Goal: Task Accomplishment & Management: Manage account settings

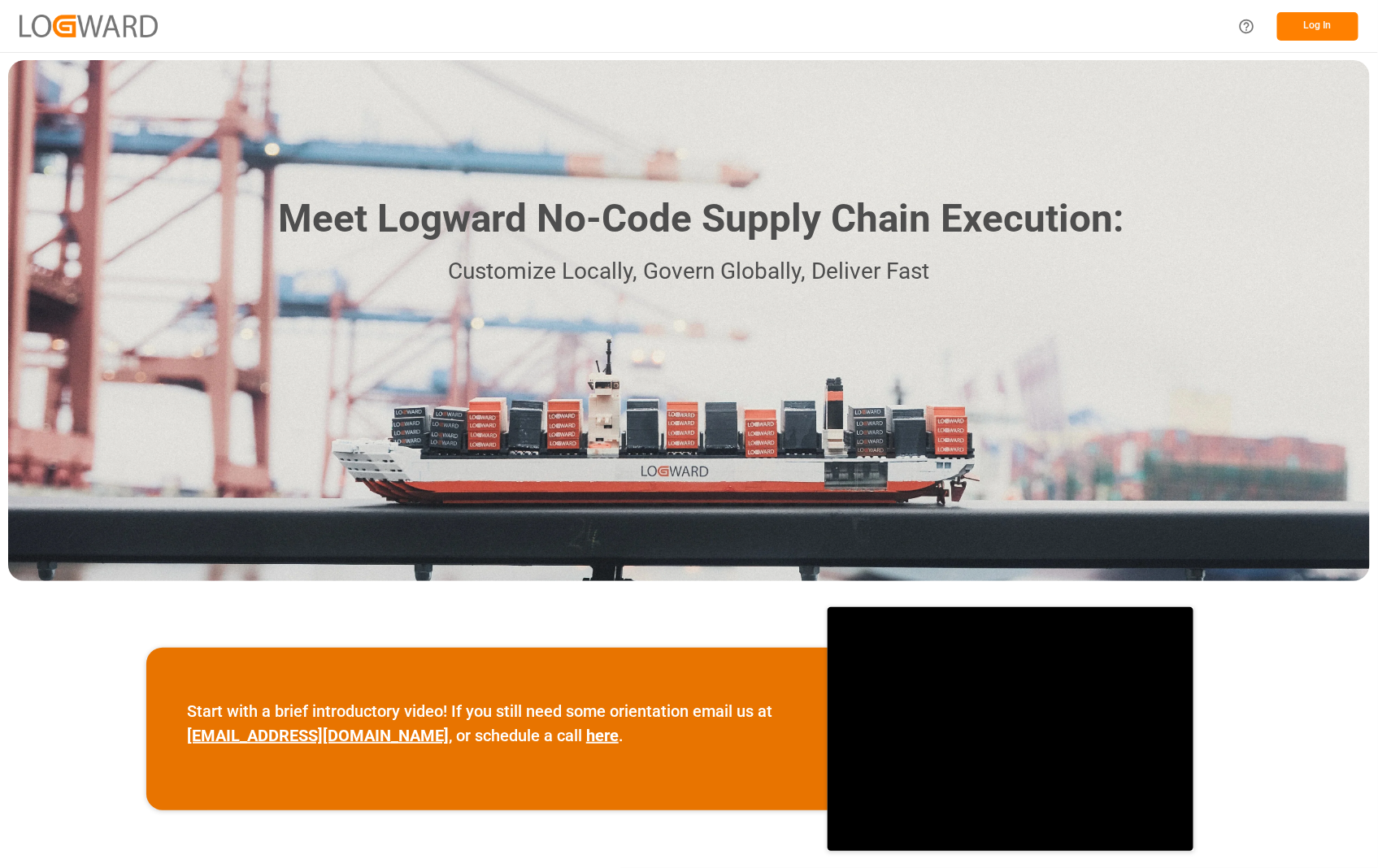
click at [1324, 17] on button "Log In" at bounding box center [1317, 26] width 81 height 28
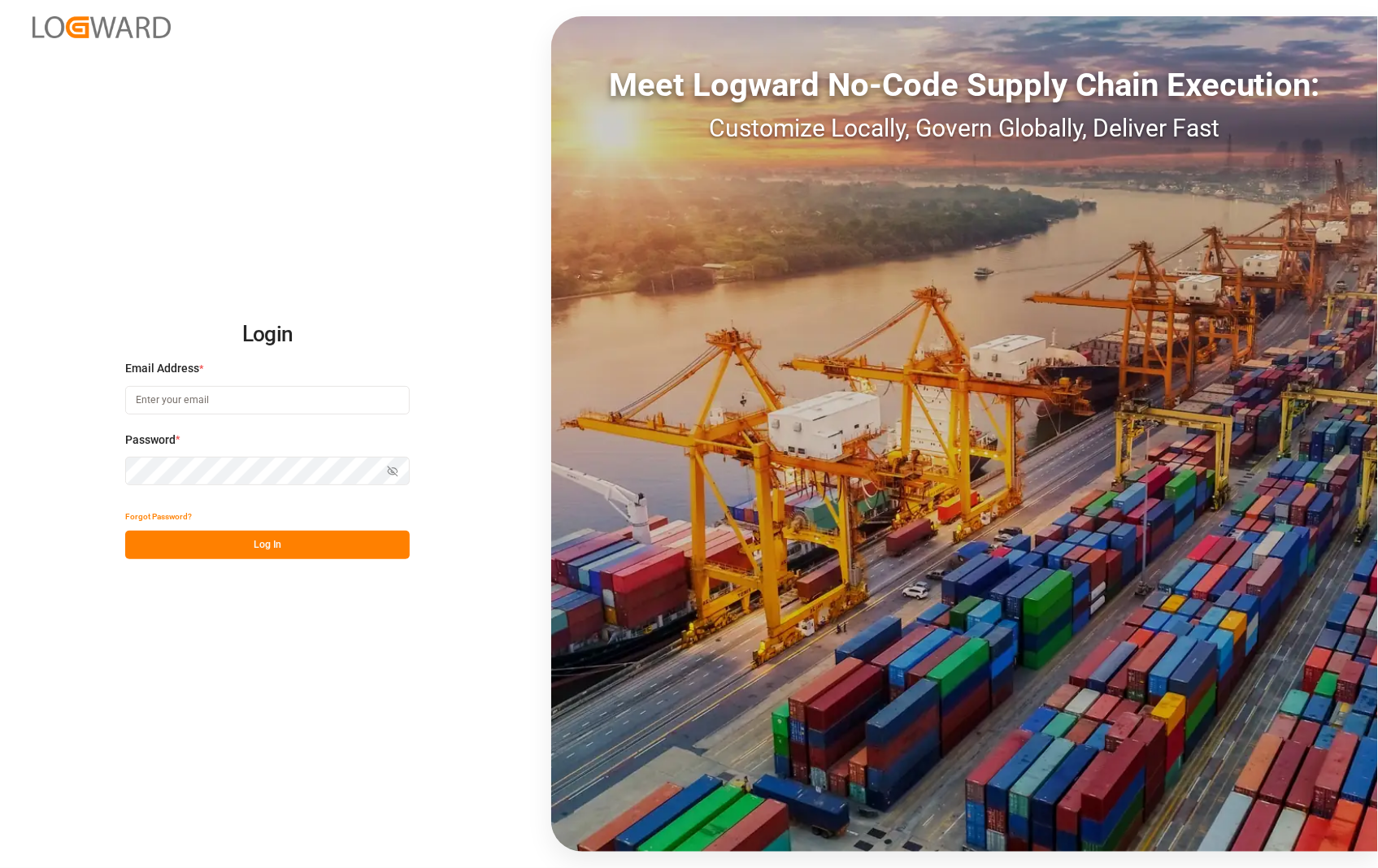
type input "sophia.zhang@jamindustries.com"
click at [189, 540] on button "Log In" at bounding box center [267, 545] width 285 height 28
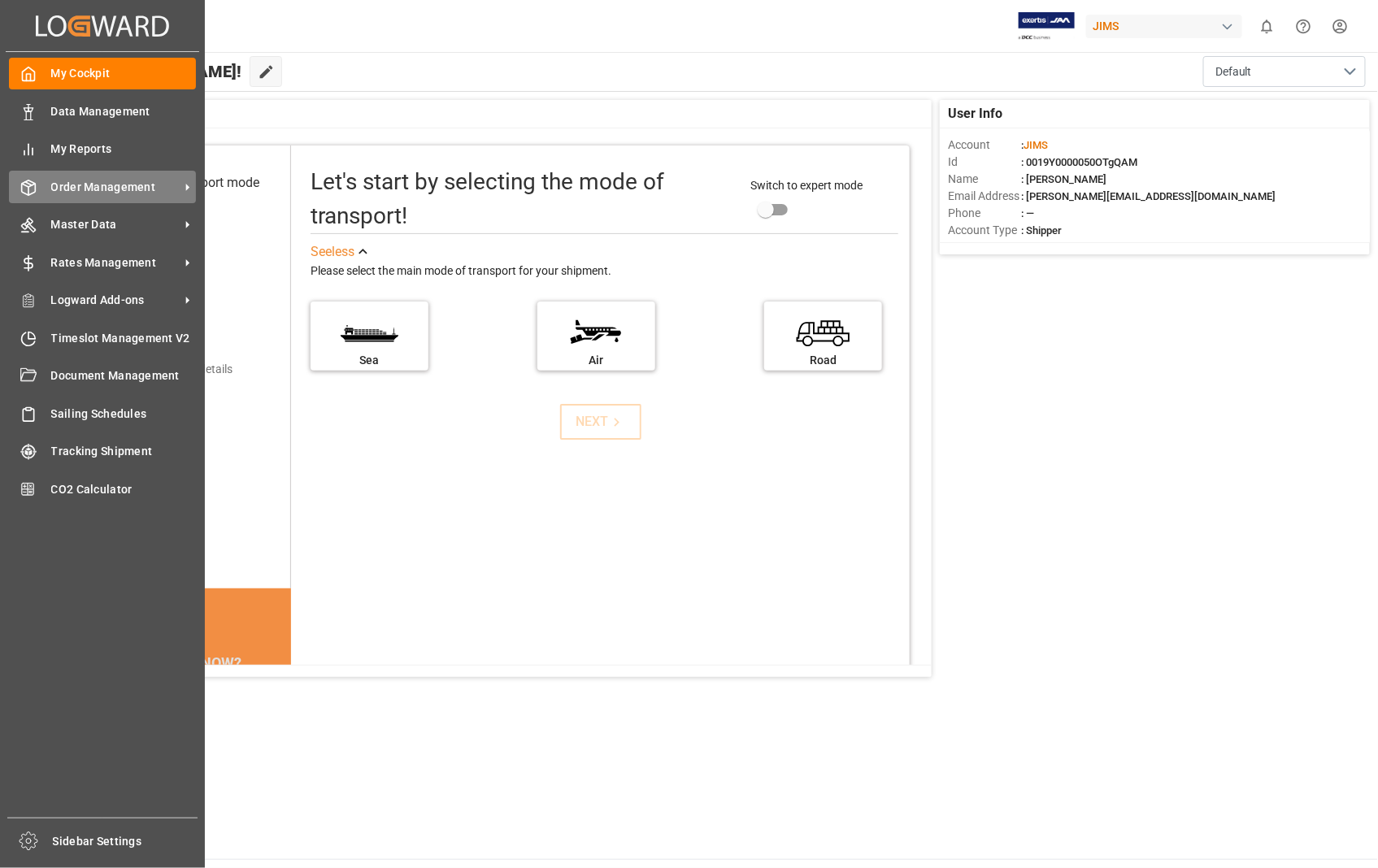
click at [103, 188] on span "Order Management" at bounding box center [115, 187] width 128 height 17
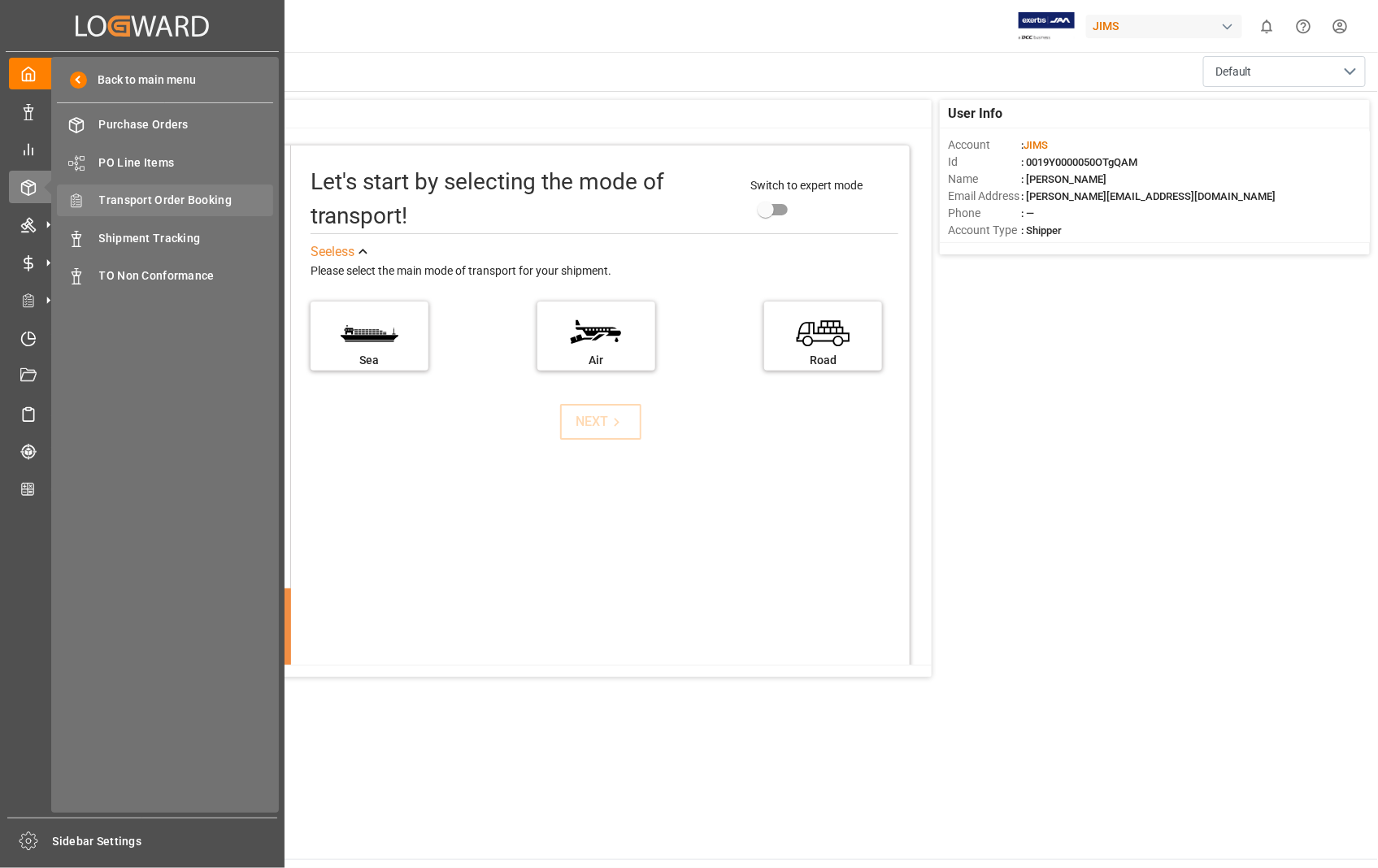
click at [150, 204] on span "Transport Order Booking" at bounding box center [186, 200] width 175 height 17
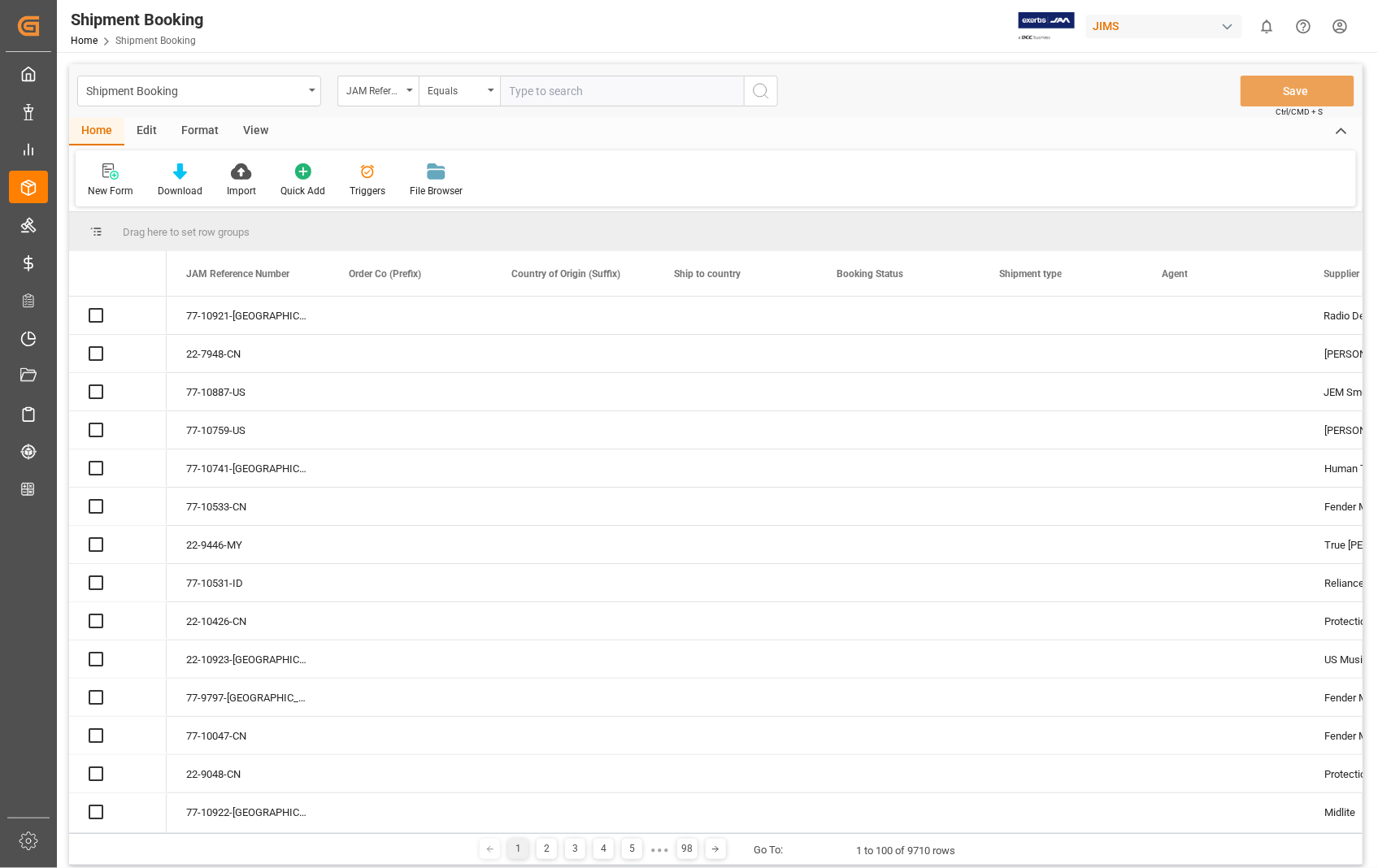
click at [678, 88] on input "text" at bounding box center [621, 91] width 244 height 31
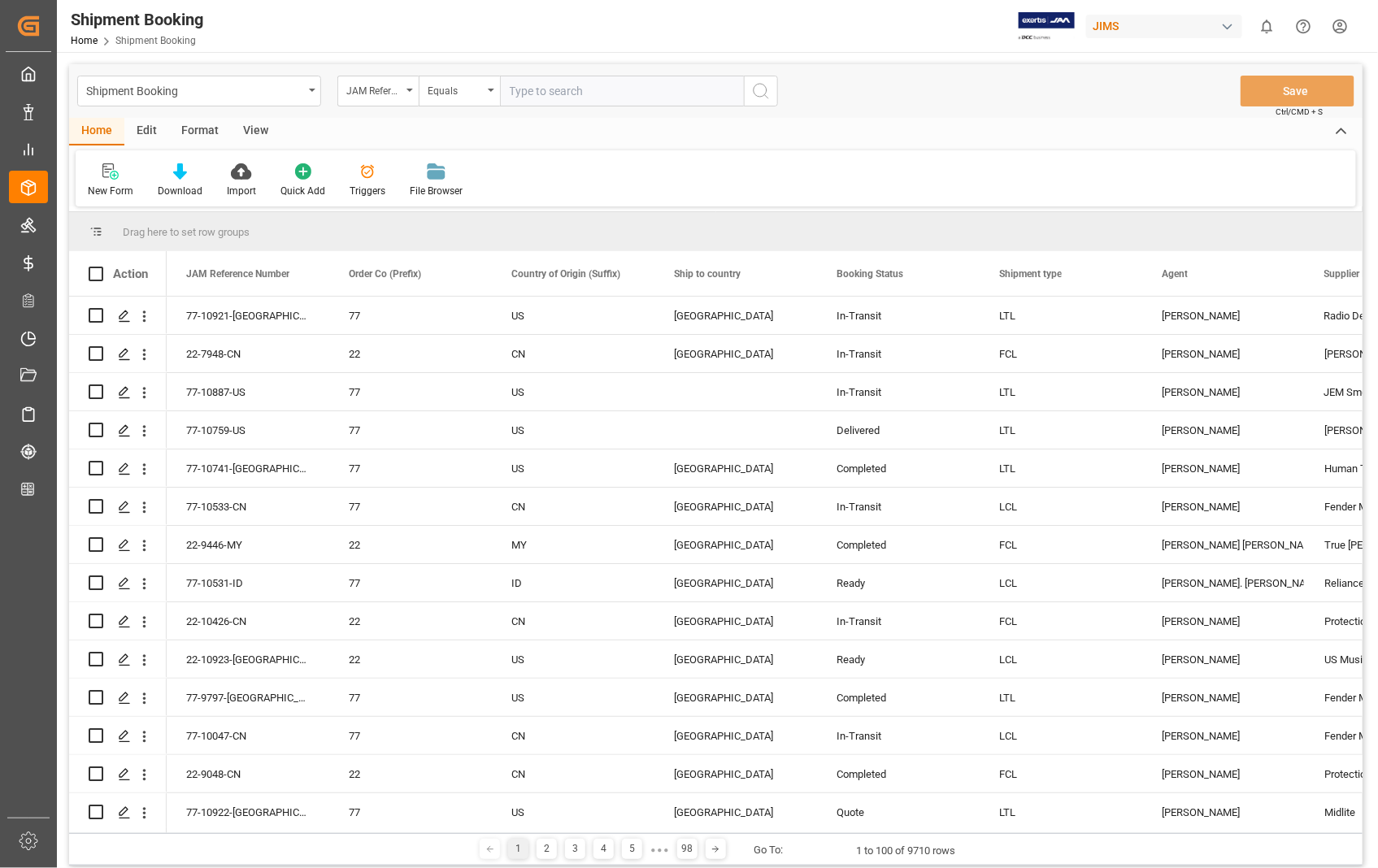
click at [678, 88] on input "text" at bounding box center [621, 91] width 244 height 31
type input "22-8143-[GEOGRAPHIC_DATA]"
click at [764, 88] on icon "search button" at bounding box center [760, 91] width 20 height 20
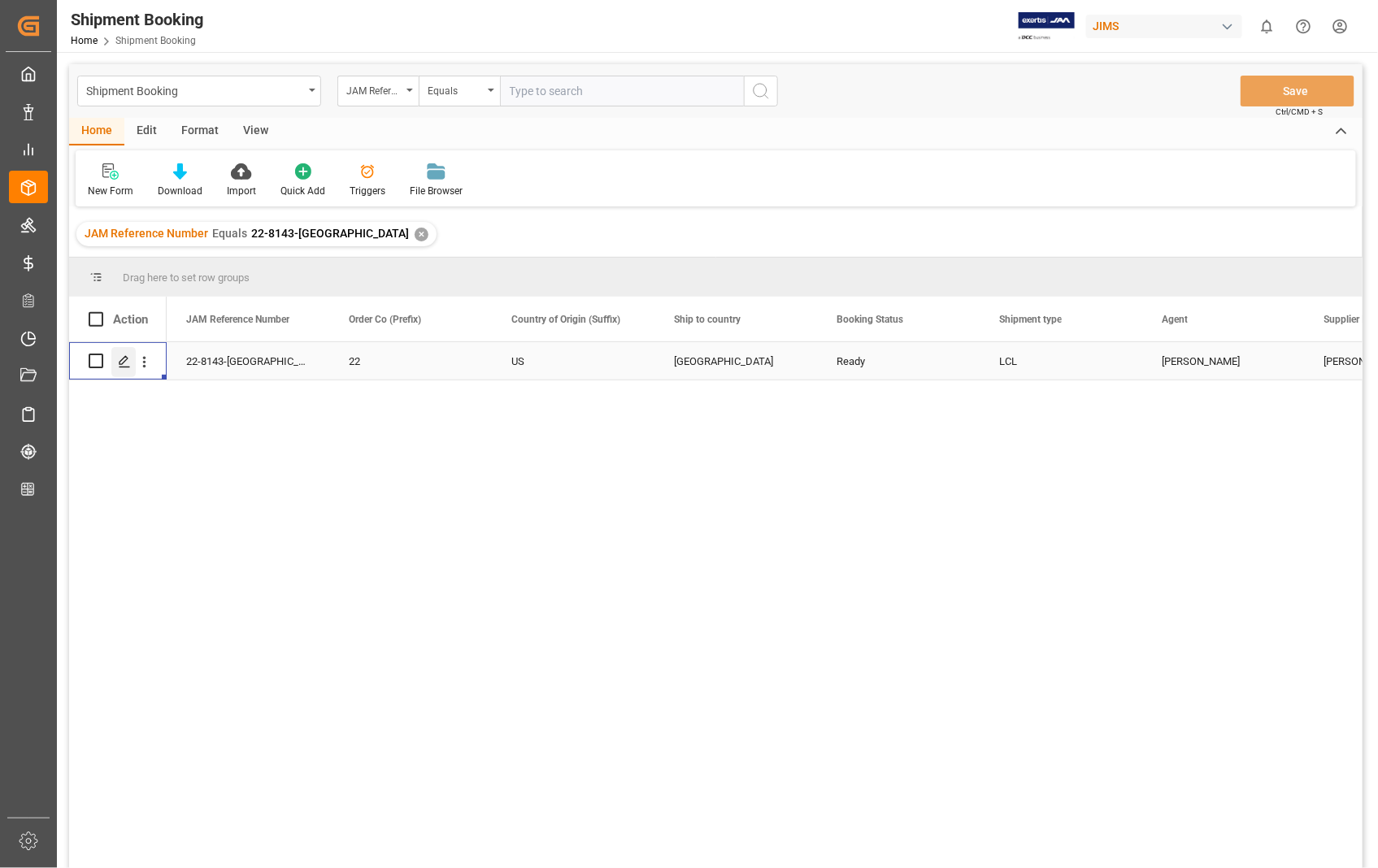
click at [120, 360] on icon "Press SPACE to select this row." at bounding box center [124, 362] width 13 height 13
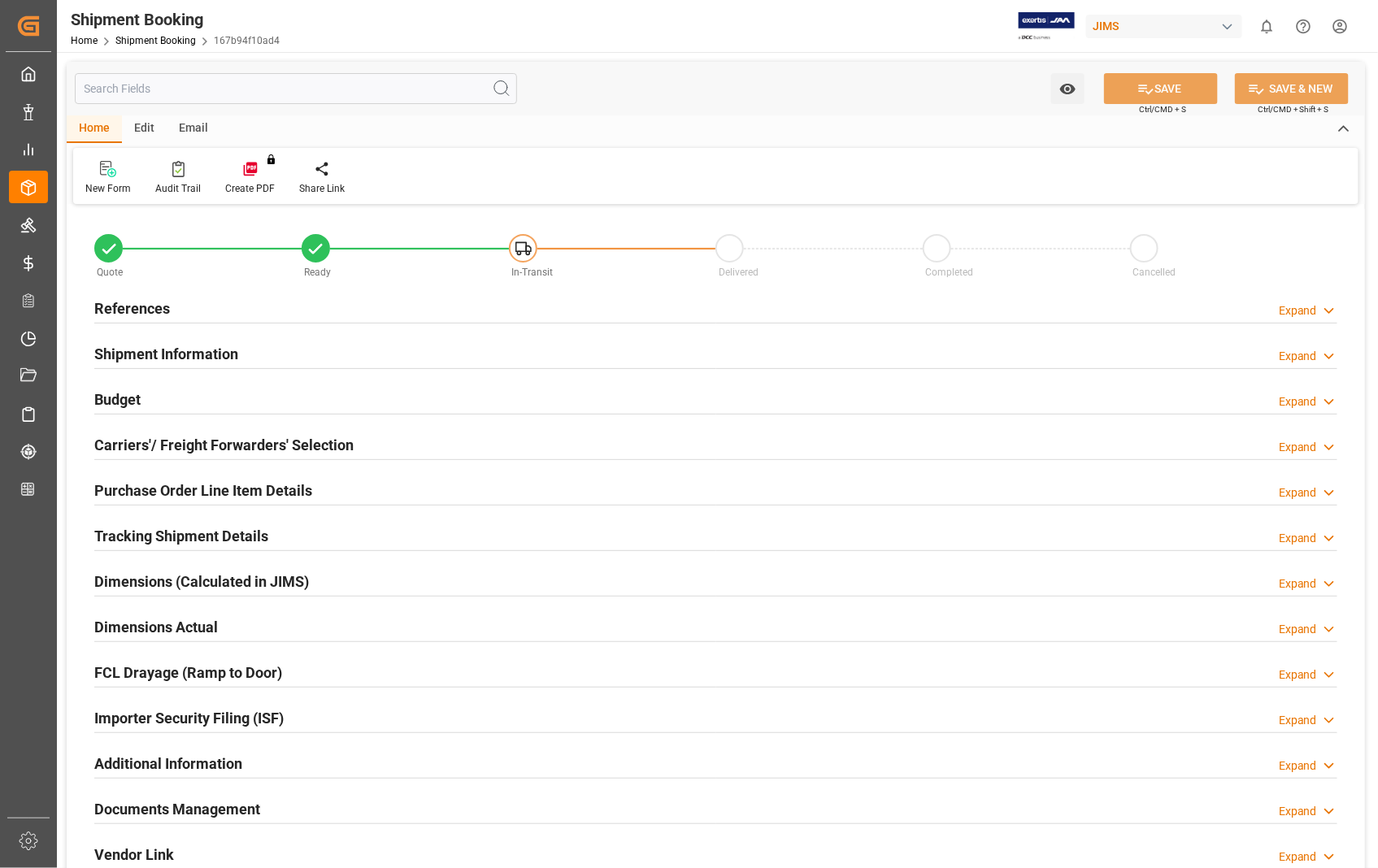
type input "0"
click at [166, 628] on h2 "Dimensions Actual" at bounding box center [156, 627] width 123 height 21
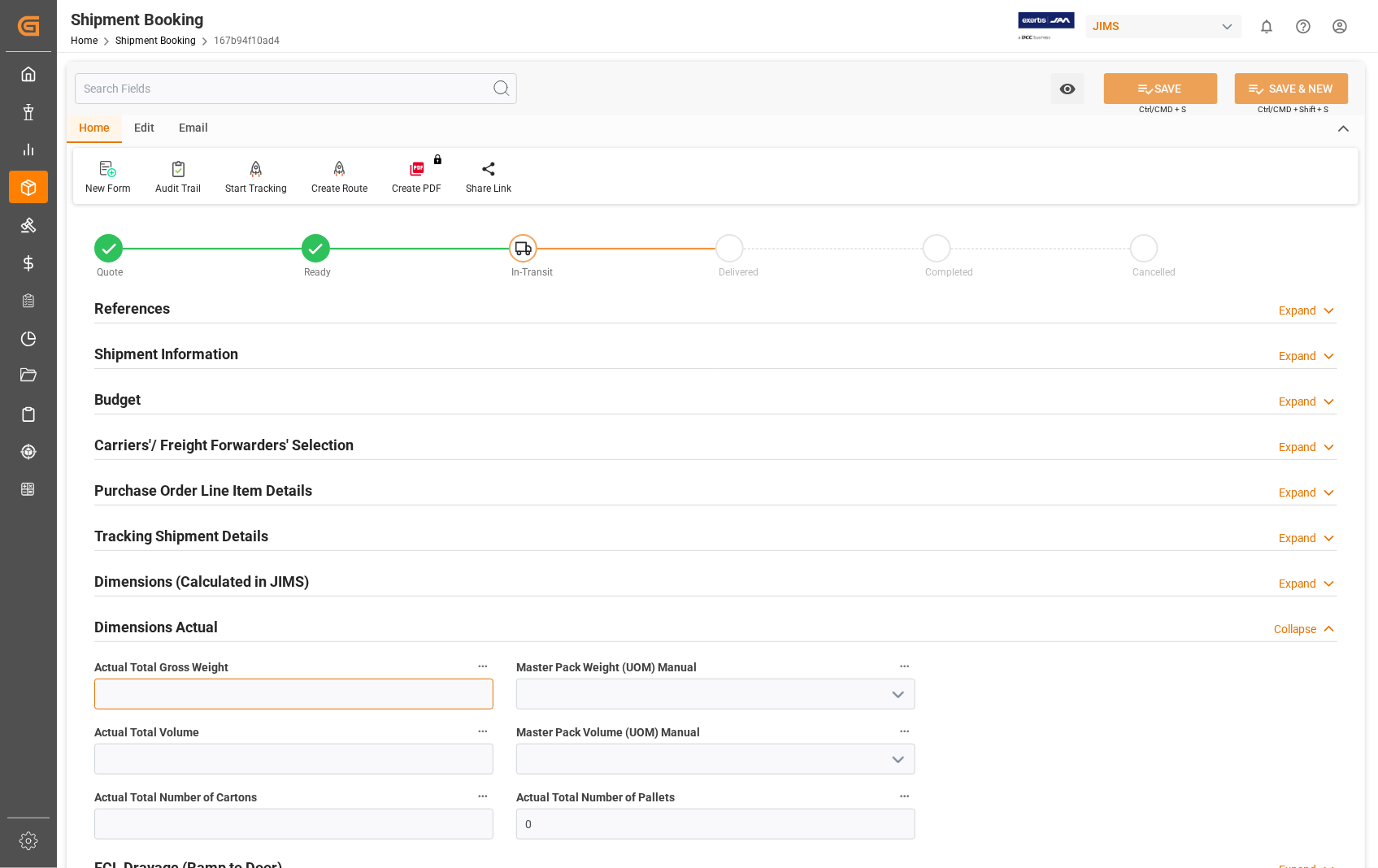
click at [125, 694] on input "text" at bounding box center [293, 694] width 399 height 31
type input "22"
click at [893, 692] on polyline "open menu" at bounding box center [898, 694] width 9 height 5
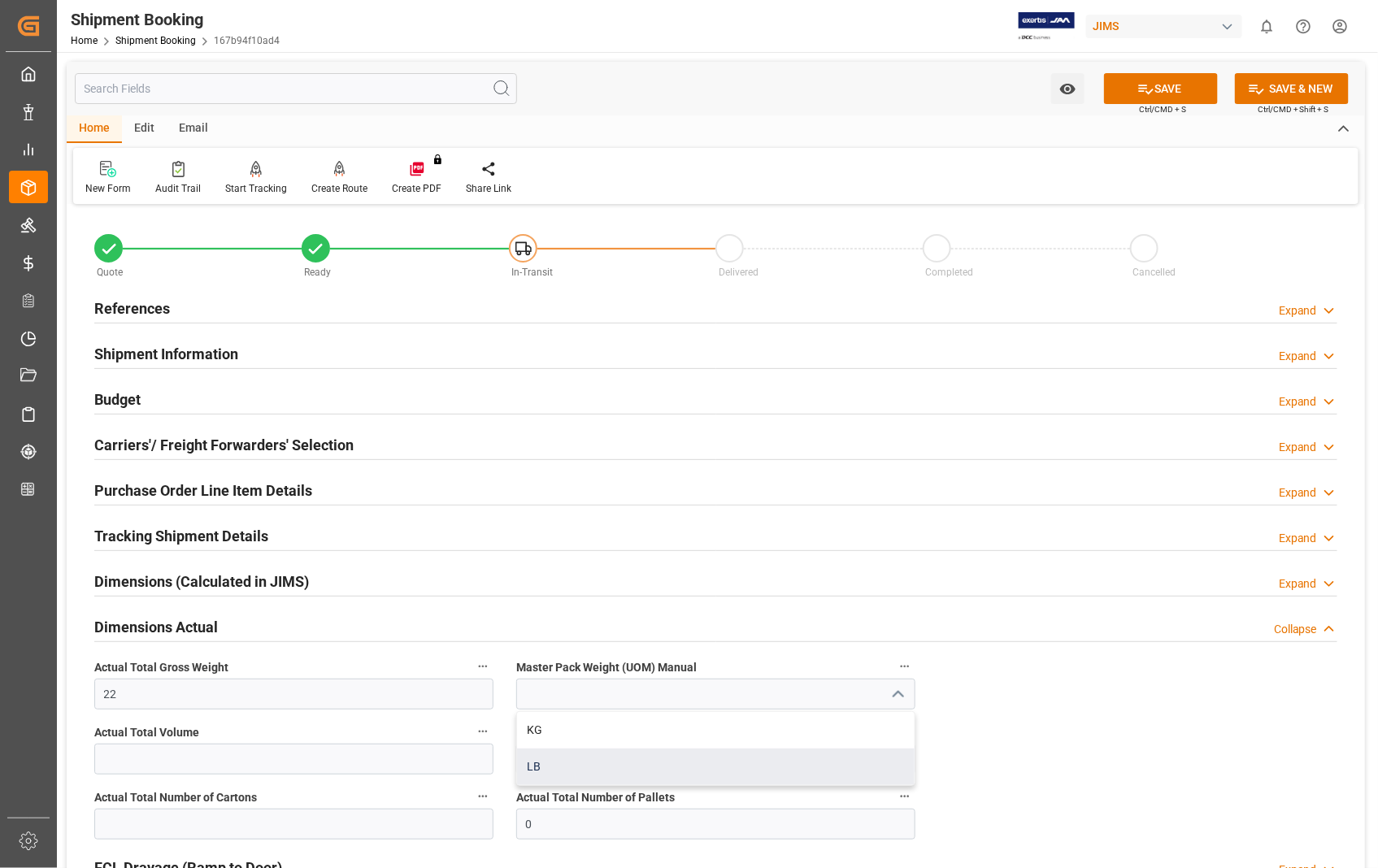
click at [548, 761] on div "LB" at bounding box center [716, 766] width 398 height 36
type input "LB"
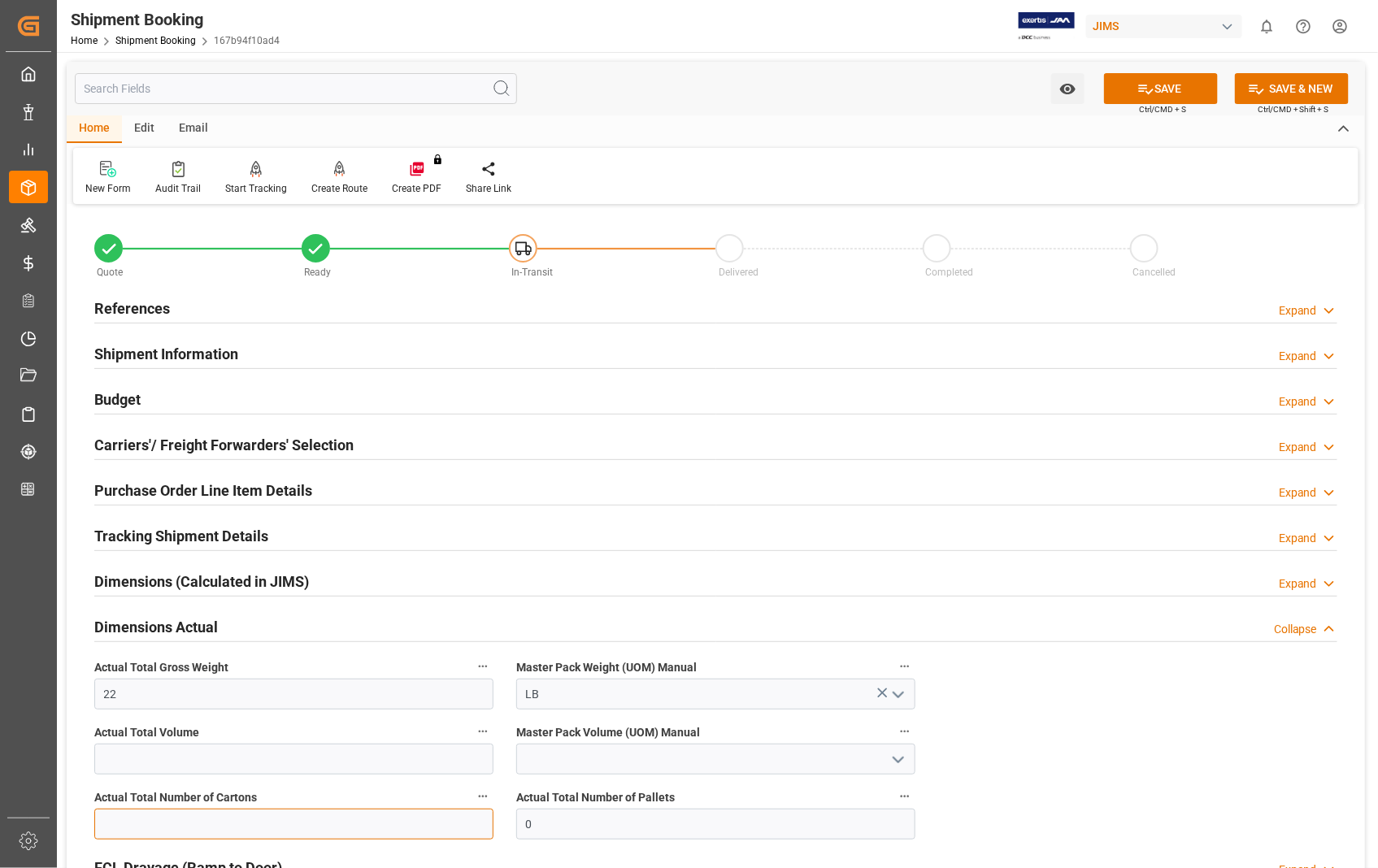
click at [394, 836] on input "text" at bounding box center [293, 824] width 399 height 31
type input "4"
click at [1171, 73] on button "SAVE" at bounding box center [1161, 88] width 114 height 31
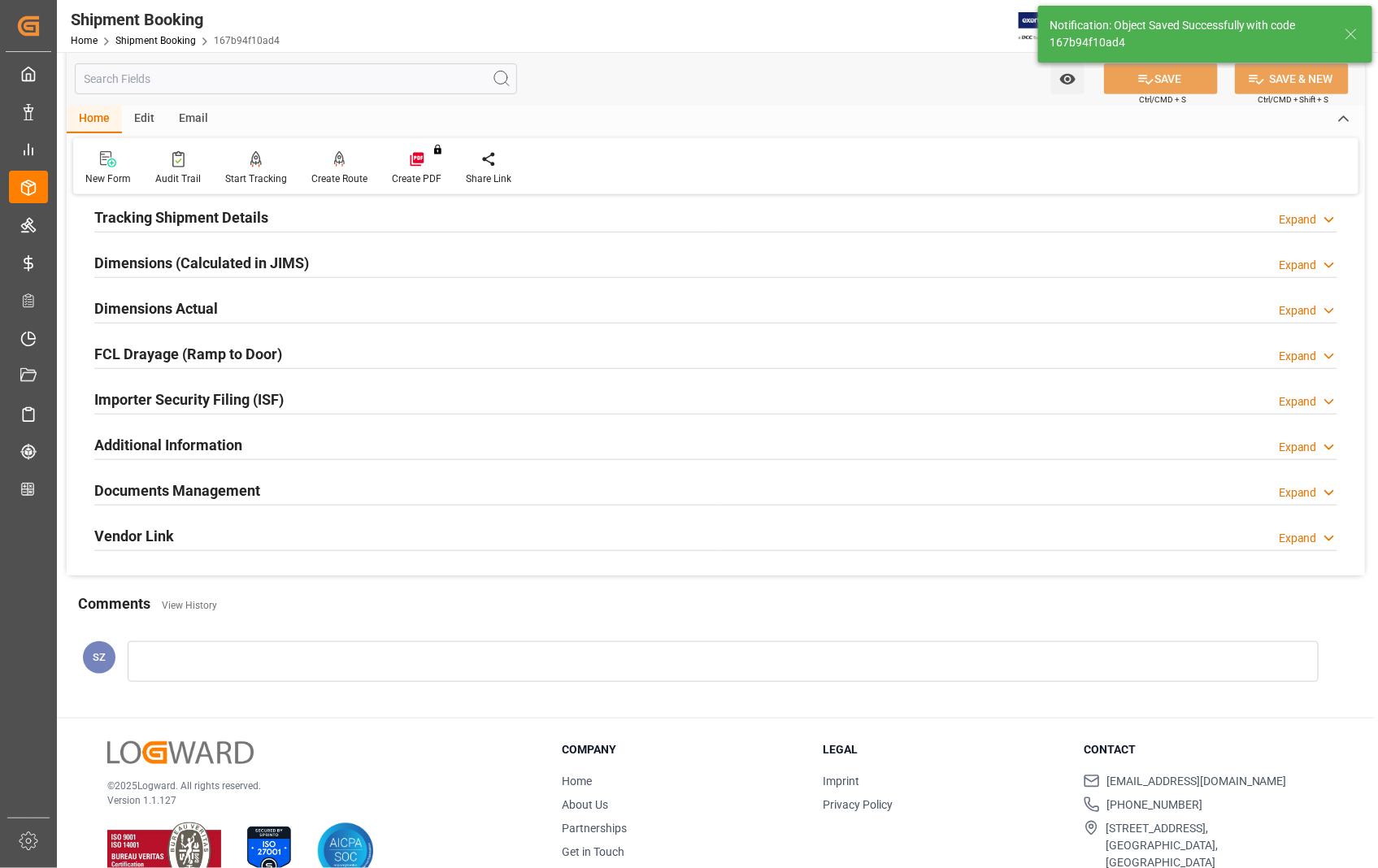
scroll to position [353, 0]
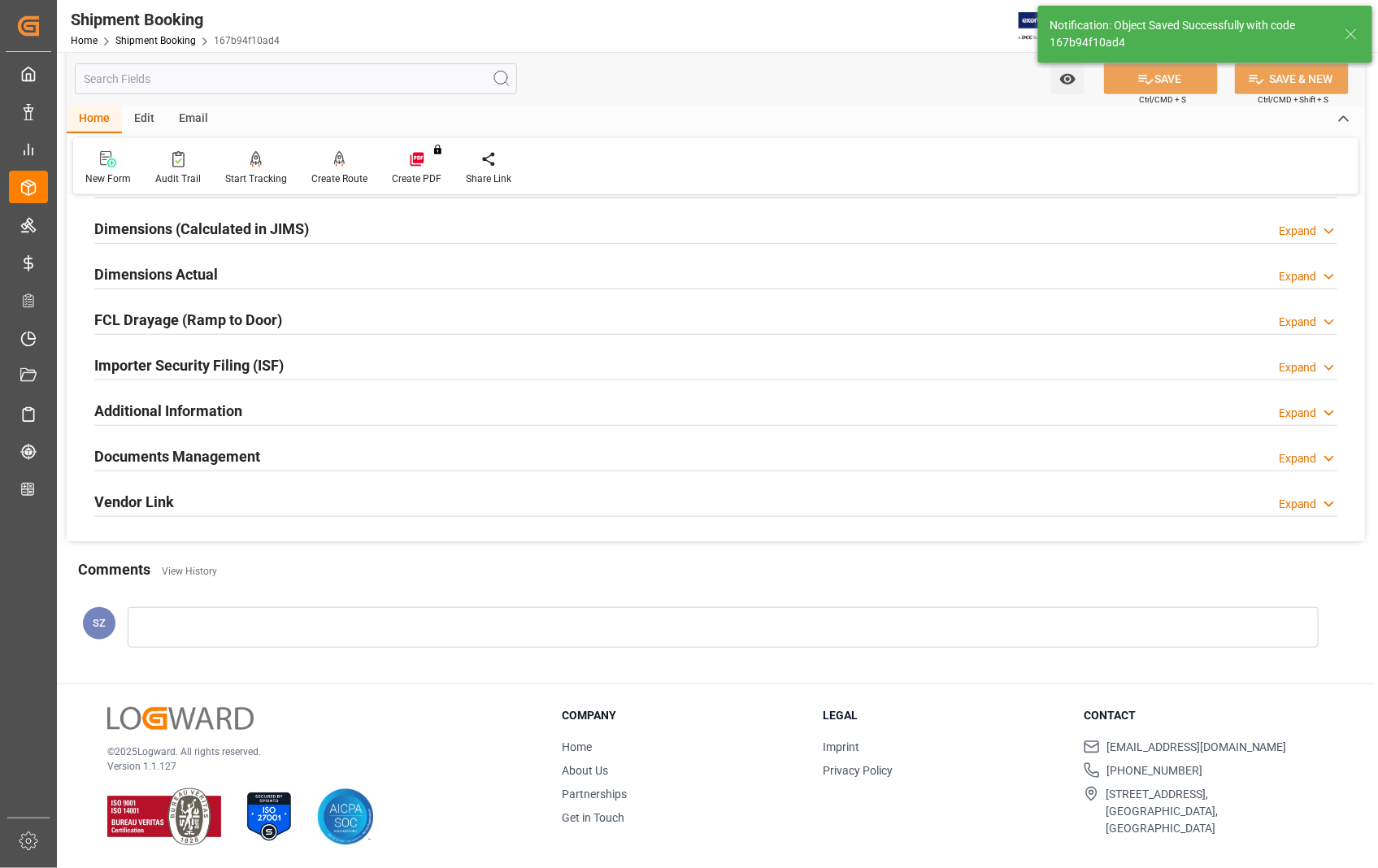
click at [204, 463] on h2 "Documents Management" at bounding box center [178, 456] width 166 height 21
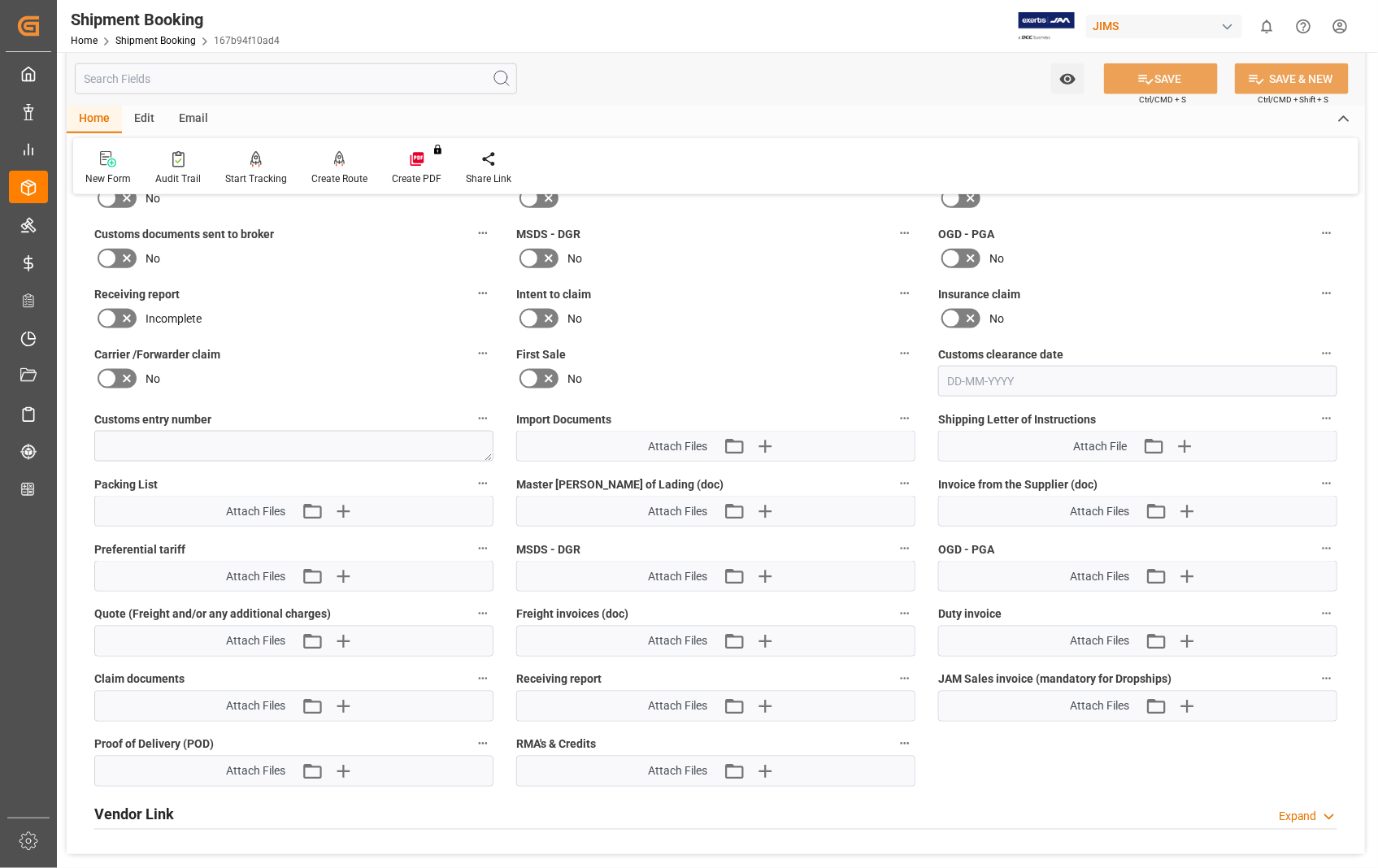
scroll to position [714, 0]
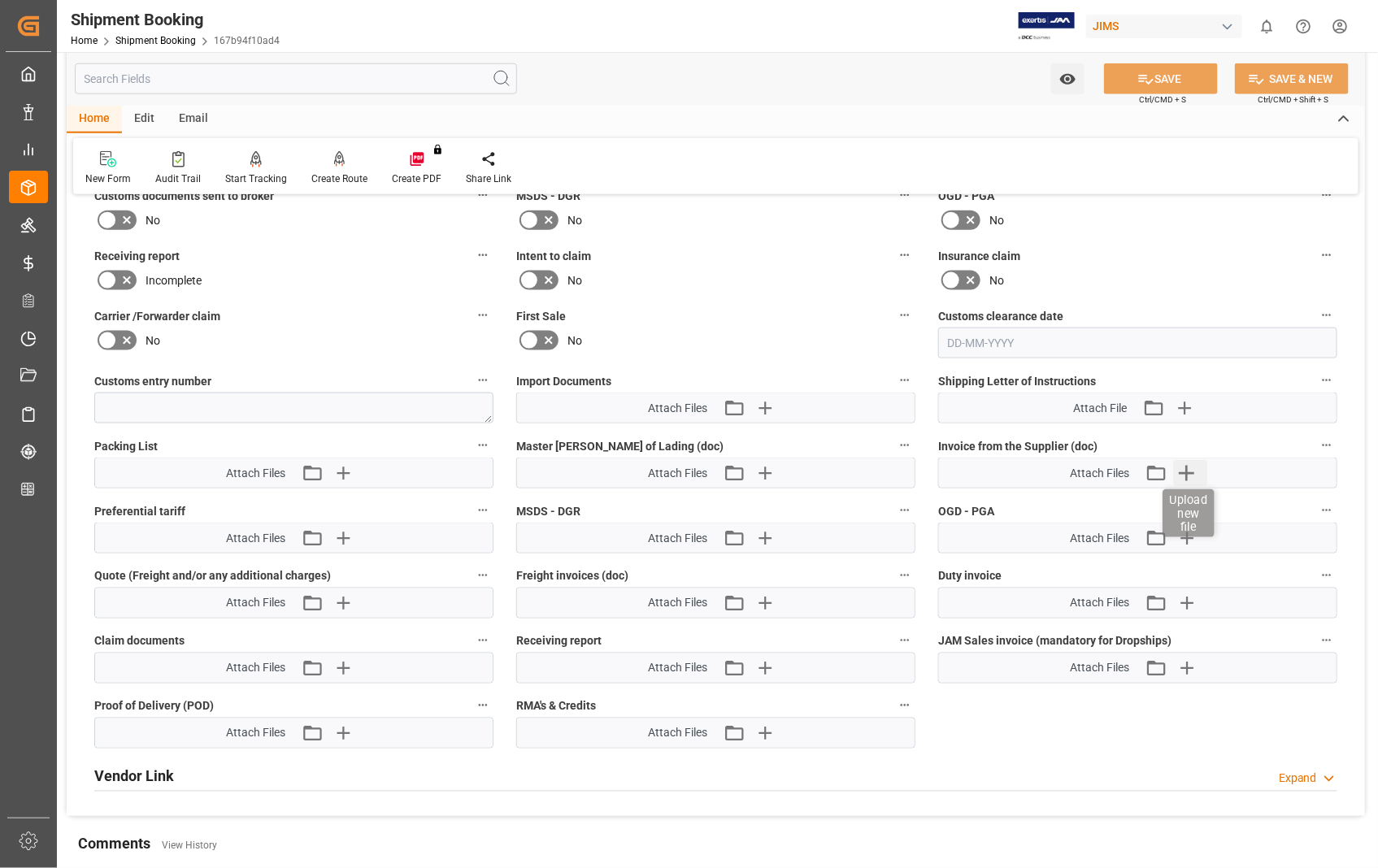
click at [1192, 477] on icon "button" at bounding box center [1187, 474] width 26 height 26
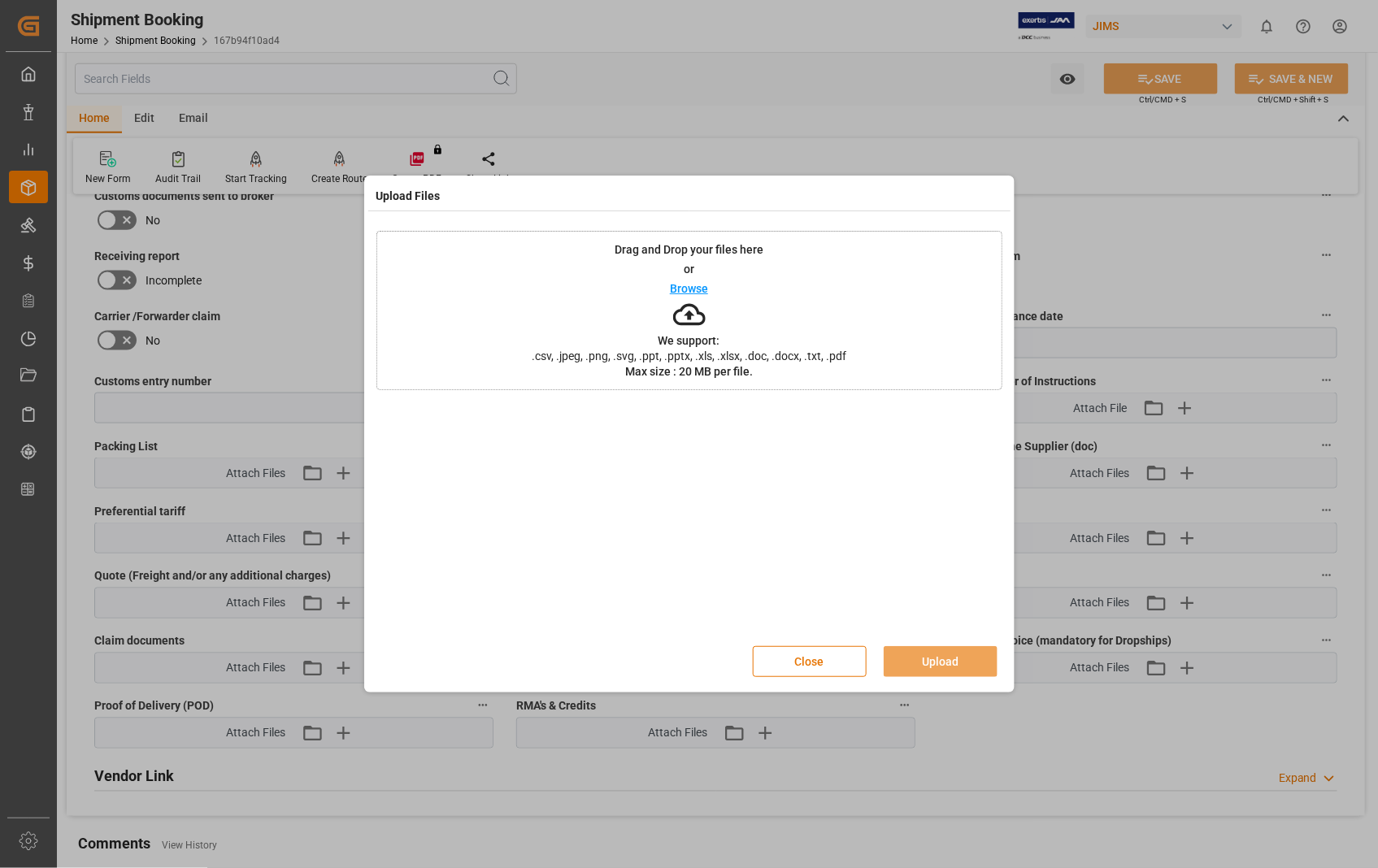
click at [684, 286] on p "Browse" at bounding box center [689, 289] width 38 height 11
click at [949, 670] on button "Upload" at bounding box center [941, 662] width 114 height 31
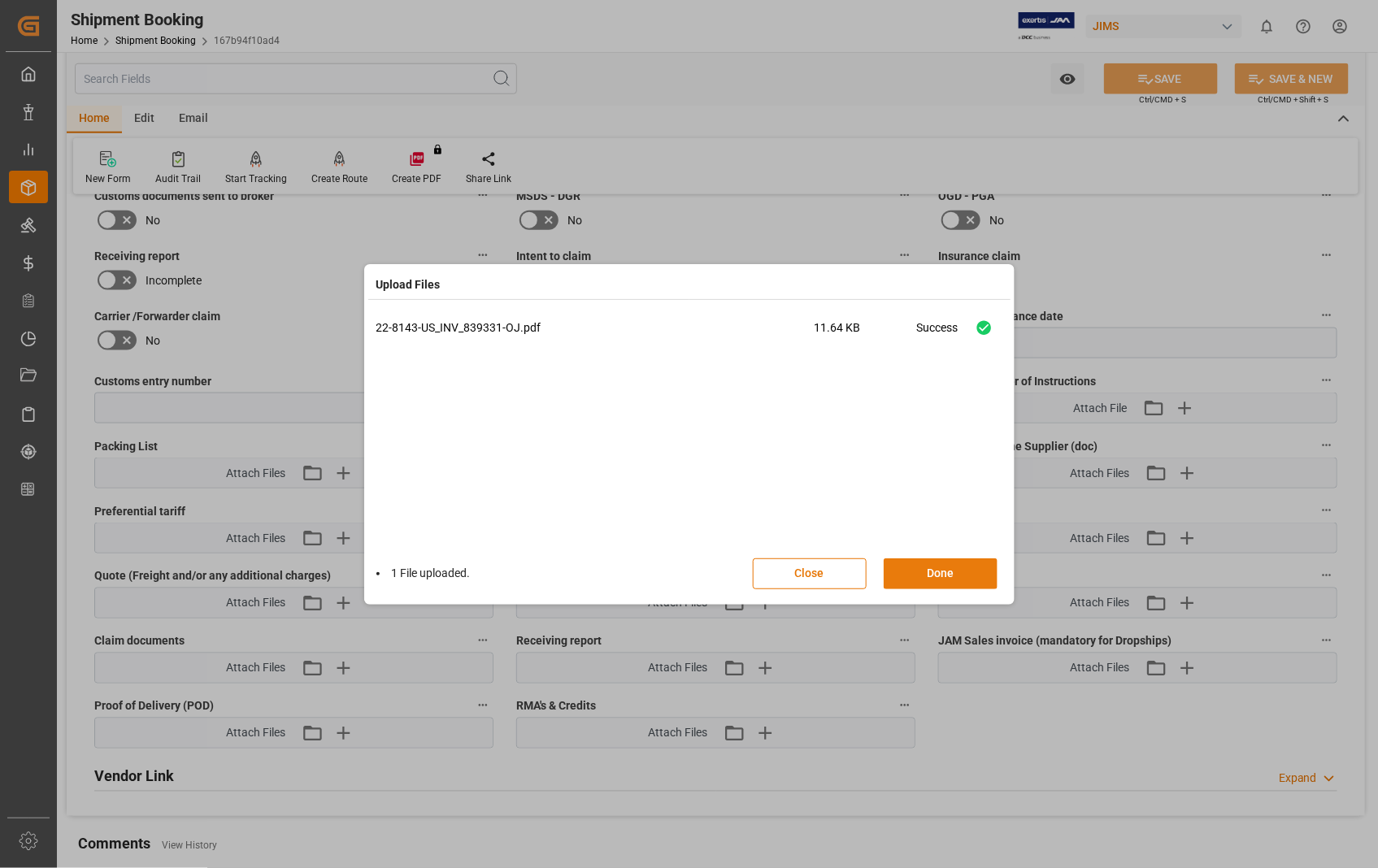
click at [932, 573] on button "Done" at bounding box center [941, 574] width 114 height 31
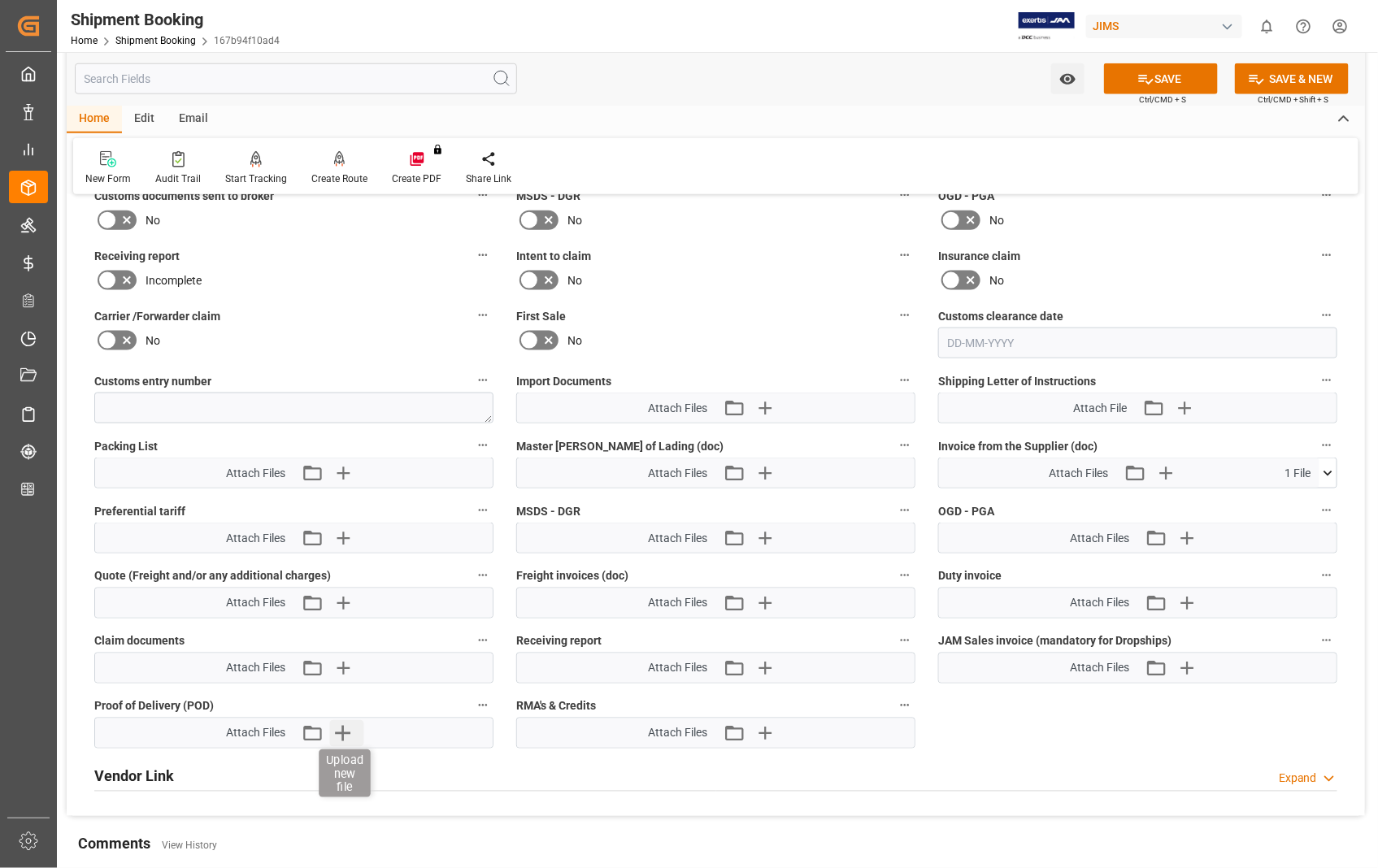
click at [347, 735] on icon "button" at bounding box center [343, 733] width 26 height 26
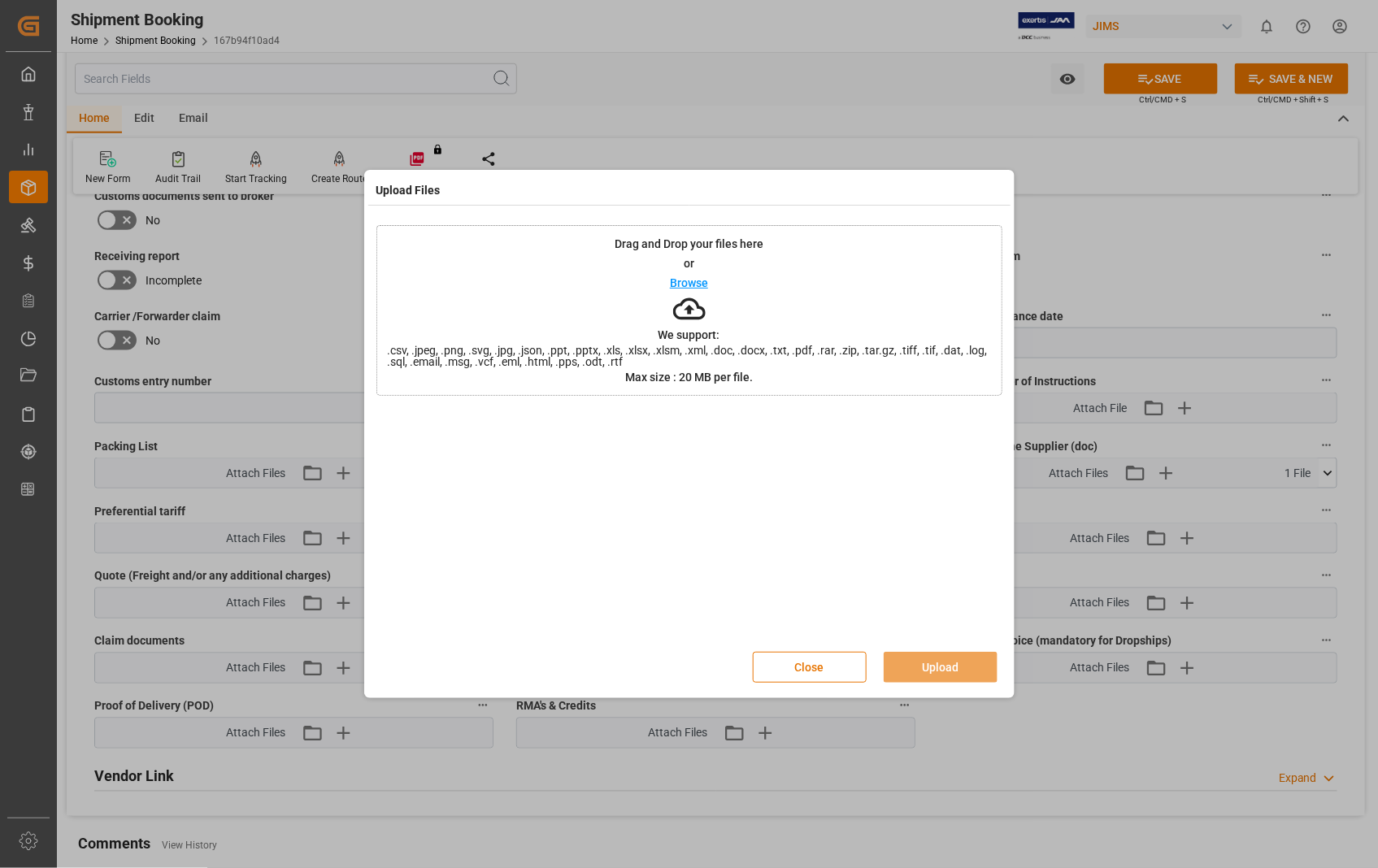
click at [679, 279] on p "Browse" at bounding box center [689, 283] width 38 height 11
click at [941, 667] on button "Upload" at bounding box center [941, 667] width 114 height 31
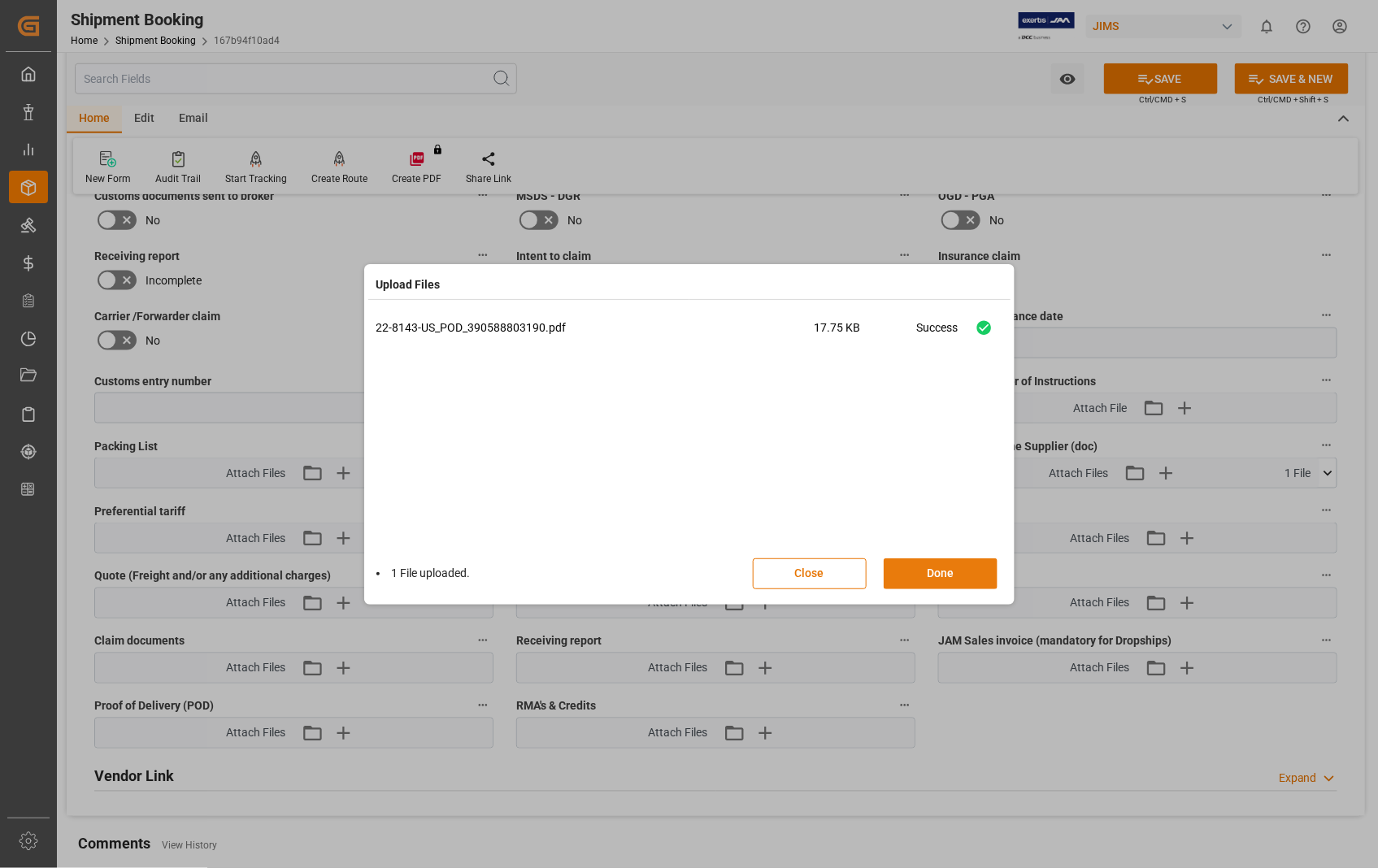
click at [920, 562] on button "Done" at bounding box center [941, 574] width 114 height 31
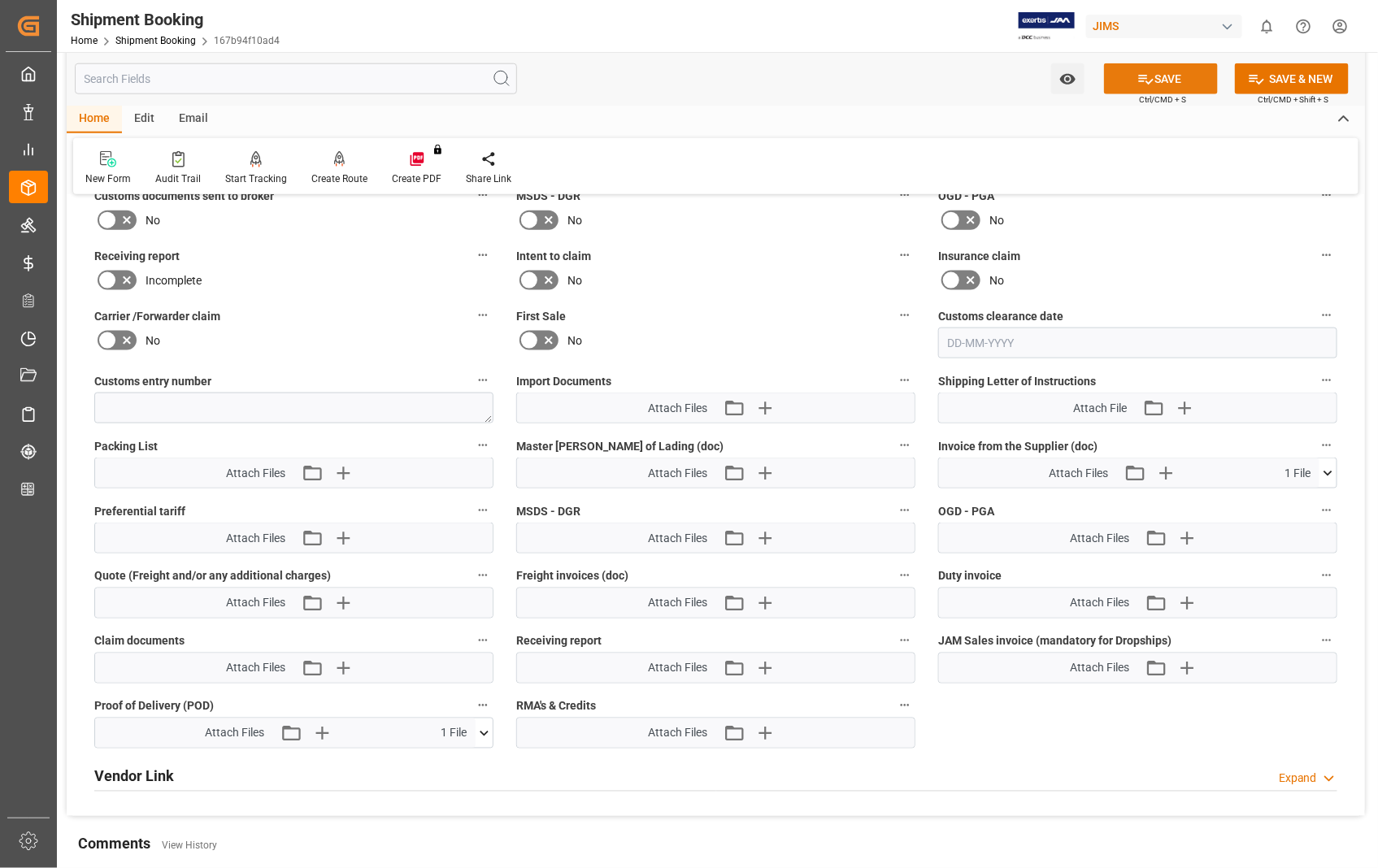
click at [1179, 78] on button "SAVE" at bounding box center [1161, 78] width 114 height 31
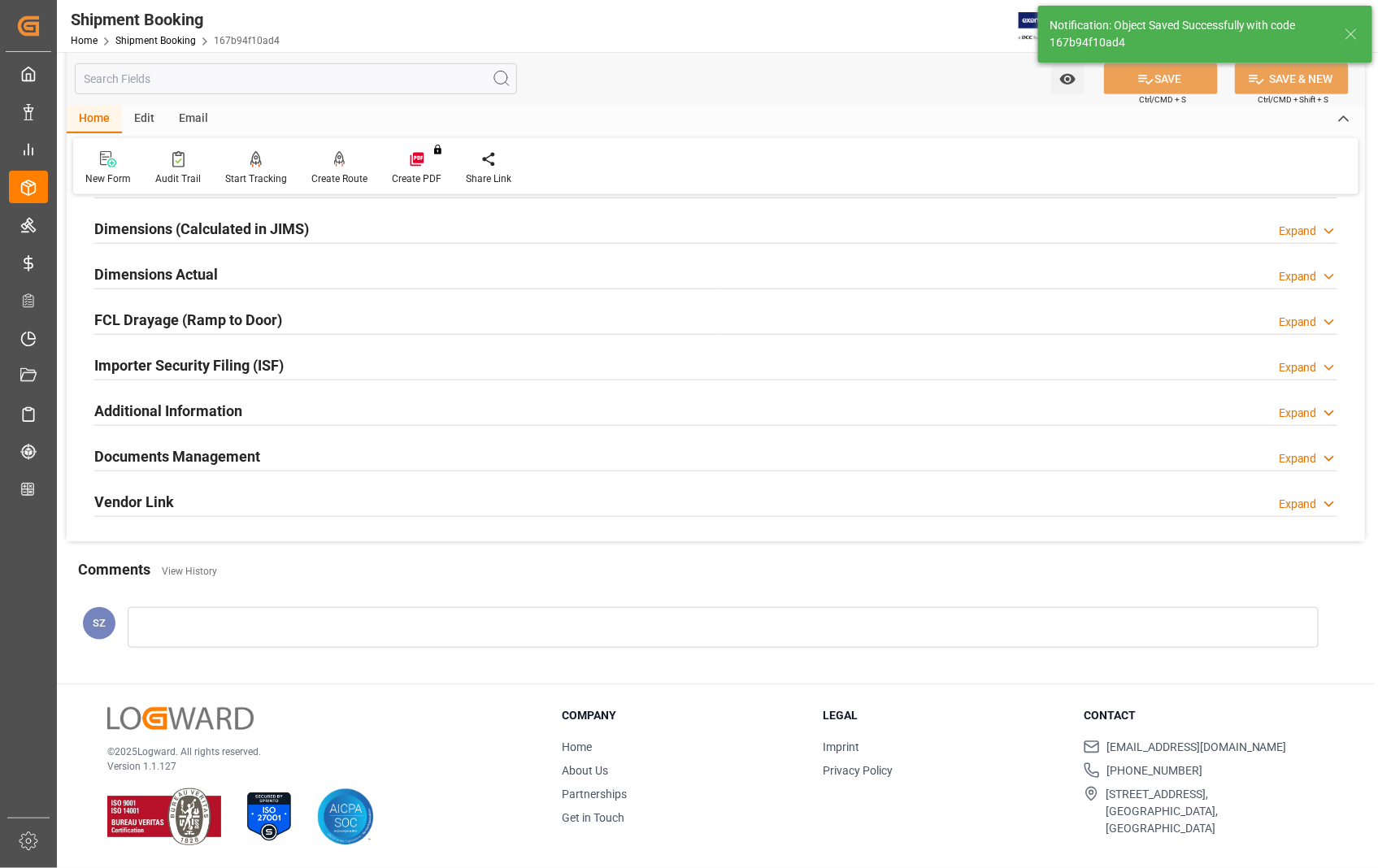
scroll to position [353, 0]
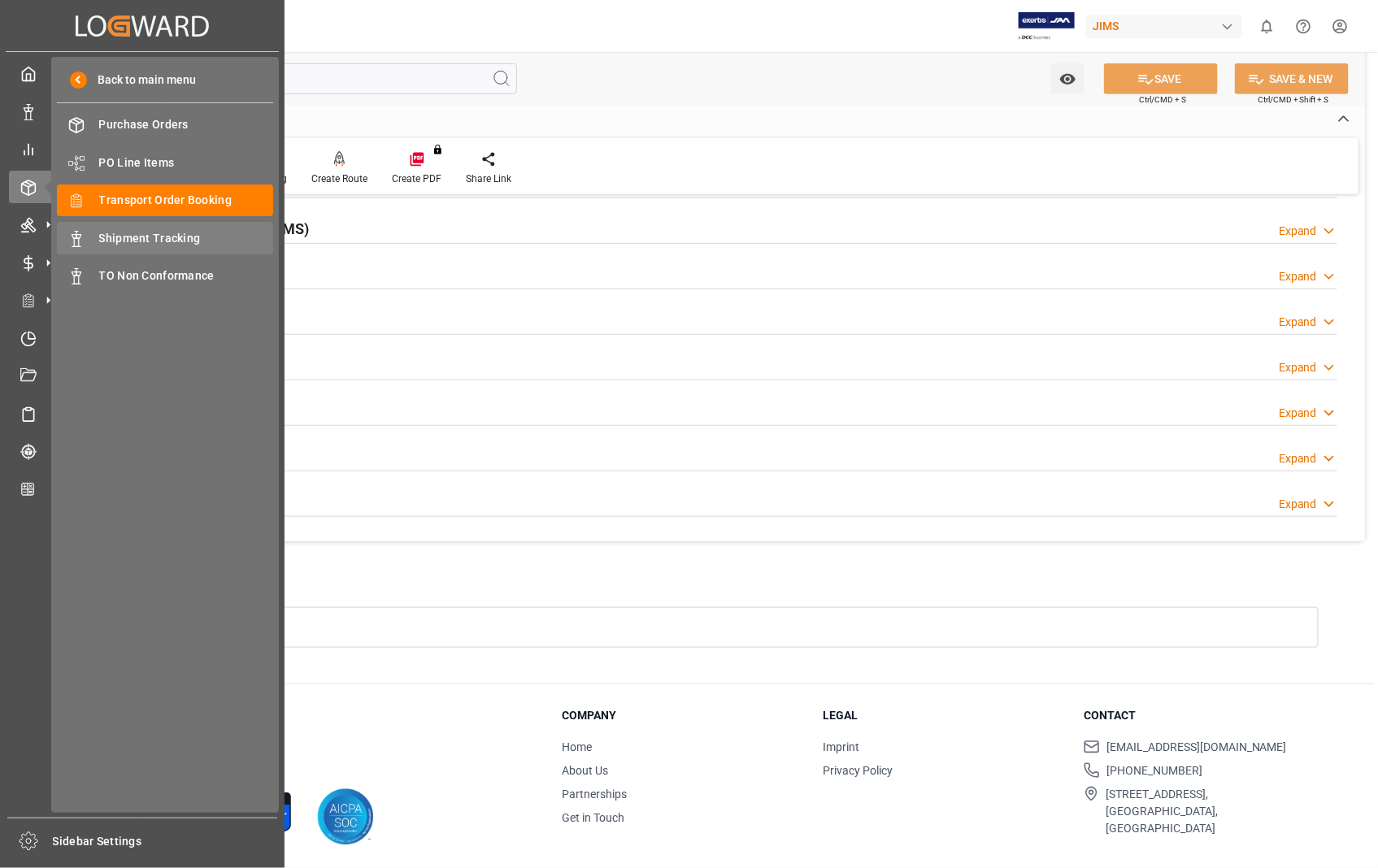
click at [136, 232] on span "Shipment Tracking" at bounding box center [186, 238] width 175 height 17
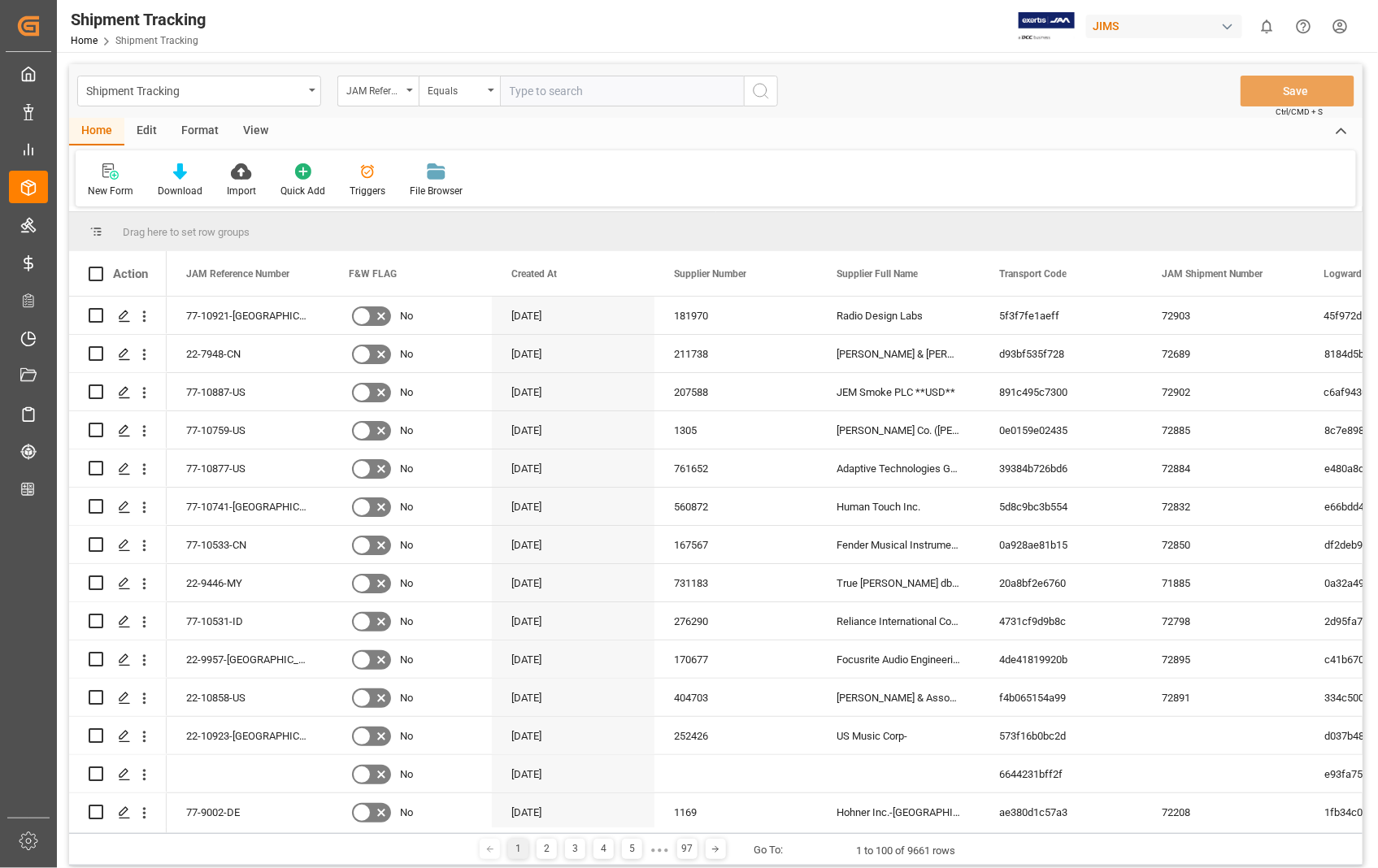
click at [630, 92] on input "text" at bounding box center [621, 91] width 244 height 31
paste input "22-8143-[GEOGRAPHIC_DATA]"
type input "22-8143-[GEOGRAPHIC_DATA]"
click at [767, 93] on icon "search button" at bounding box center [760, 91] width 20 height 20
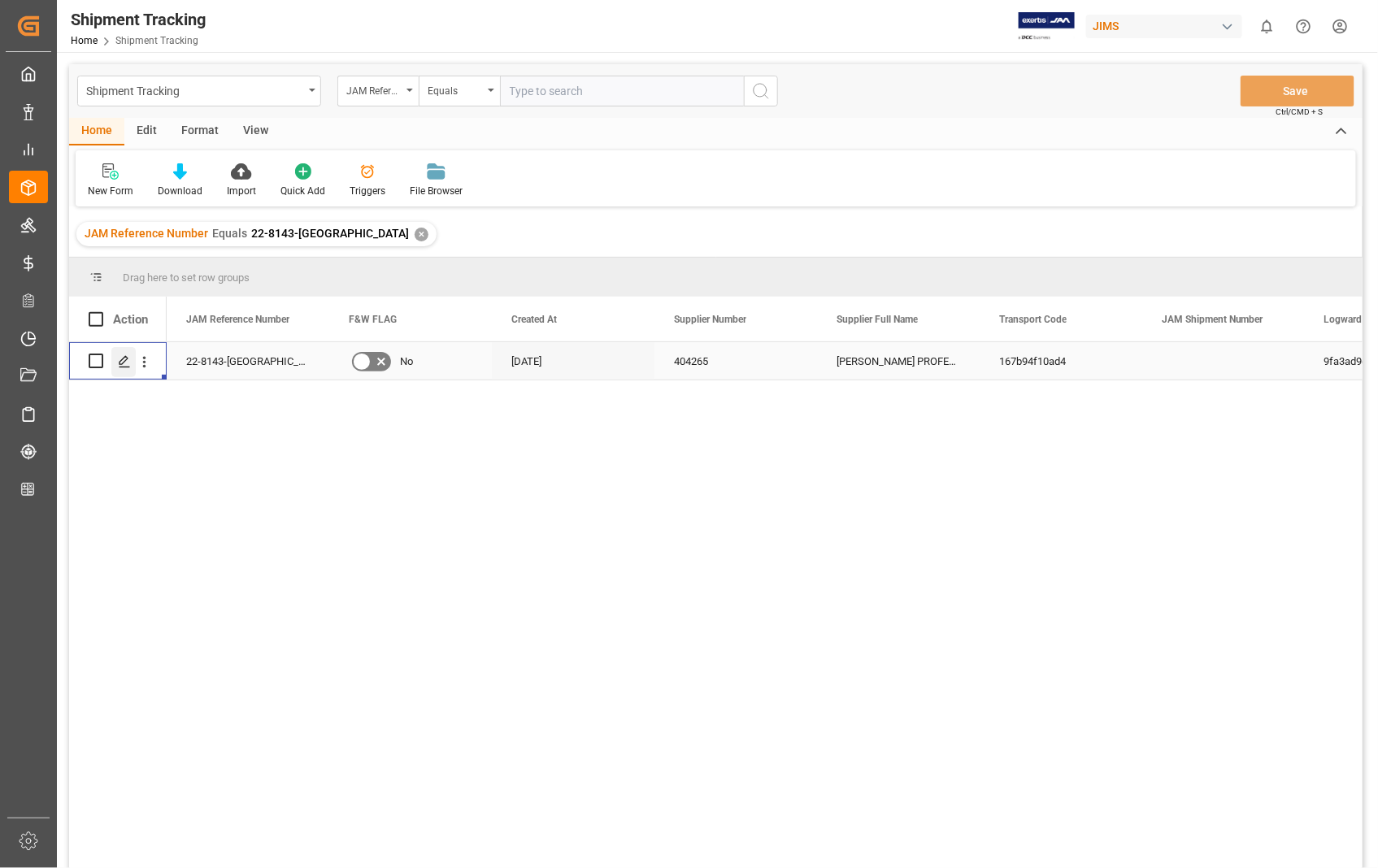
click at [130, 363] on icon "Press SPACE to select this row." at bounding box center [124, 362] width 13 height 13
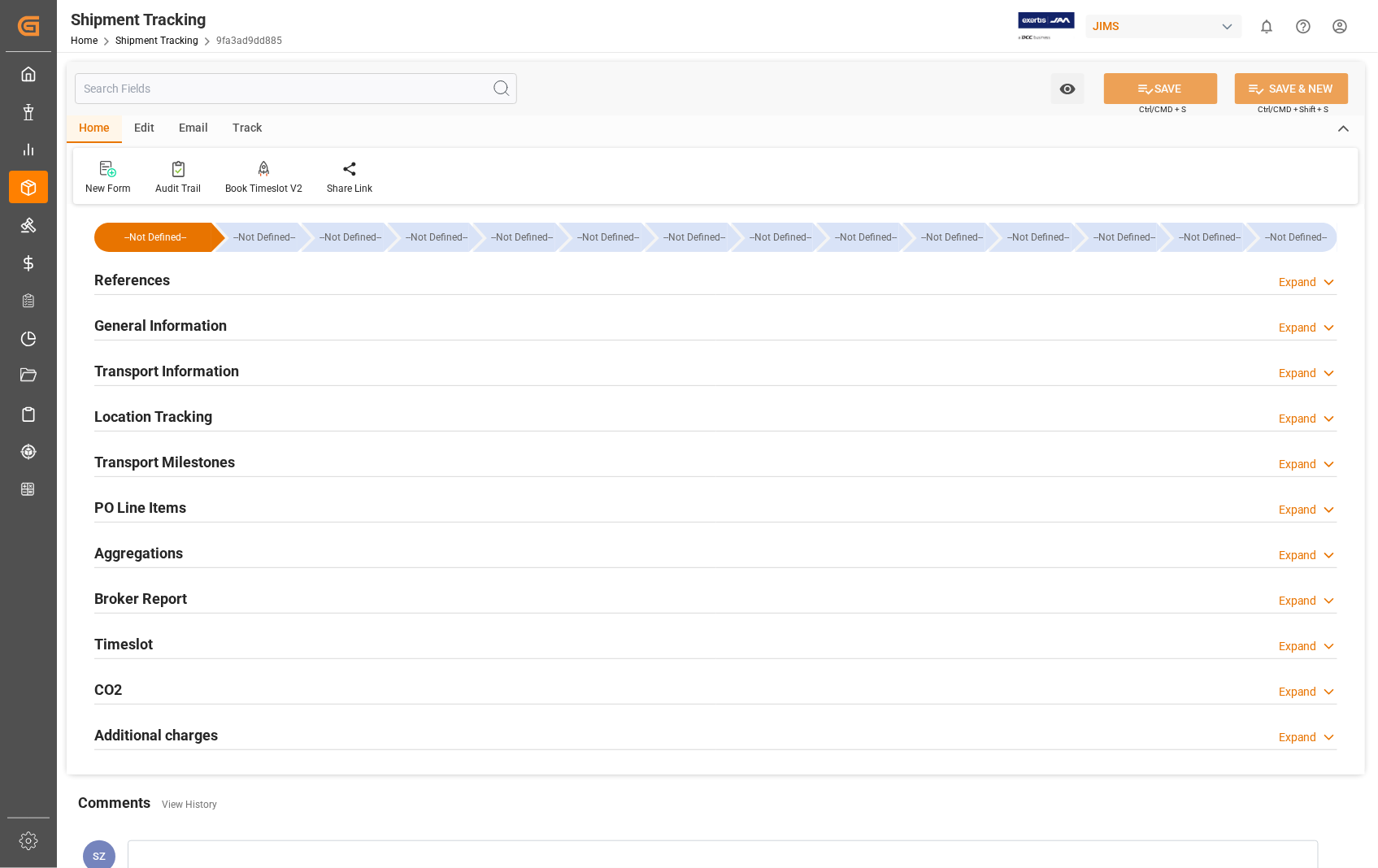
type input "[DATE]"
click at [140, 282] on h2 "References" at bounding box center [132, 279] width 76 height 21
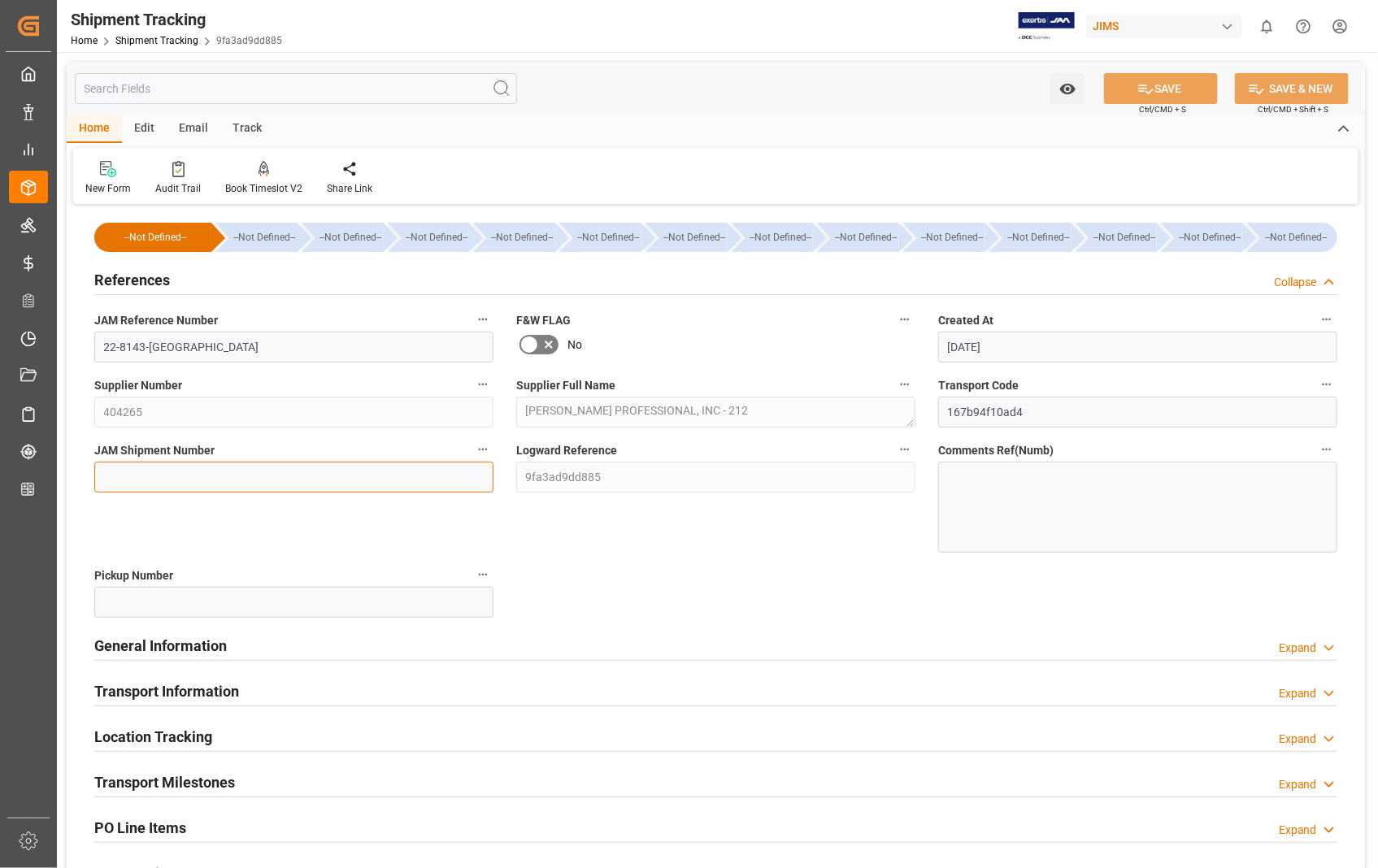
click at [329, 479] on input at bounding box center [293, 477] width 399 height 31
paste input "72904"
type input "72904"
click at [1184, 78] on button "SAVE" at bounding box center [1161, 88] width 114 height 31
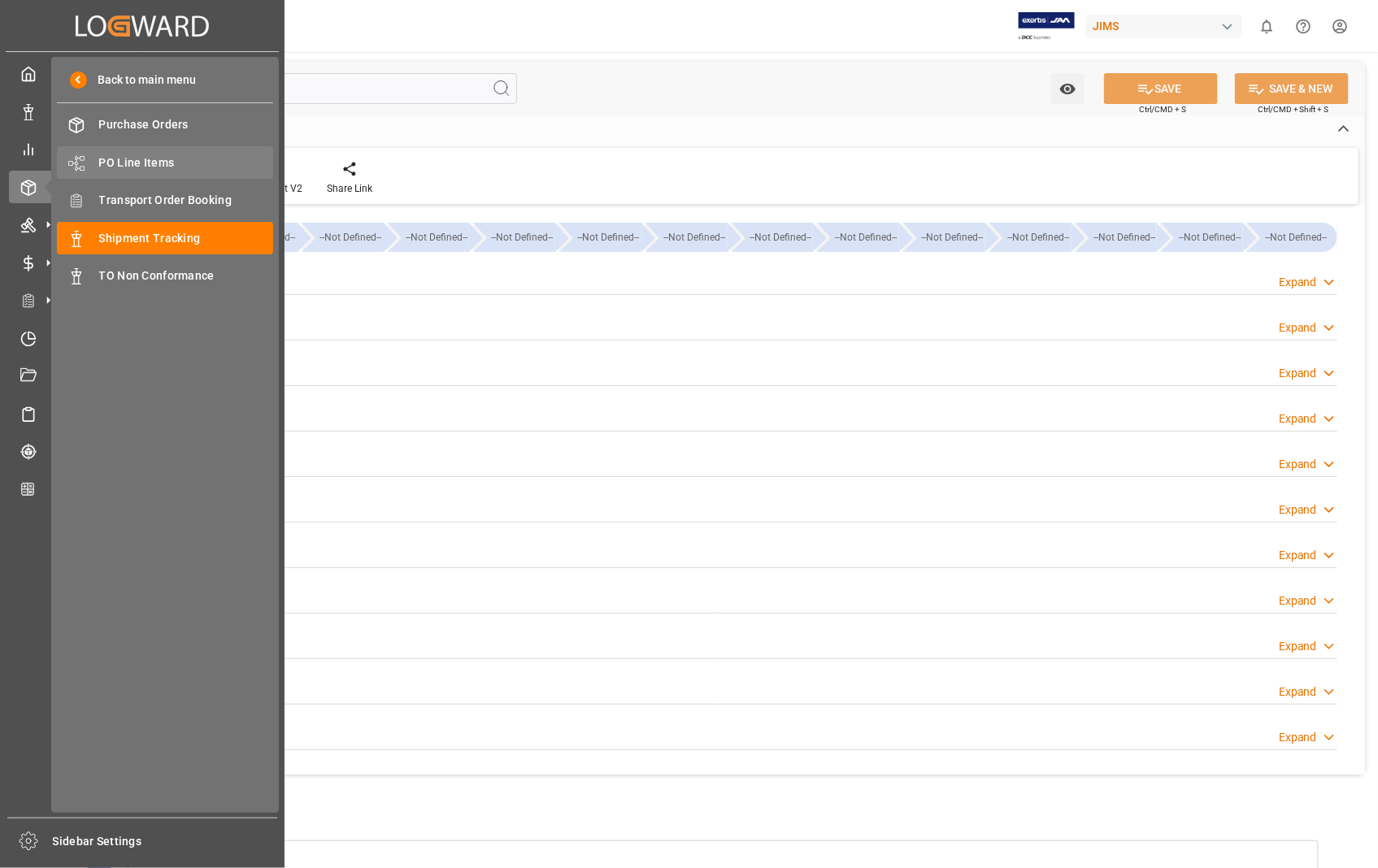
click at [176, 160] on span "PO Line Items" at bounding box center [186, 163] width 175 height 17
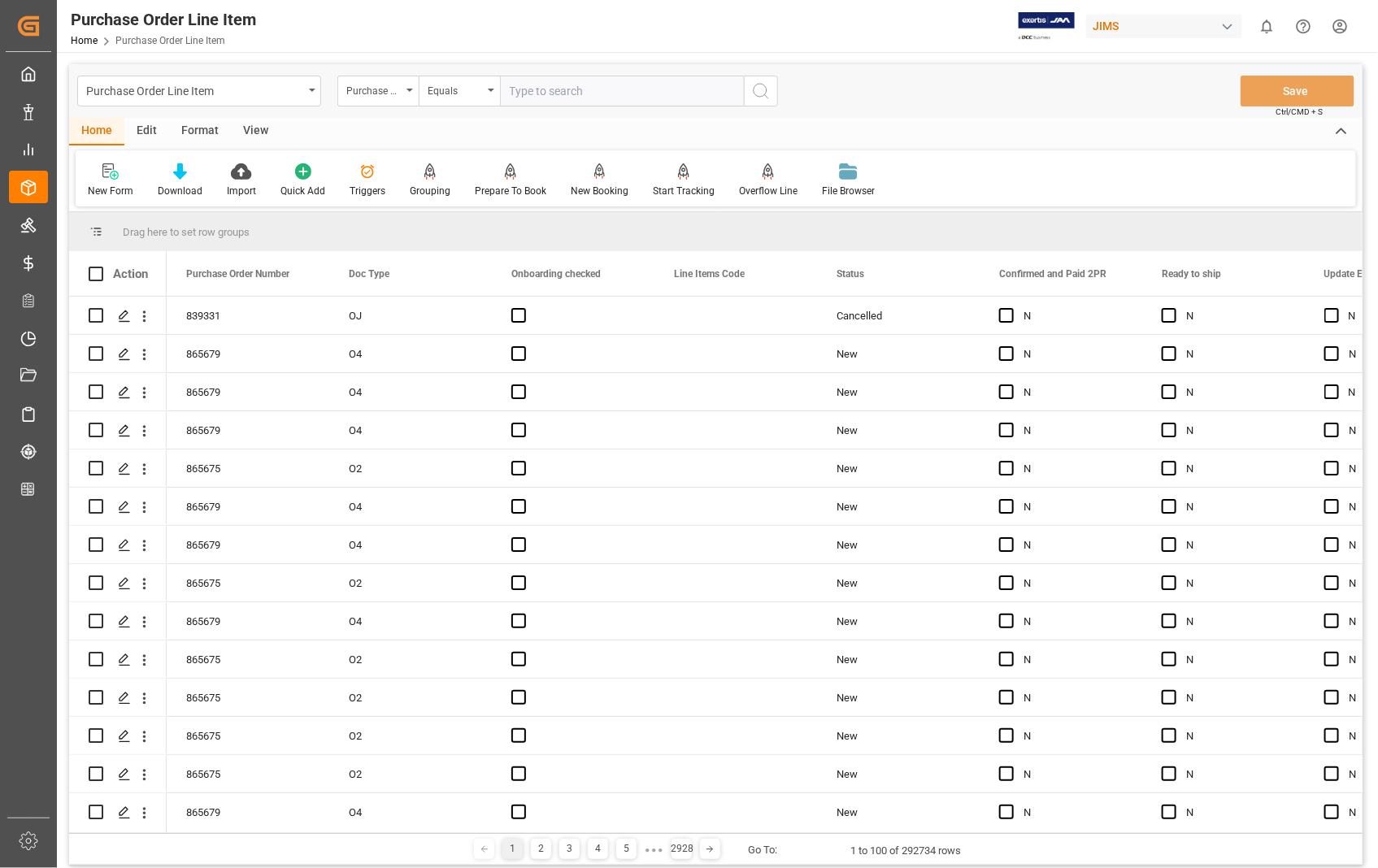
click at [623, 92] on input "text" at bounding box center [621, 91] width 244 height 31
type input "839331"
click at [760, 92] on icon "search button" at bounding box center [760, 91] width 20 height 20
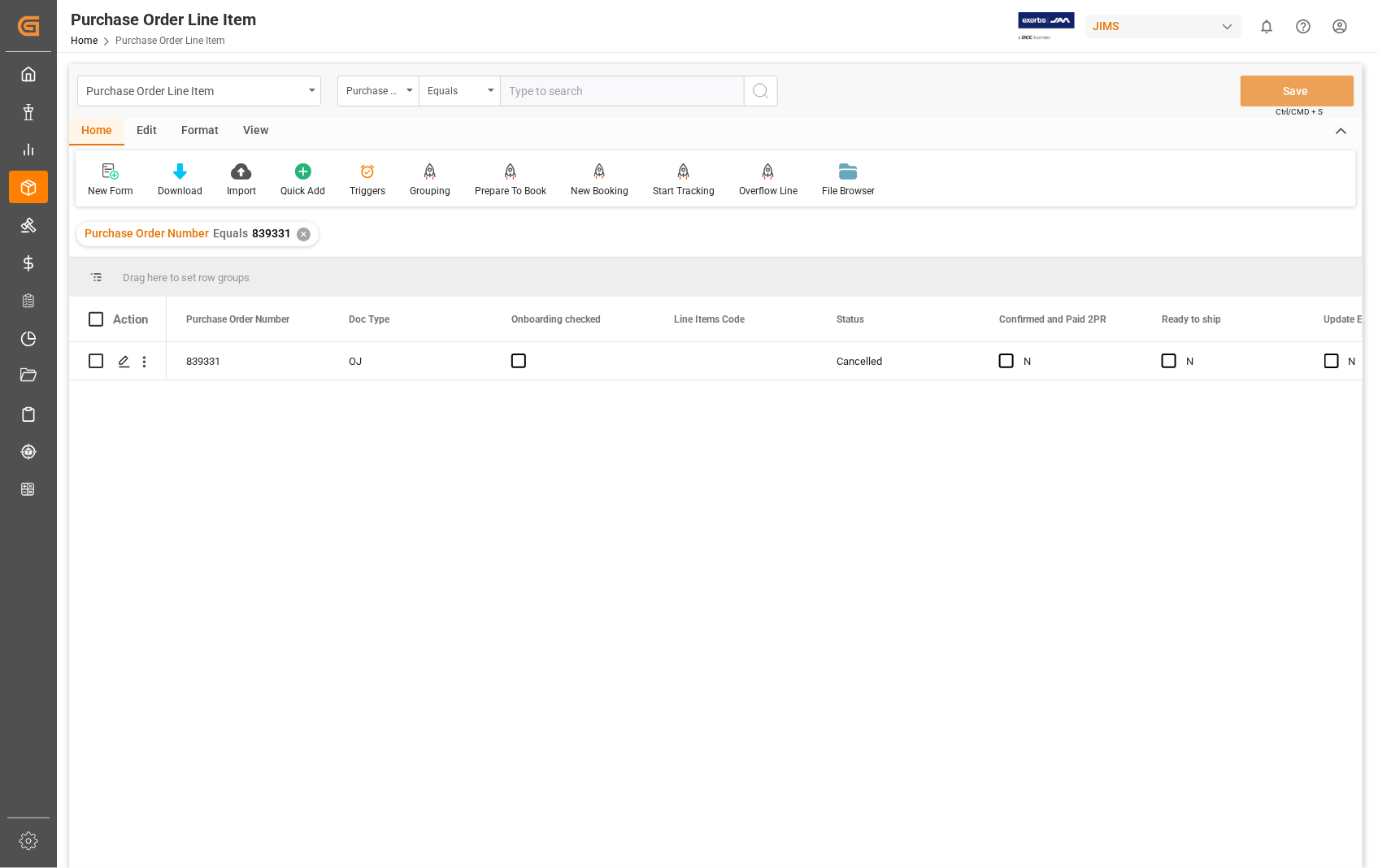
click at [260, 131] on div "View" at bounding box center [255, 132] width 50 height 28
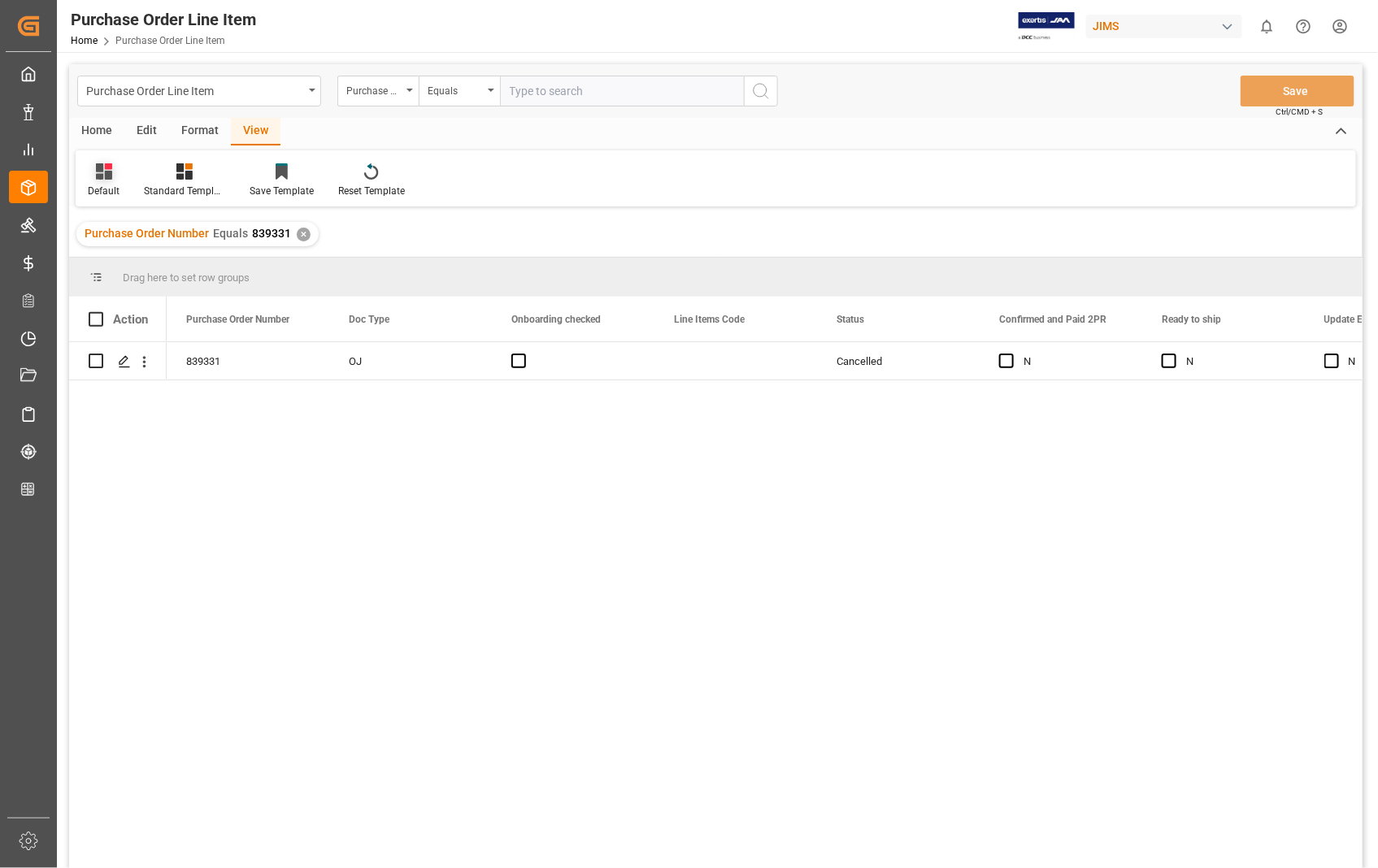
click at [95, 185] on div "Default" at bounding box center [104, 192] width 32 height 15
click at [119, 266] on div "Sophia setting." at bounding box center [167, 263] width 142 height 17
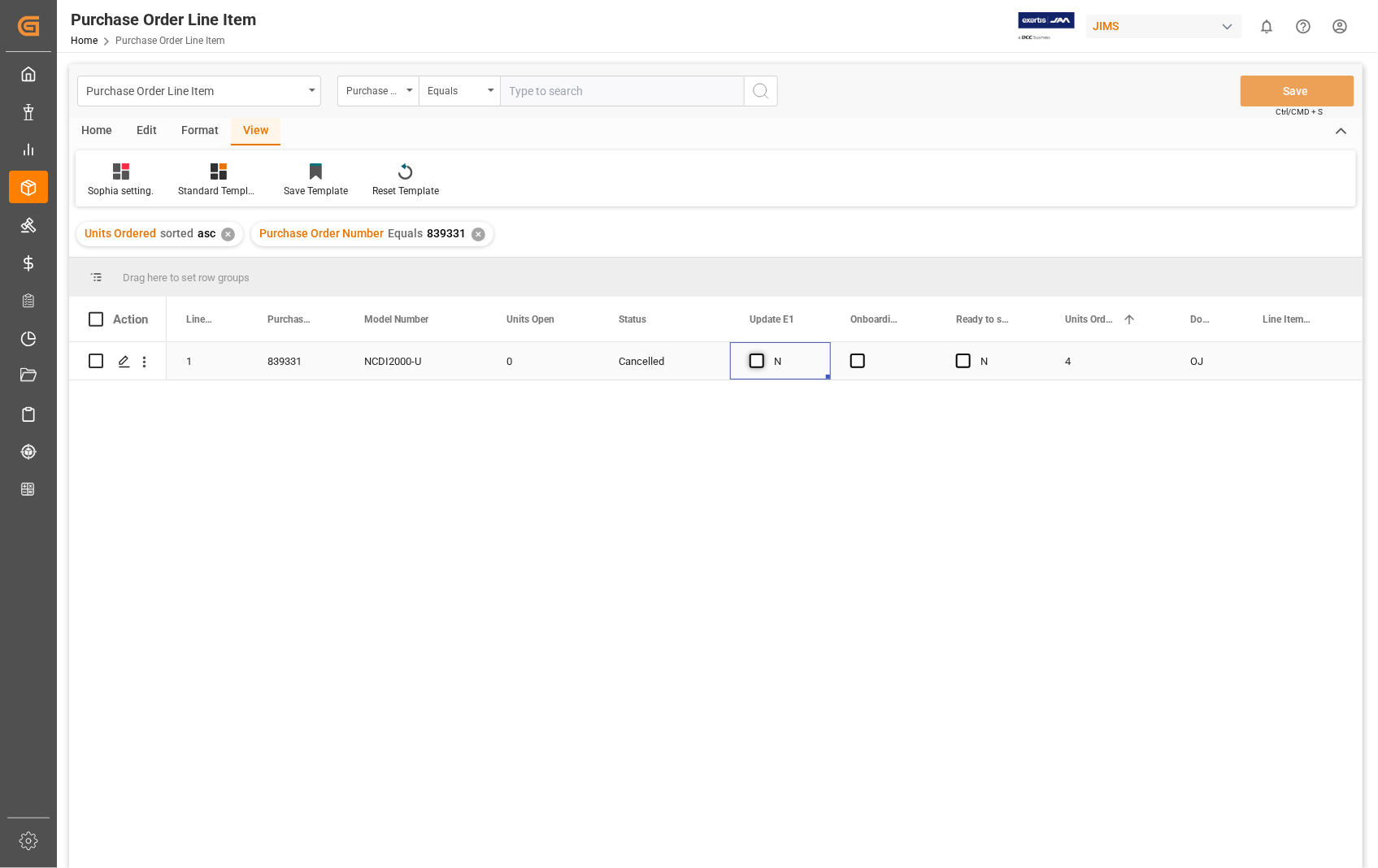
click at [759, 363] on span "Press SPACE to select this row." at bounding box center [757, 362] width 15 height 15
click at [761, 354] on input "Press SPACE to select this row." at bounding box center [761, 354] width 0 height 0
click at [855, 363] on span "Press SPACE to select this row." at bounding box center [858, 362] width 15 height 15
click at [862, 354] on input "Press SPACE to select this row." at bounding box center [862, 354] width 0 height 0
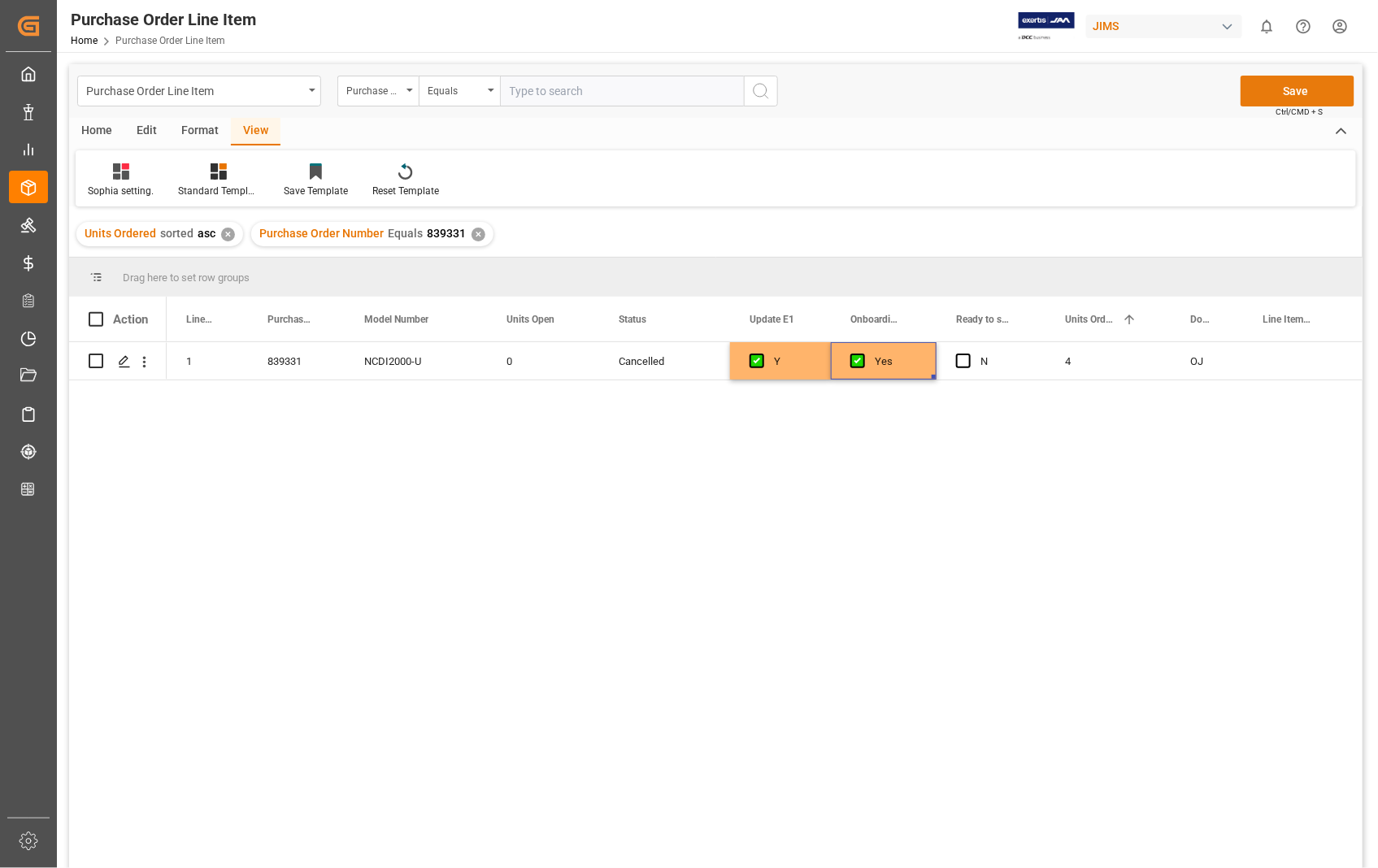
click at [1307, 88] on button "Save" at bounding box center [1298, 91] width 114 height 31
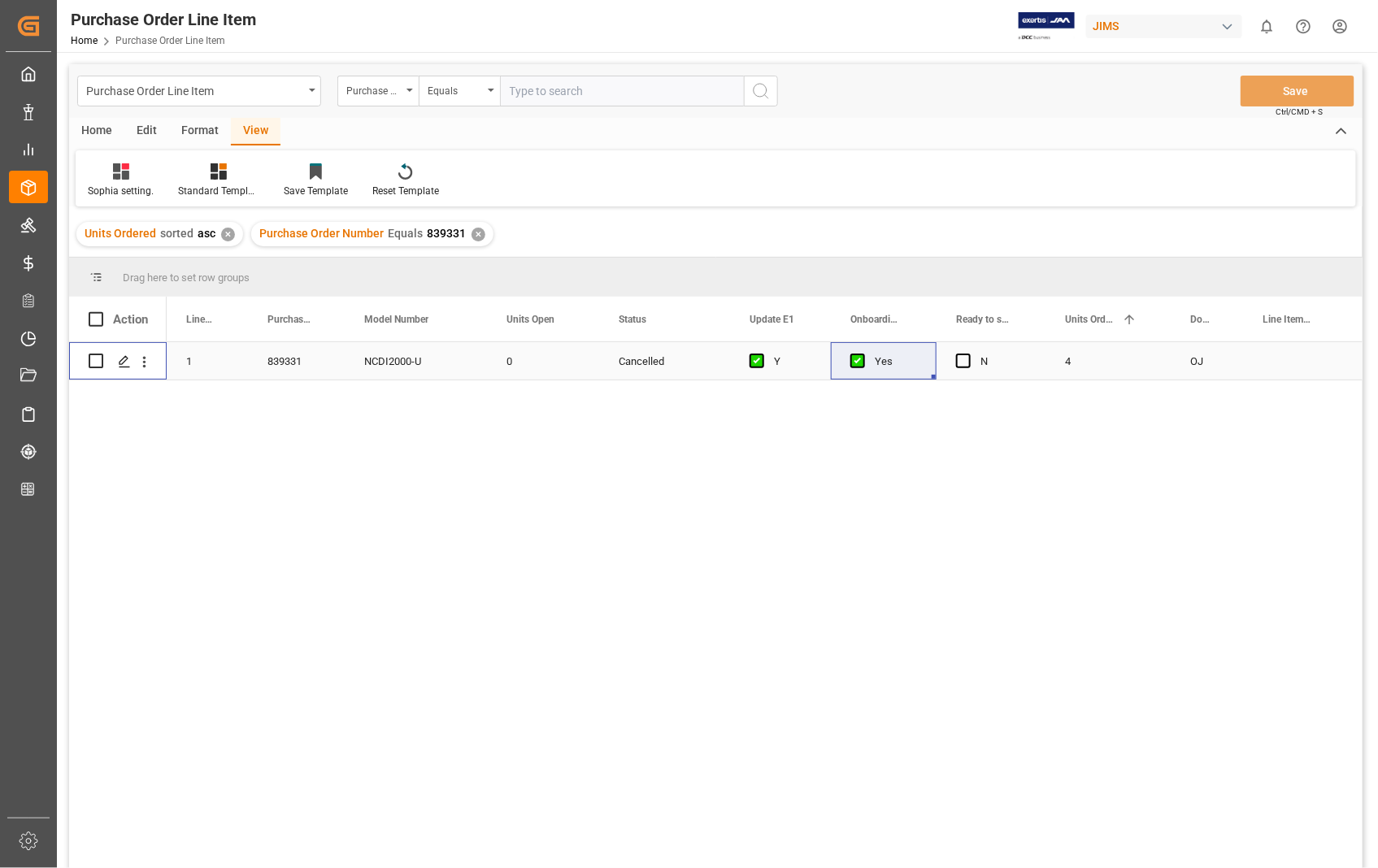
click at [102, 362] on input "Press Space to toggle row selection (unchecked)" at bounding box center [96, 362] width 15 height 15
checkbox input "true"
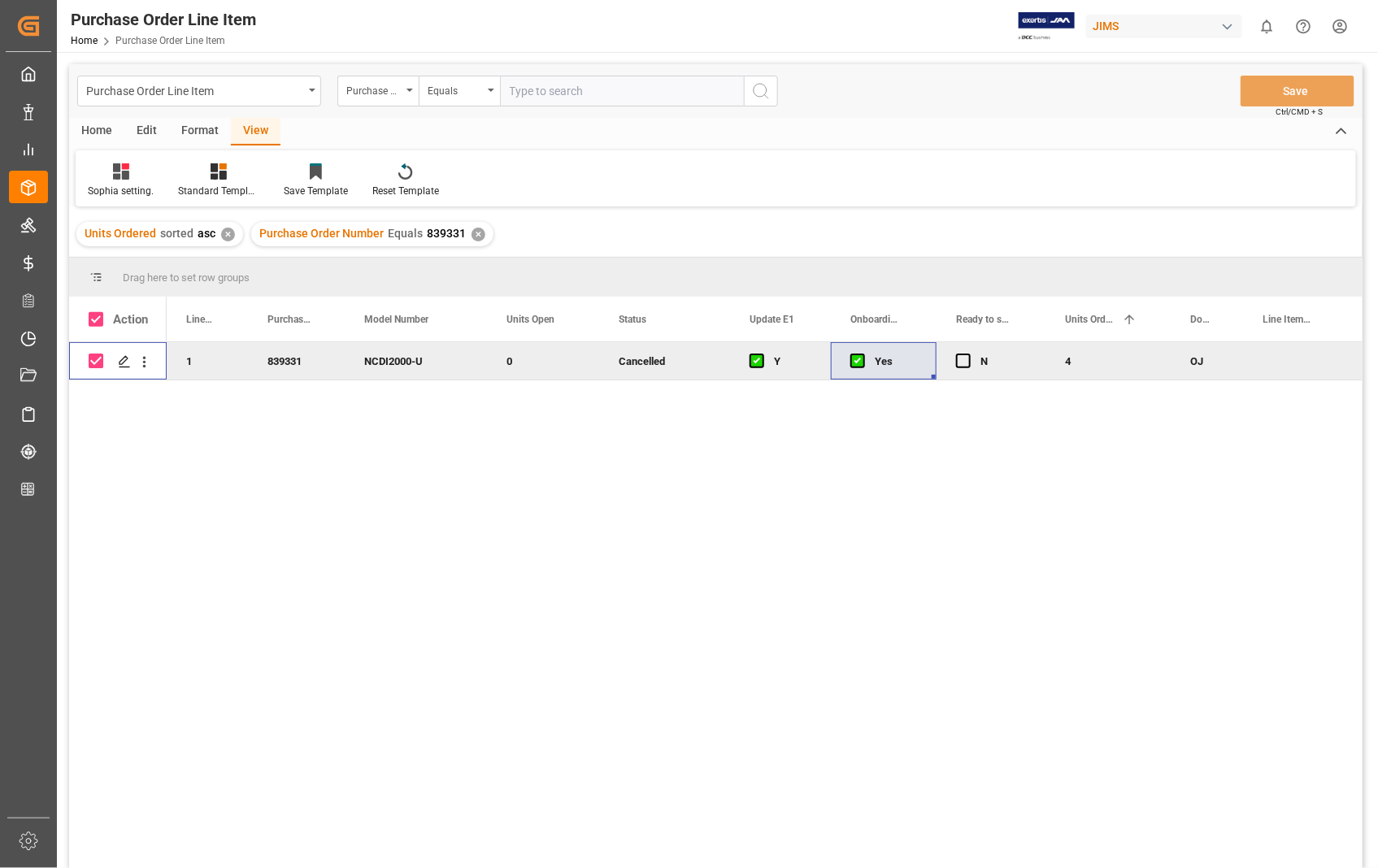
click at [106, 126] on div "Home" at bounding box center [96, 132] width 55 height 28
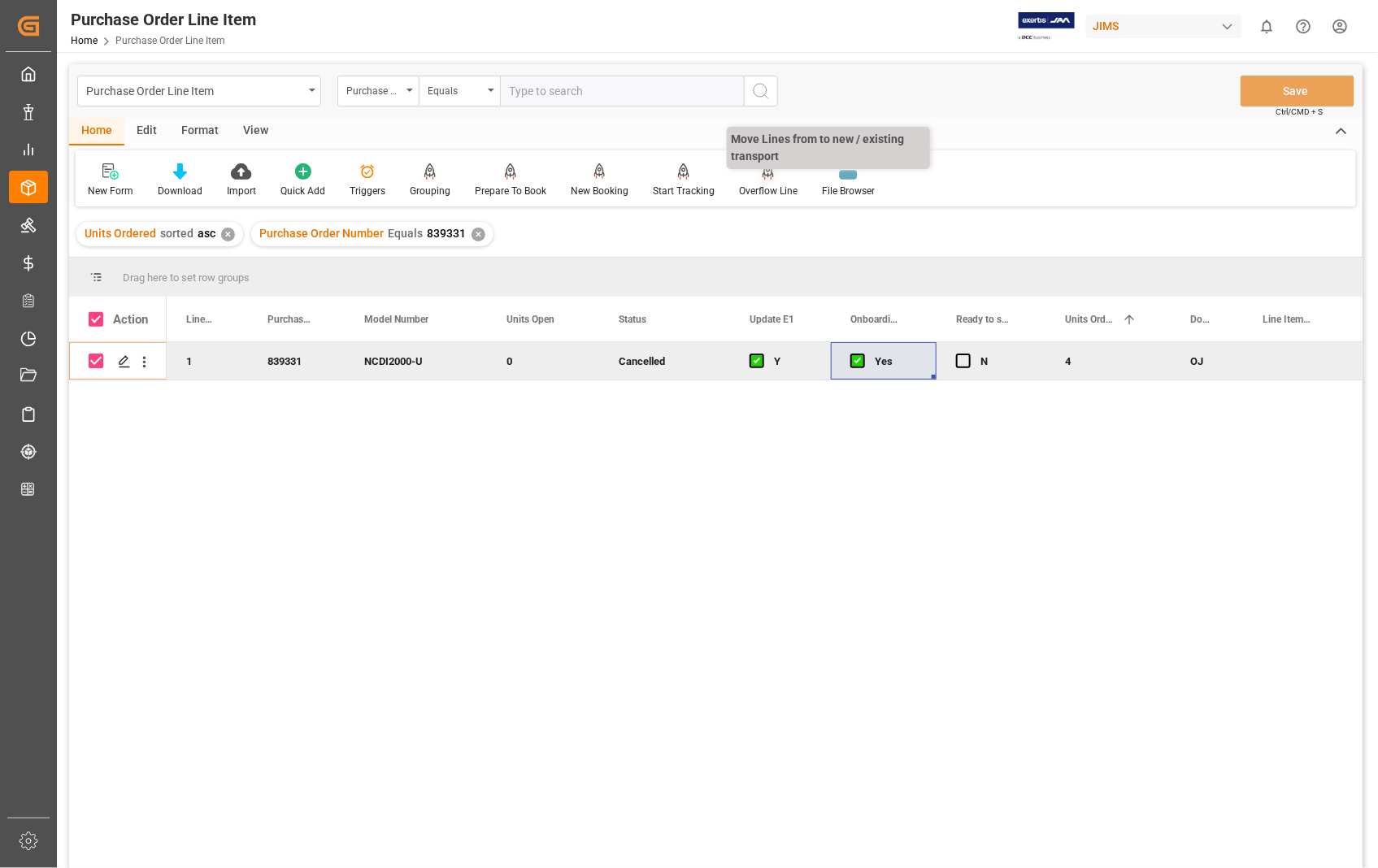
click at [755, 187] on div "Overflow Line" at bounding box center [768, 192] width 59 height 15
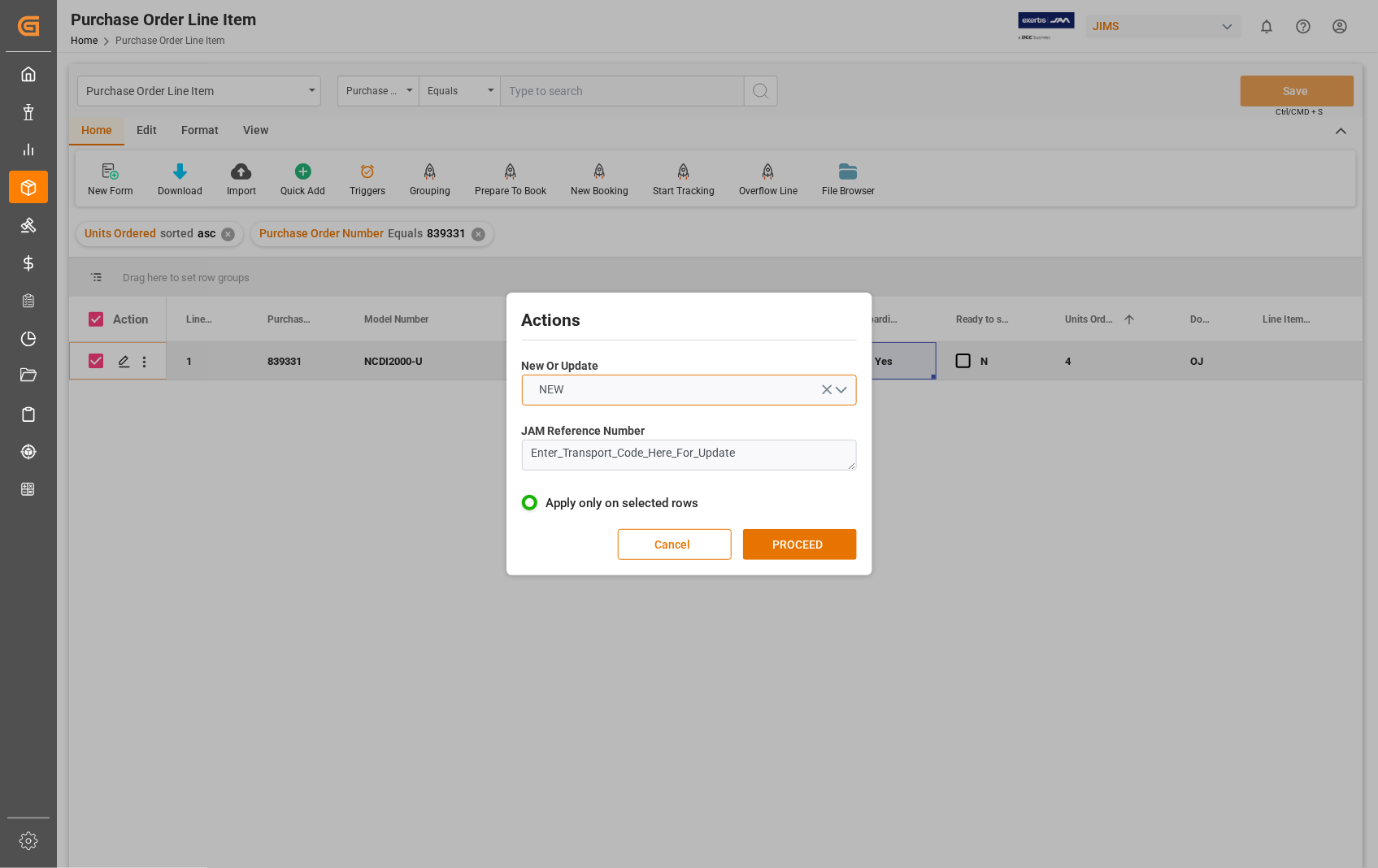
click at [842, 387] on button "NEW" at bounding box center [689, 390] width 335 height 31
click at [632, 435] on div "UPDATE" at bounding box center [689, 428] width 334 height 35
drag, startPoint x: 776, startPoint y: 464, endPoint x: 505, endPoint y: 466, distance: 271.0
click at [506, 466] on div "Actions New Or Update UPDATE JAM Reference Number Enter_Transport_Code_Here_For…" at bounding box center [689, 434] width 366 height 283
paste textarea "22-8143-[GEOGRAPHIC_DATA]"
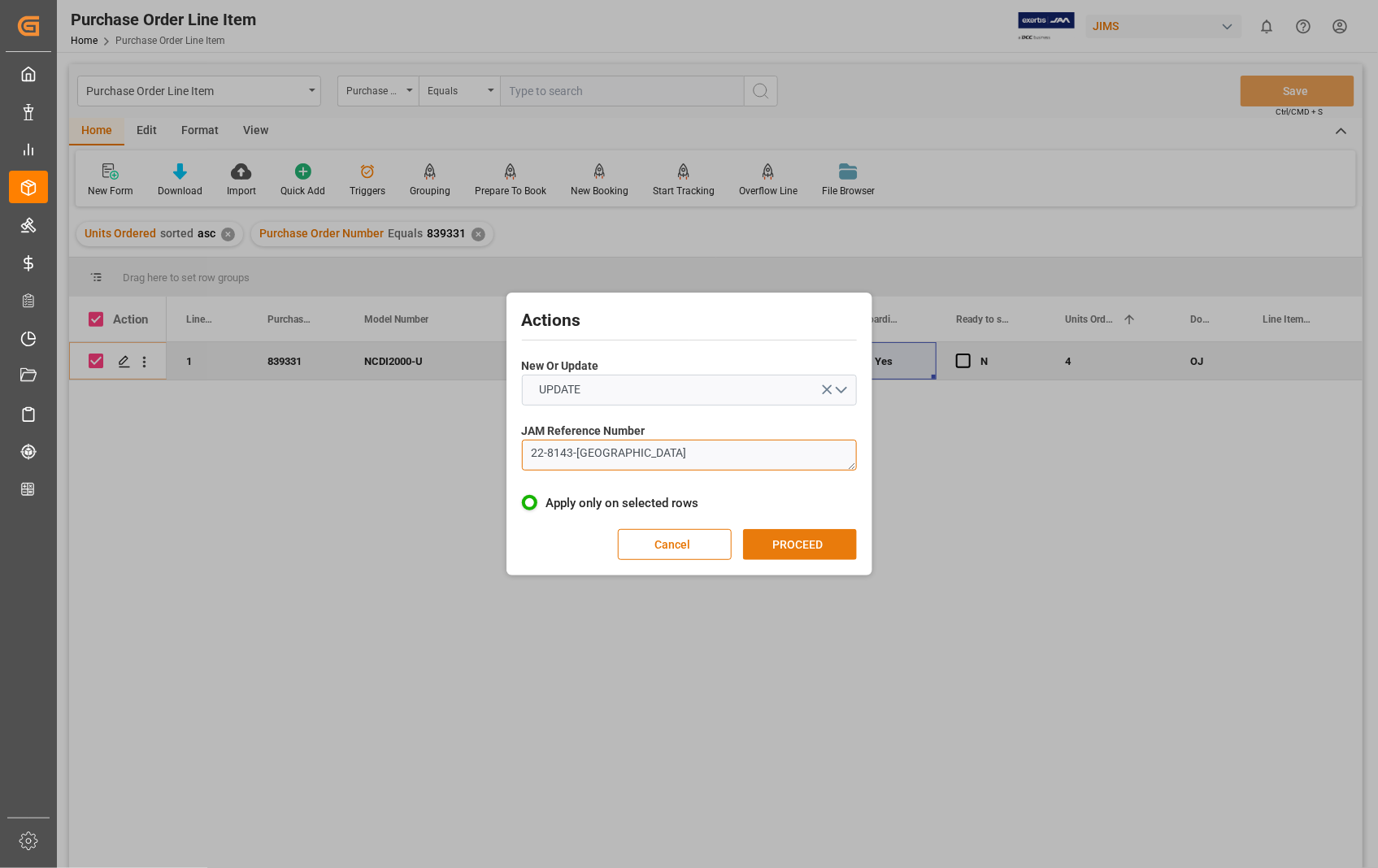
type textarea "22-8143-[GEOGRAPHIC_DATA]"
click at [767, 538] on button "PROCEED" at bounding box center [800, 544] width 114 height 31
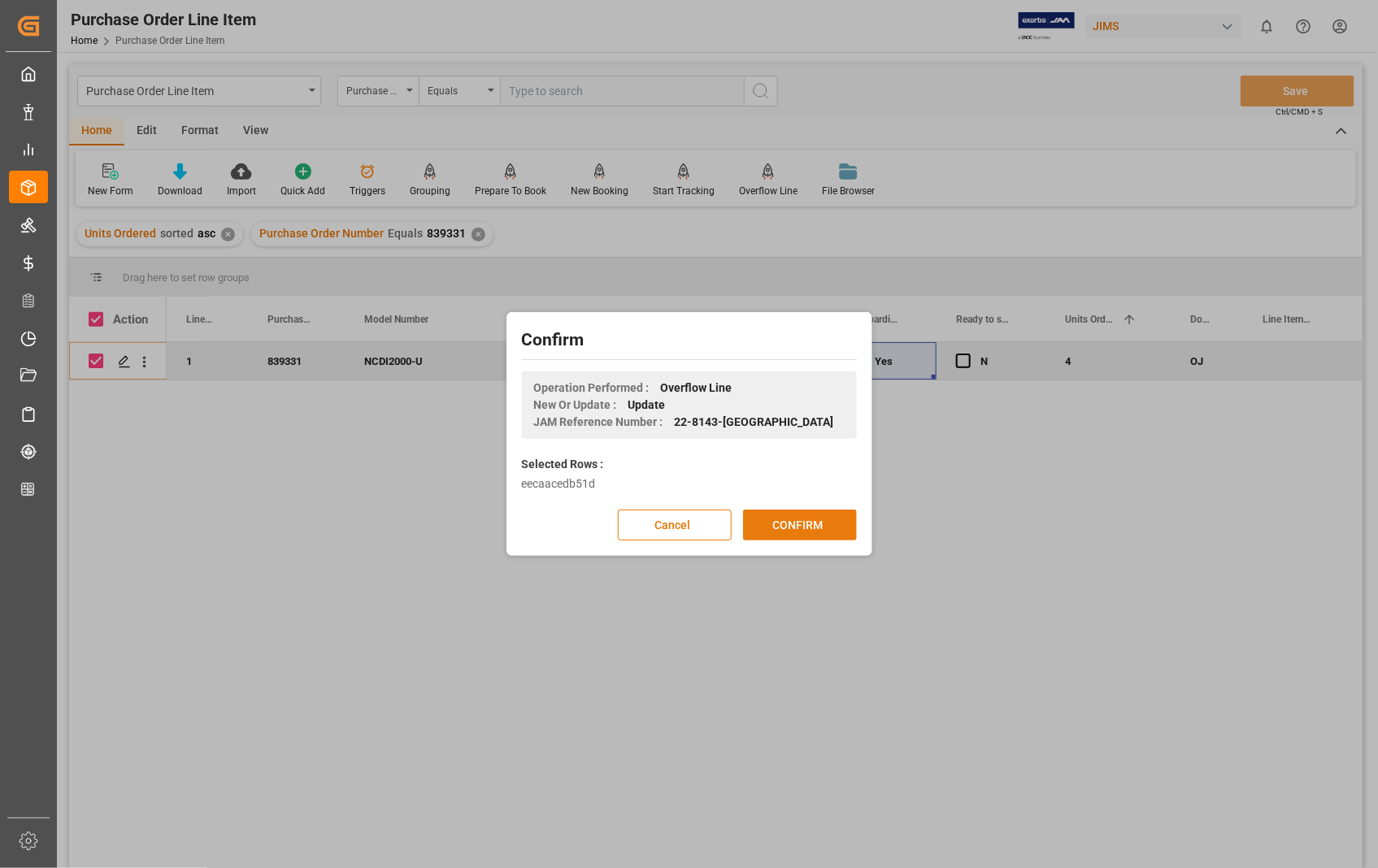
click at [792, 522] on button "CONFIRM" at bounding box center [800, 525] width 114 height 31
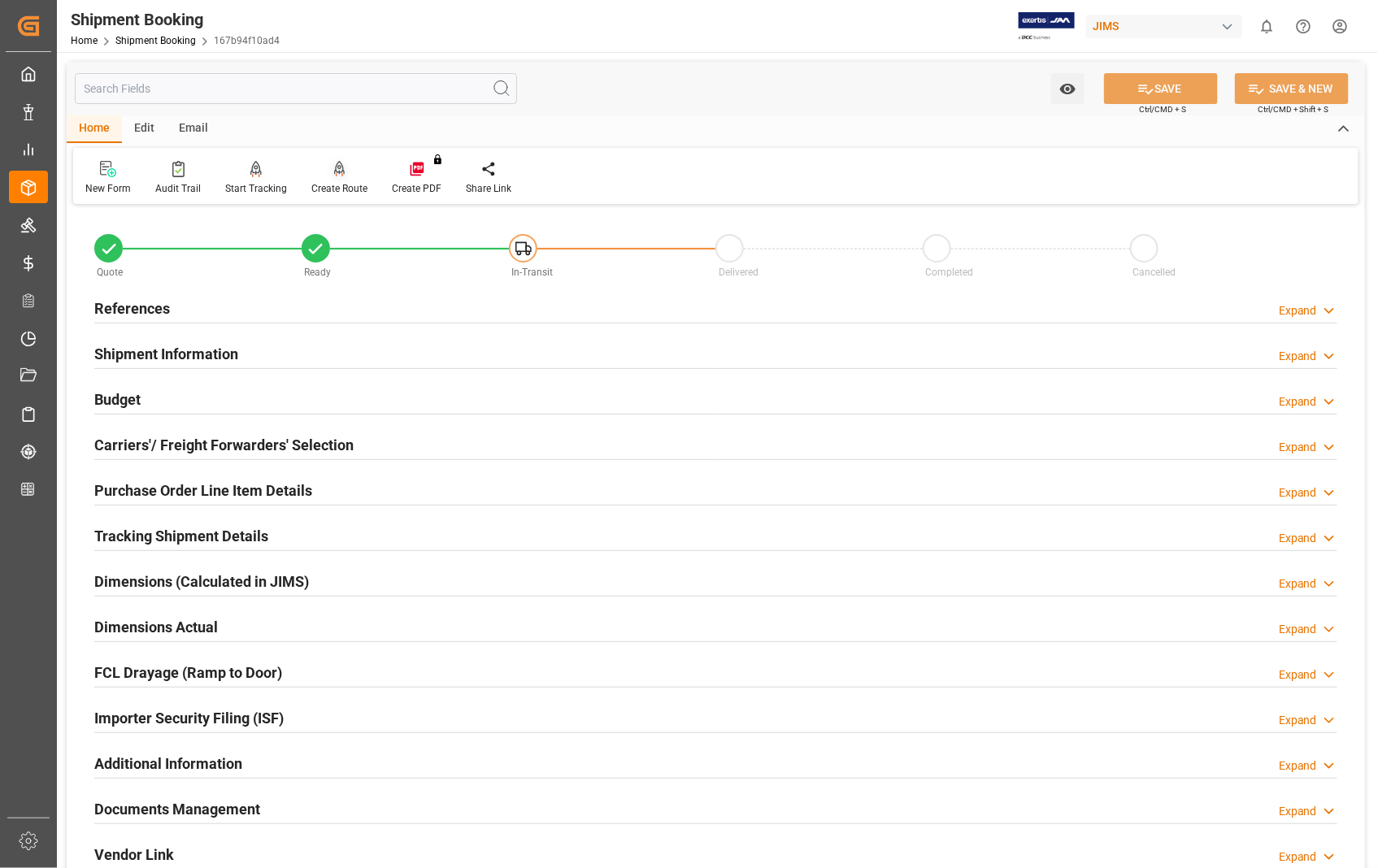
click at [341, 181] on div "Create Route" at bounding box center [339, 189] width 56 height 15
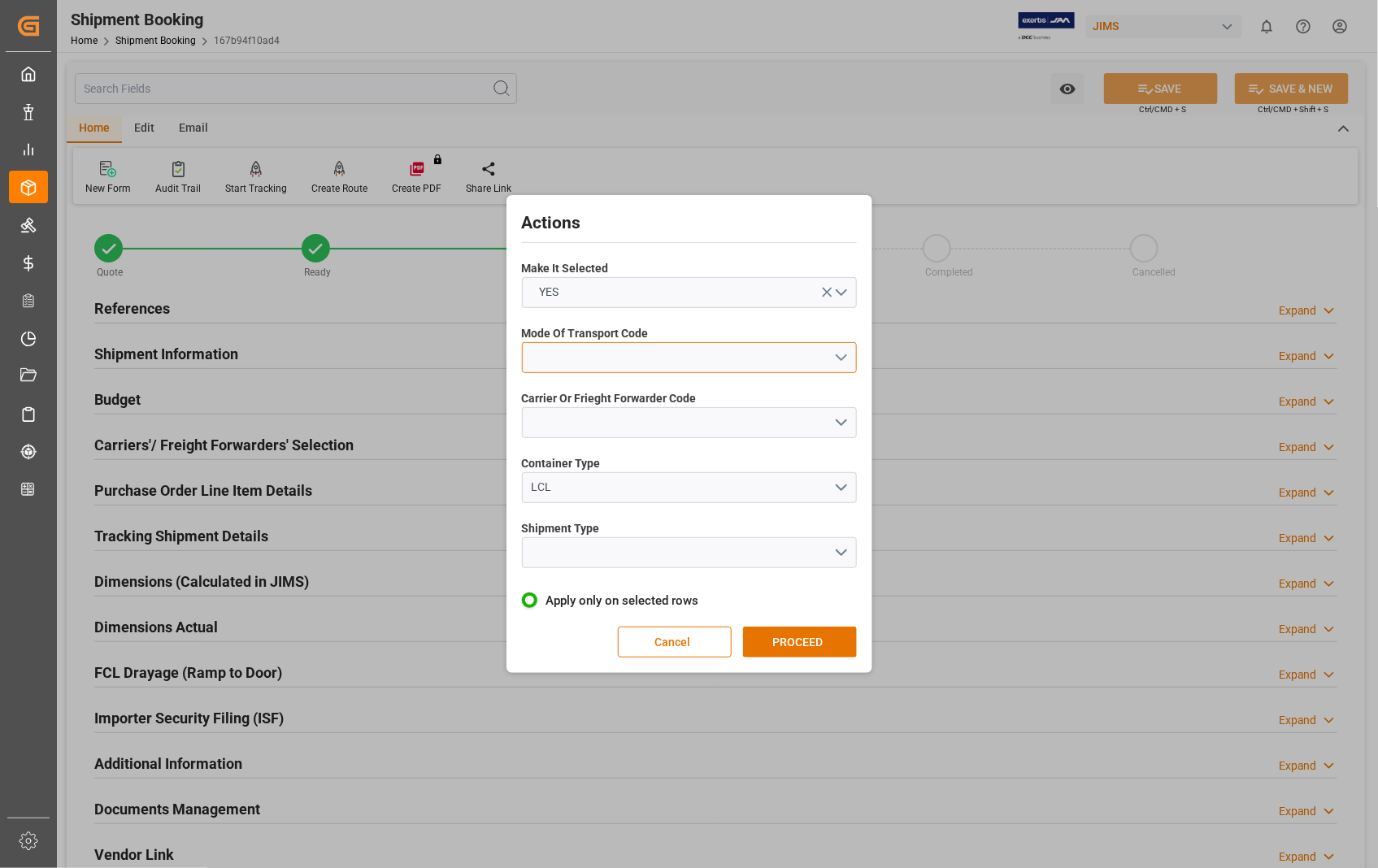
click at [844, 360] on button "open menu" at bounding box center [689, 357] width 335 height 31
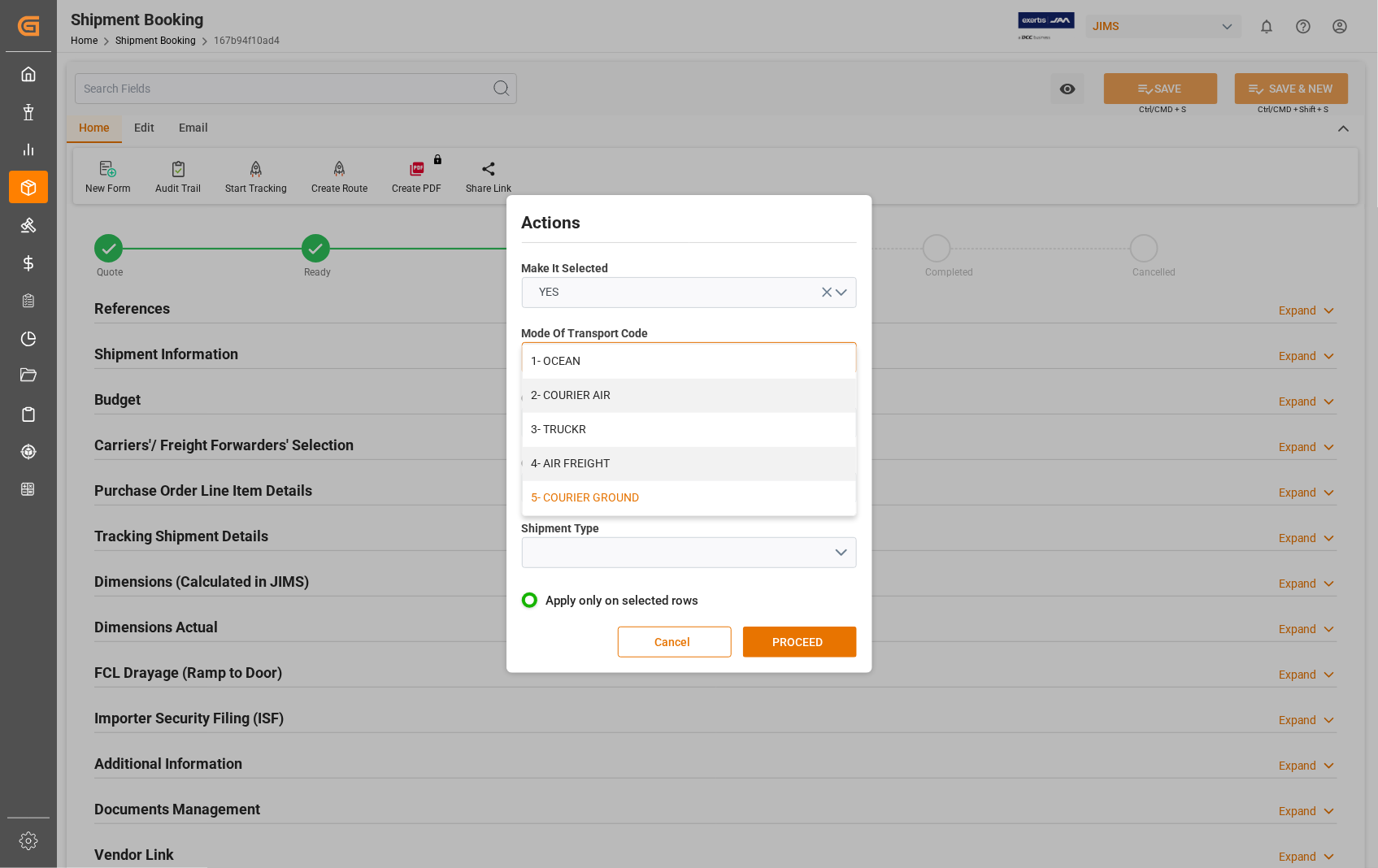
click at [619, 492] on div "5- COURIER GROUND" at bounding box center [689, 498] width 334 height 35
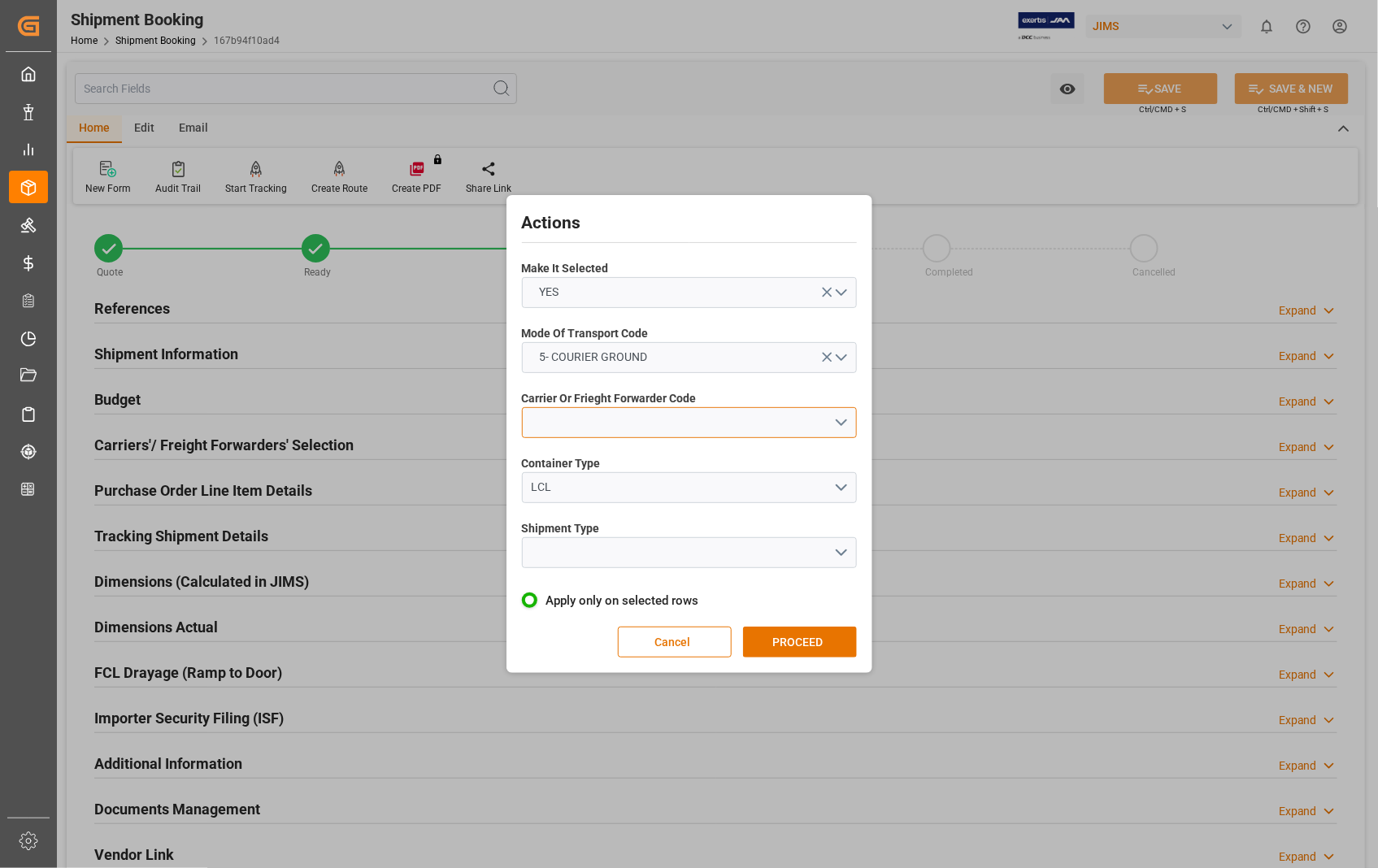
click at [842, 419] on button "open menu" at bounding box center [689, 422] width 335 height 31
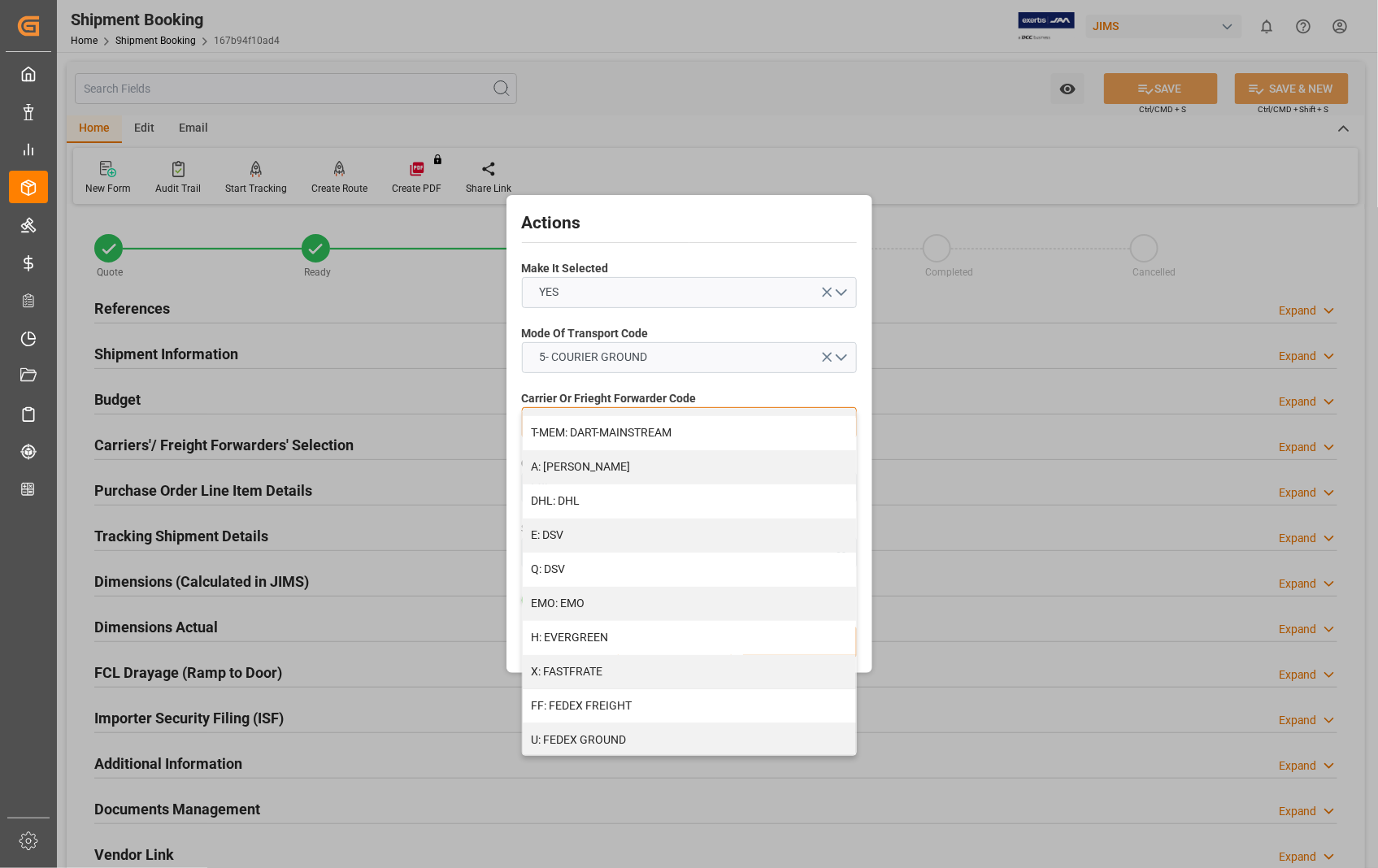
scroll to position [271, 0]
click at [663, 671] on div "U: FEDEX GROUND" at bounding box center [689, 668] width 334 height 35
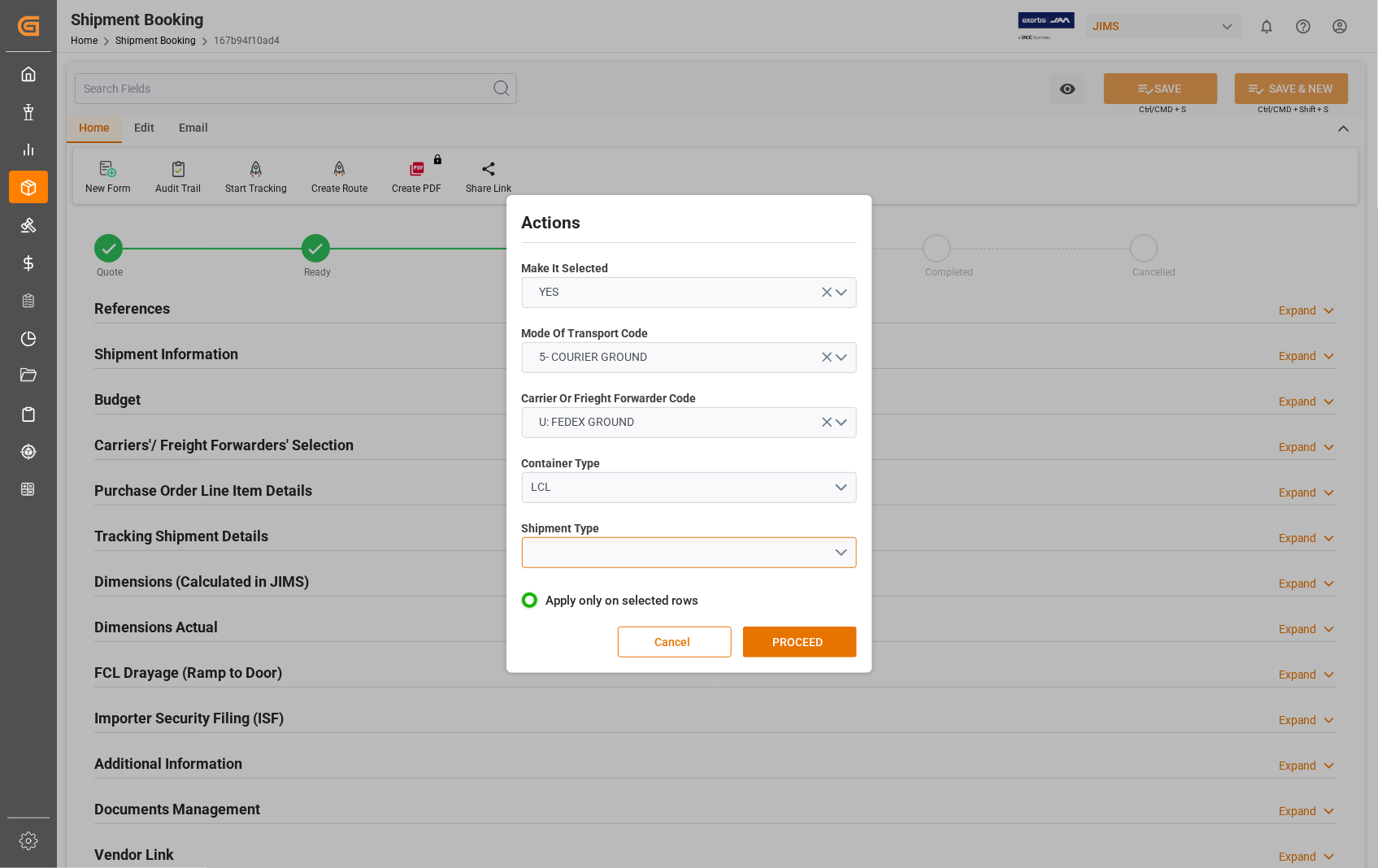
click at [847, 551] on button "open menu" at bounding box center [689, 552] width 335 height 31
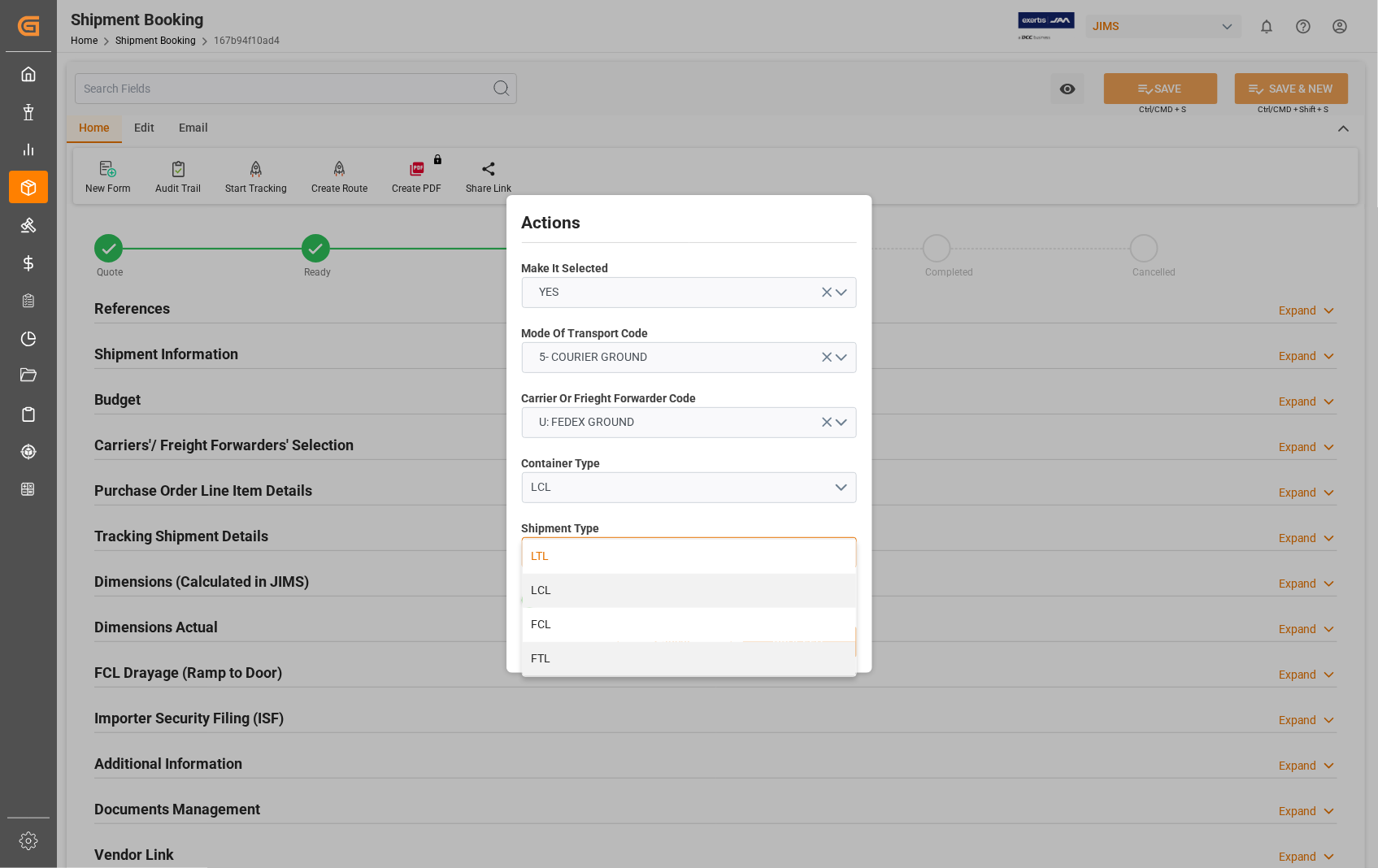
click at [523, 557] on div "LTL" at bounding box center [689, 557] width 334 height 35
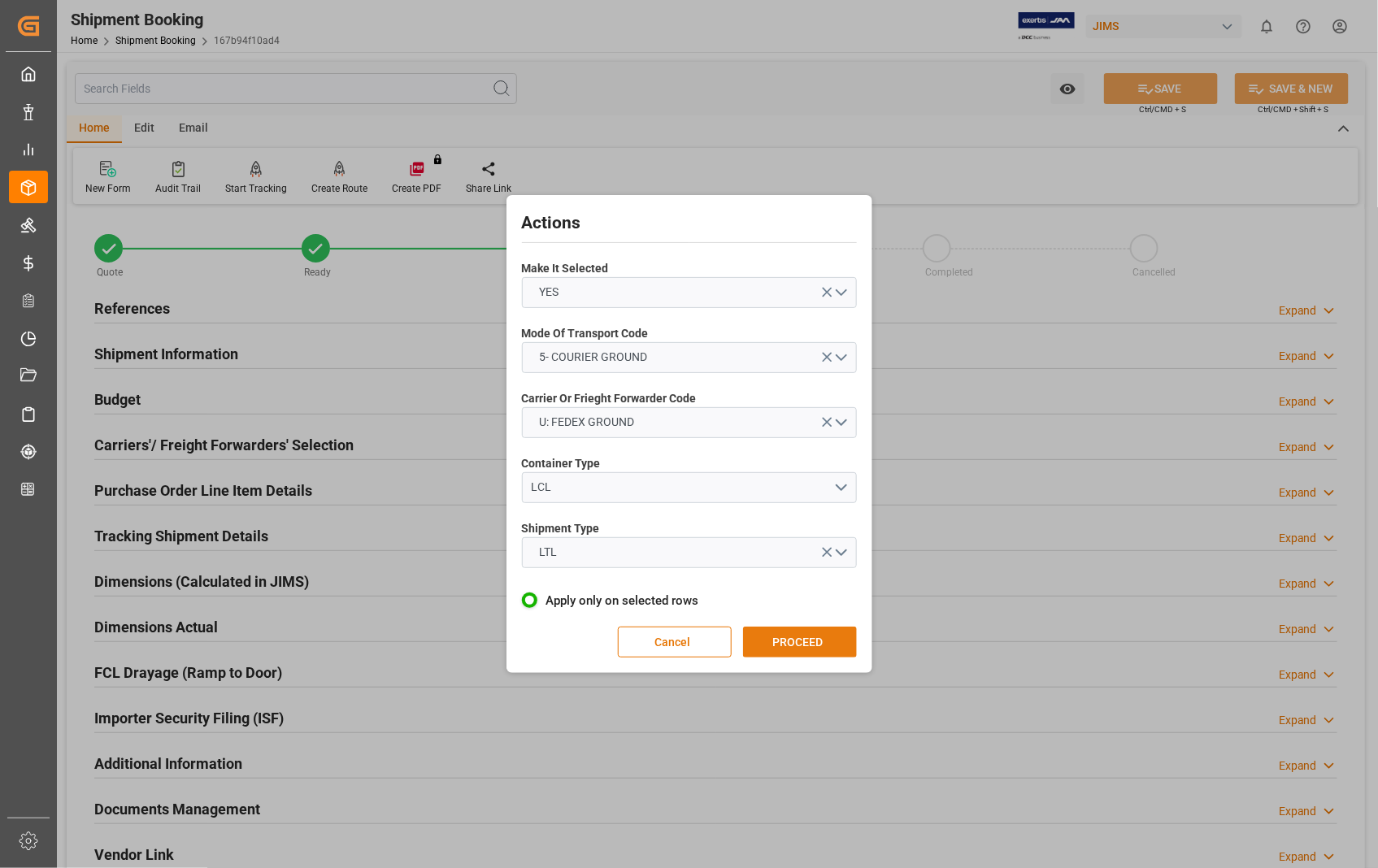
click at [786, 639] on button "PROCEED" at bounding box center [800, 642] width 114 height 31
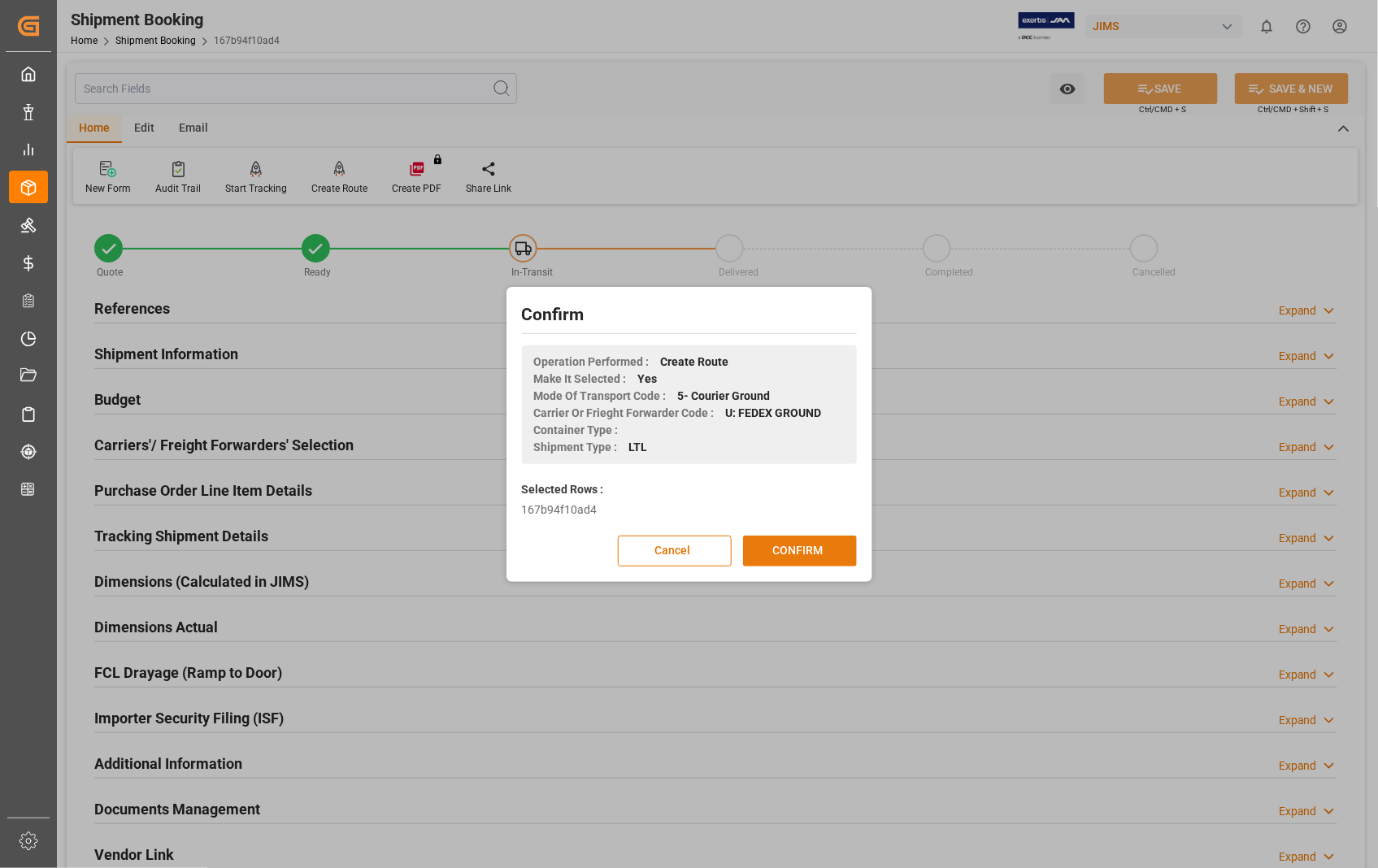
click at [800, 557] on button "CONFIRM" at bounding box center [800, 550] width 114 height 31
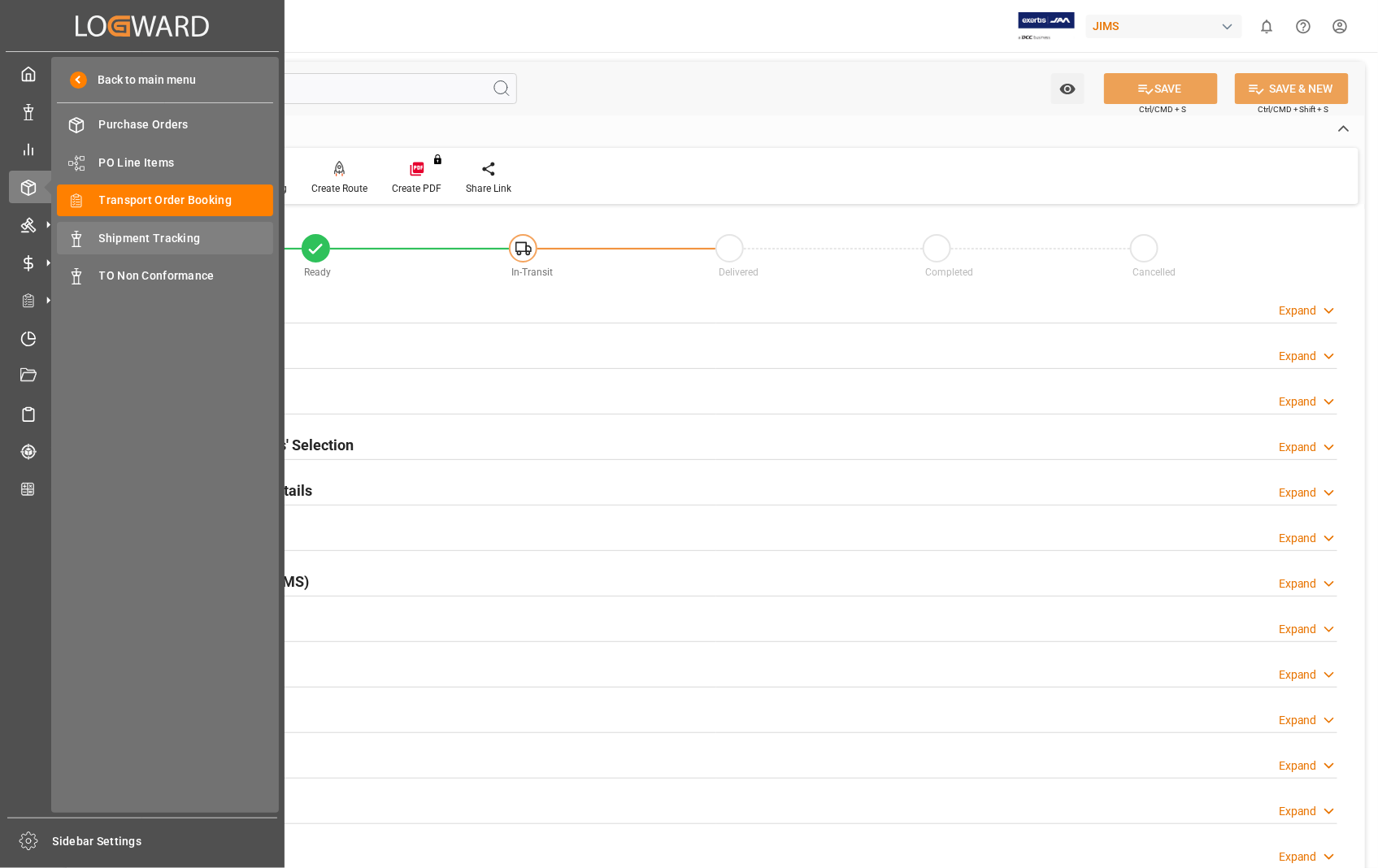
click at [135, 237] on span "Shipment Tracking" at bounding box center [186, 238] width 175 height 17
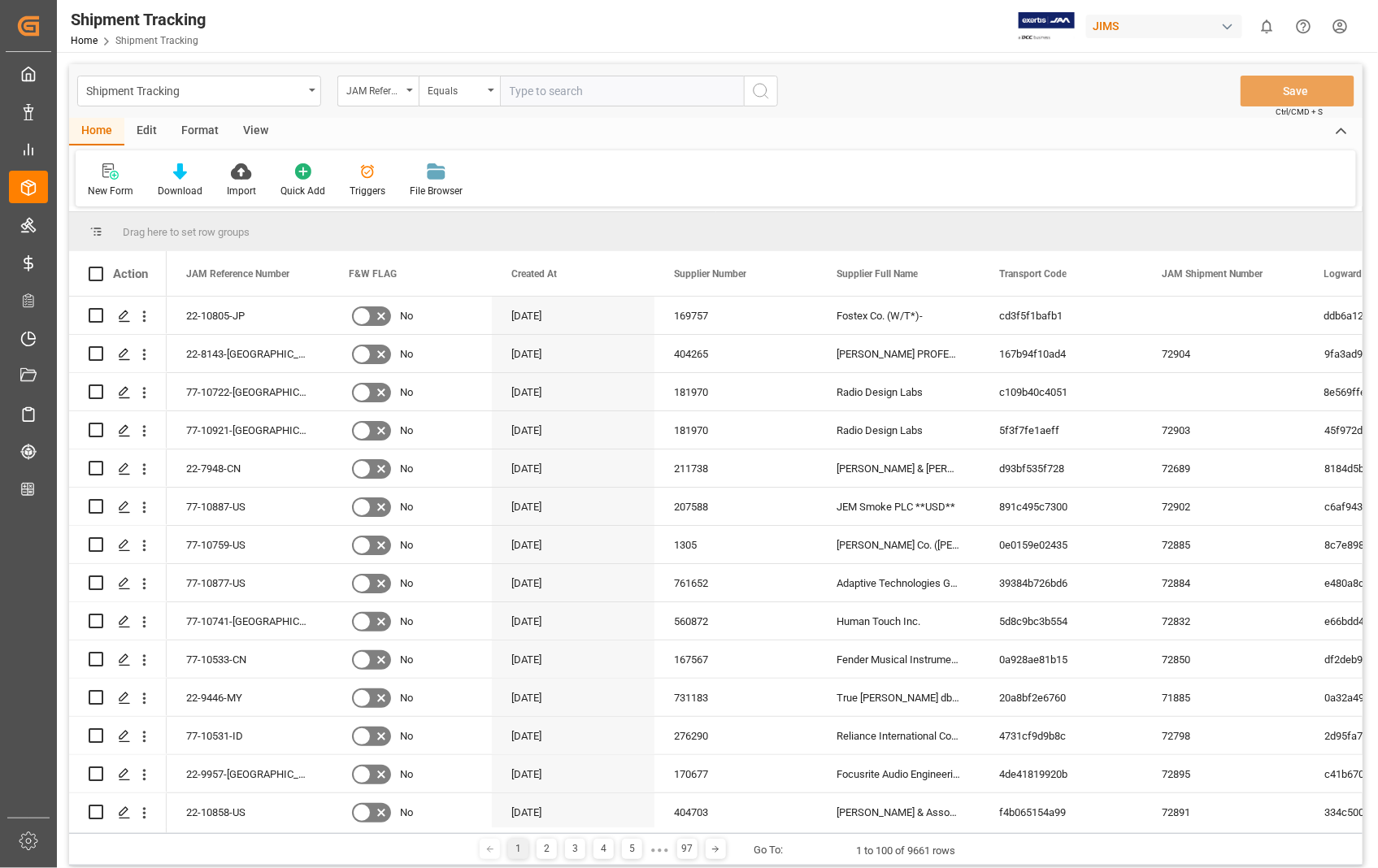
click at [599, 87] on input "text" at bounding box center [621, 91] width 244 height 31
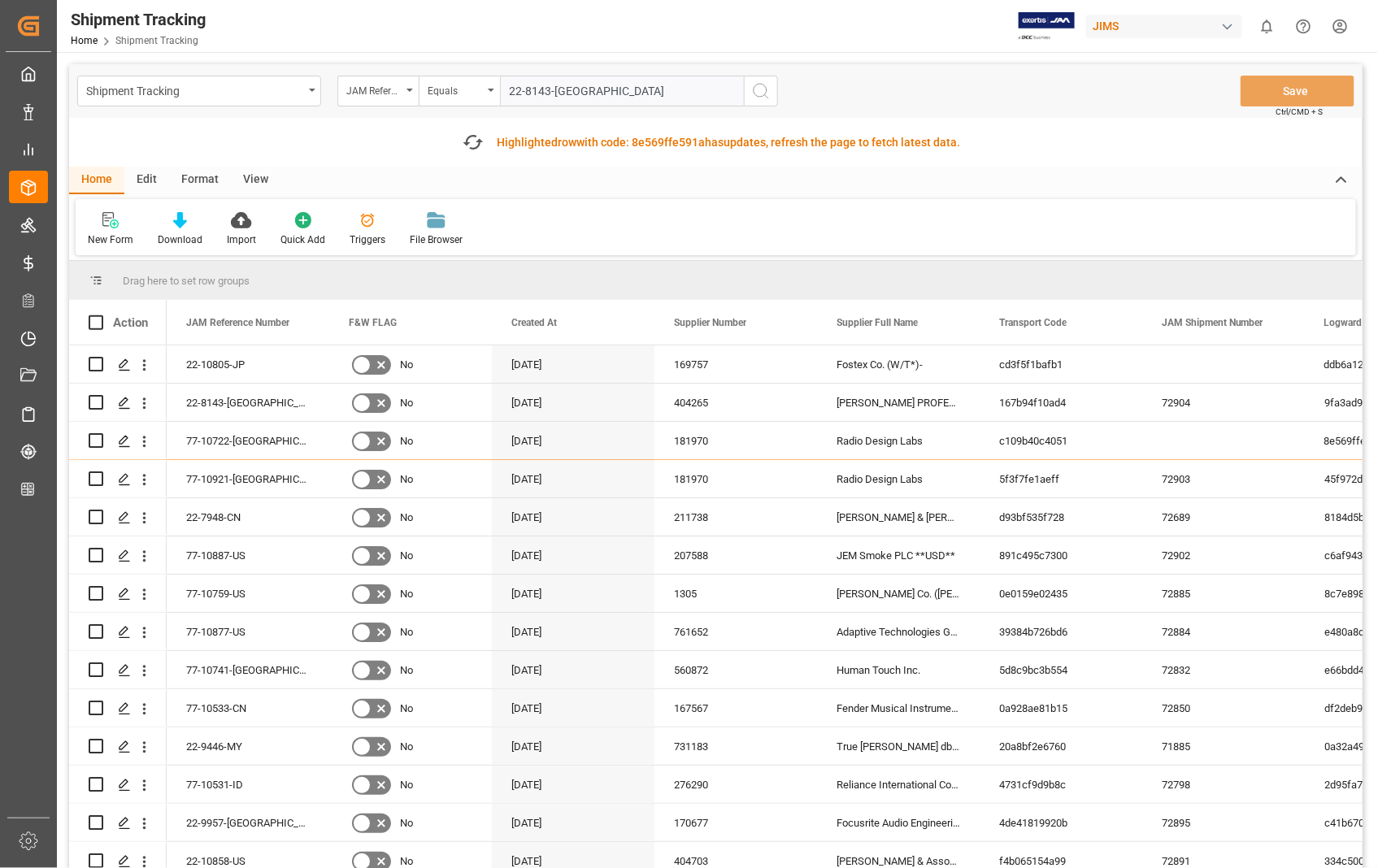
type input "22-8143-[GEOGRAPHIC_DATA]"
click at [760, 88] on icon "search button" at bounding box center [760, 91] width 20 height 20
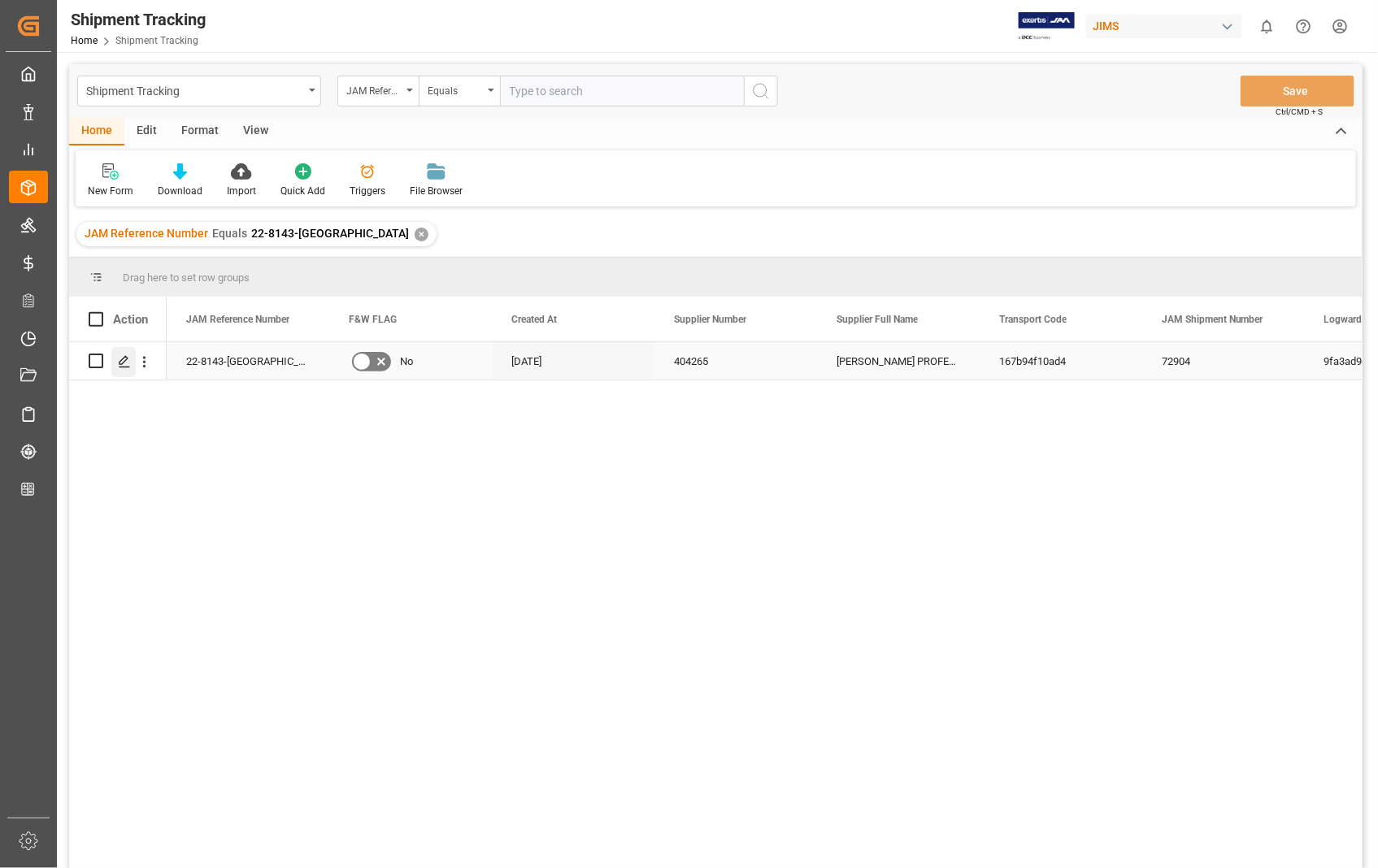
click at [116, 362] on div "Press SPACE to select this row." at bounding box center [123, 363] width 24 height 30
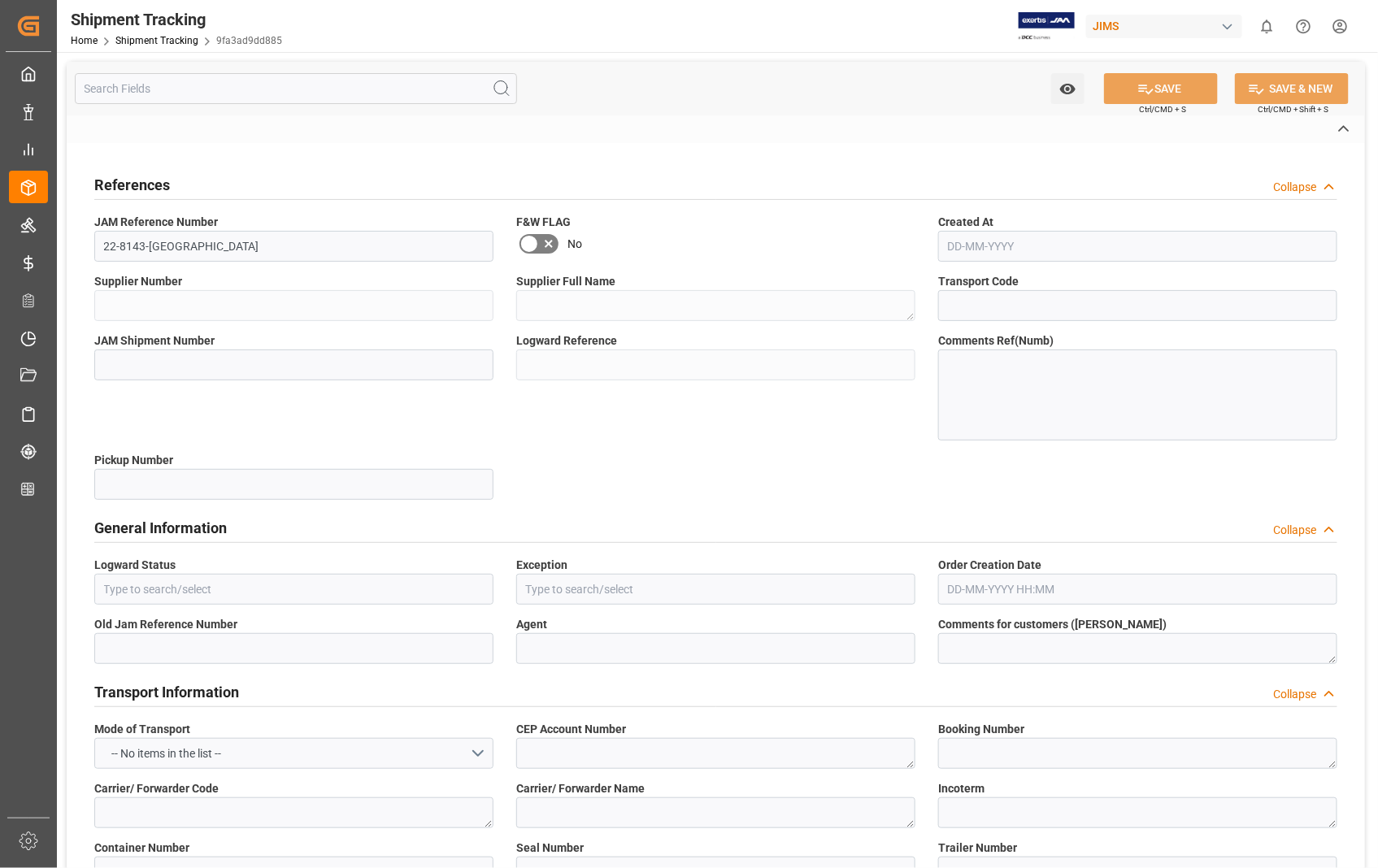
type textarea "DAP [GEOGRAPHIC_DATA] [GEOGRAPHIC_DATA] [GEOGRAPHIC_DATA]"
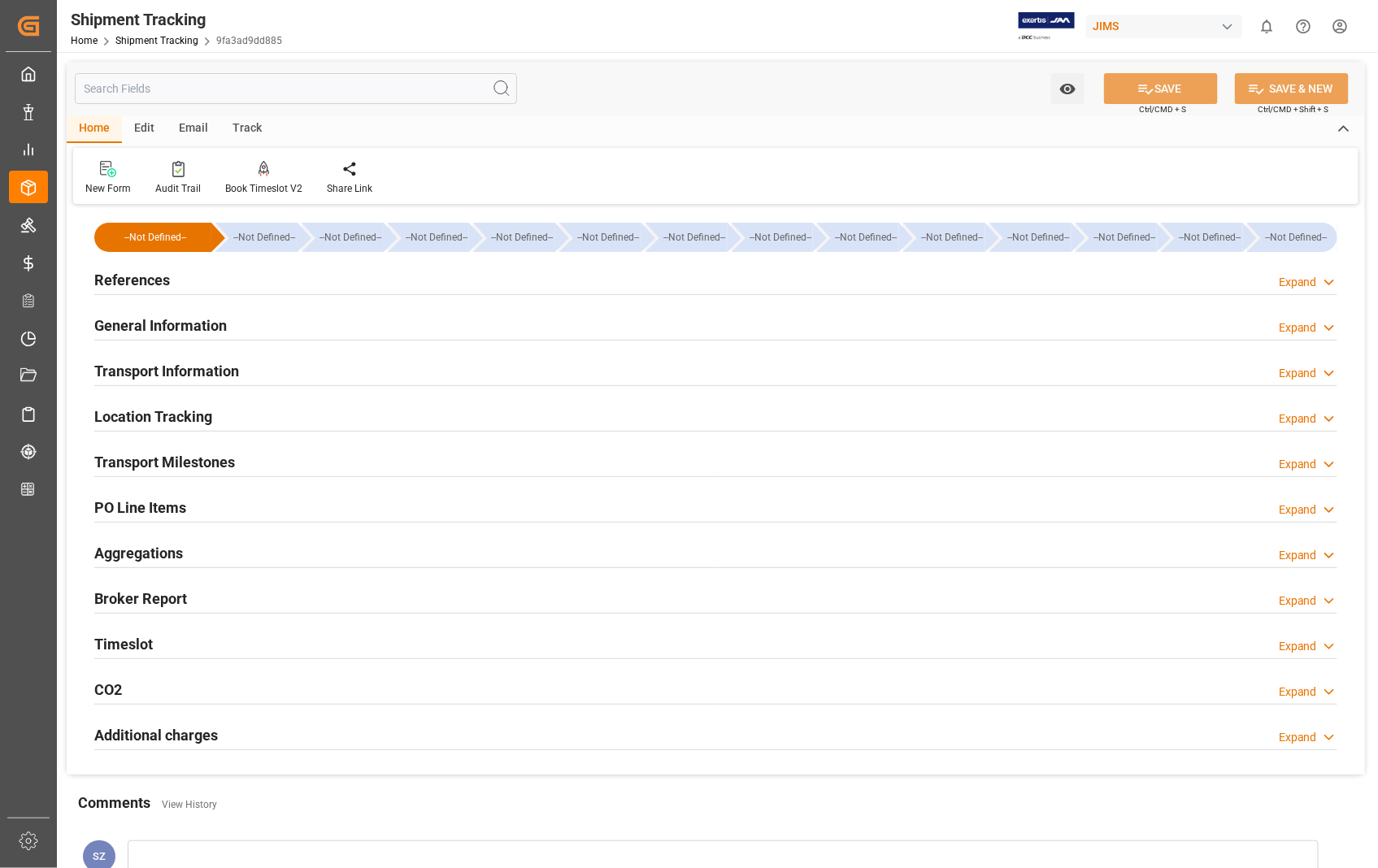
click at [202, 370] on h2 "Transport Information" at bounding box center [166, 370] width 145 height 21
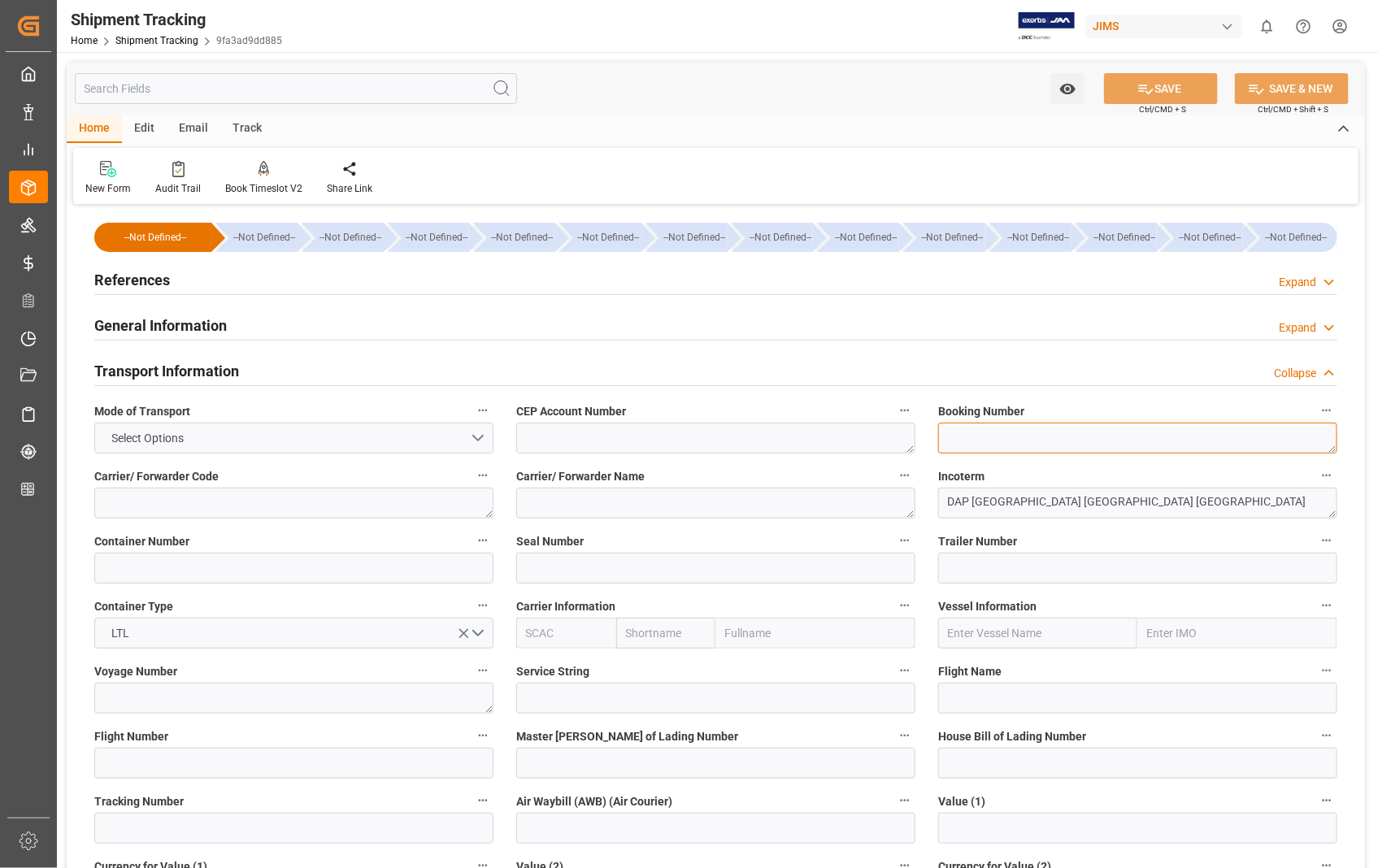
click at [1006, 434] on textarea at bounding box center [1137, 437] width 399 height 31
paste textarea "390588803146"
type textarea "390588803146"
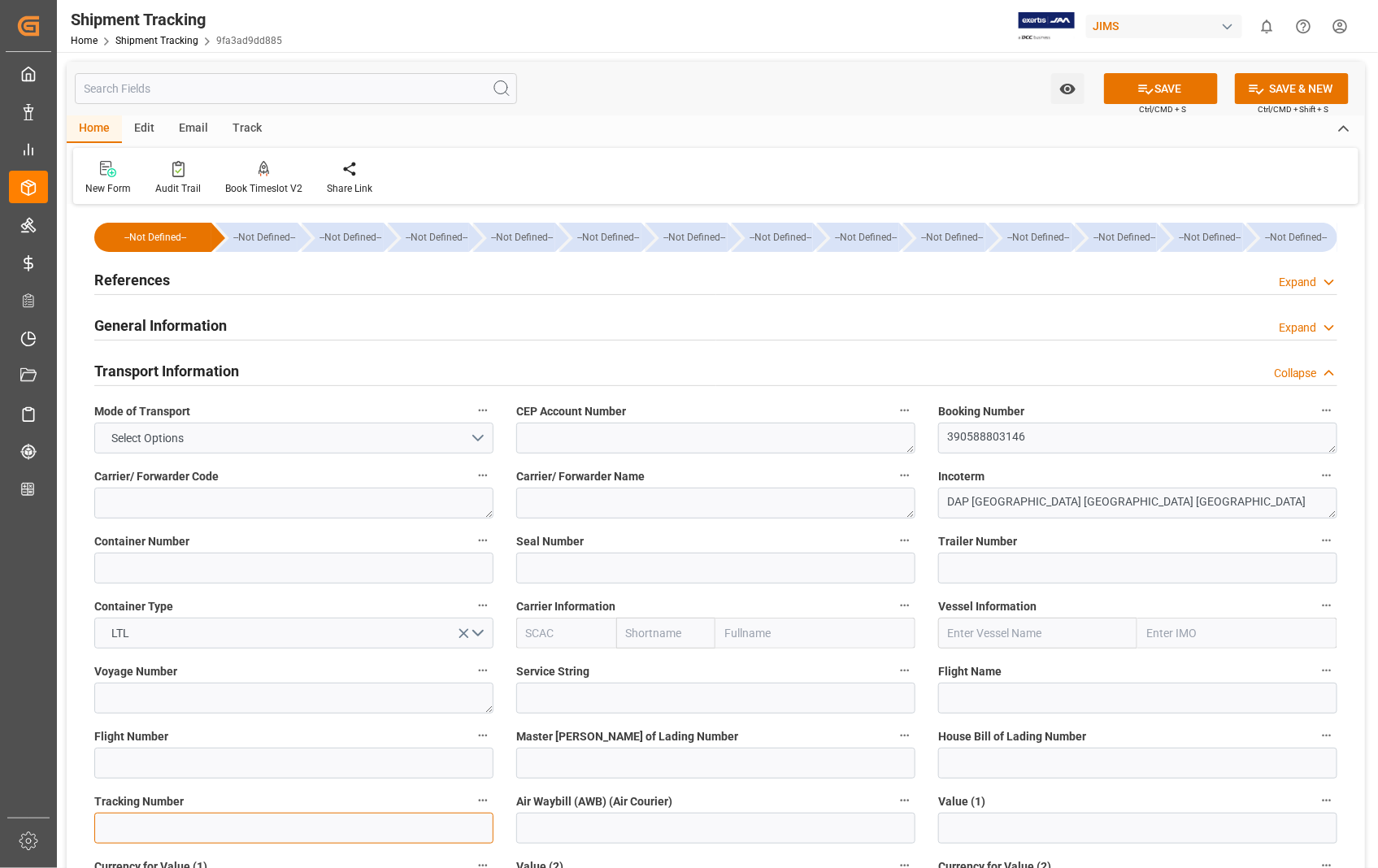
click at [363, 833] on input at bounding box center [293, 828] width 399 height 31
paste input "390588803146"
type input "390588803146"
click at [1177, 96] on button "SAVE" at bounding box center [1161, 88] width 114 height 31
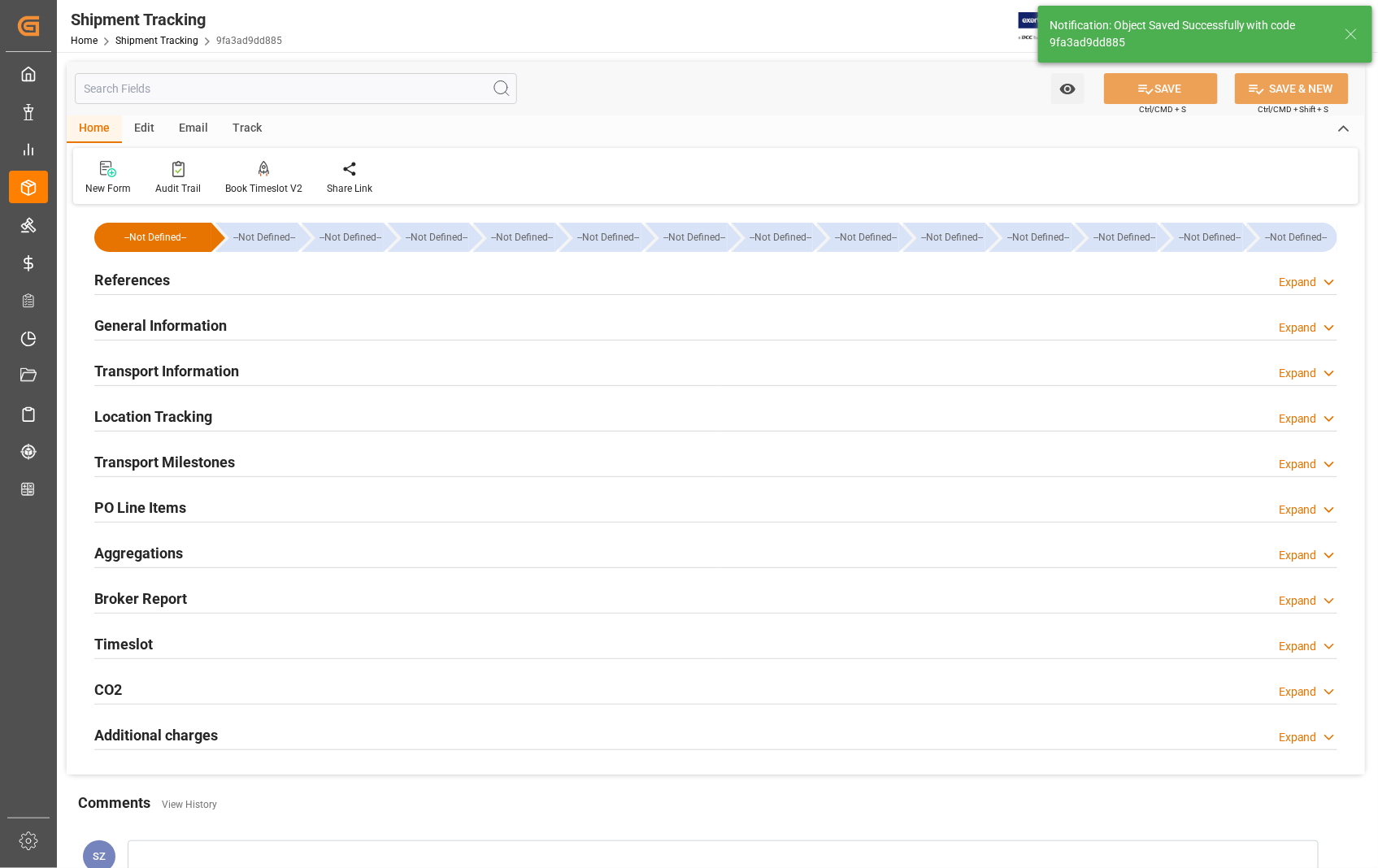
click at [215, 465] on h2 "Transport Milestones" at bounding box center [164, 462] width 141 height 21
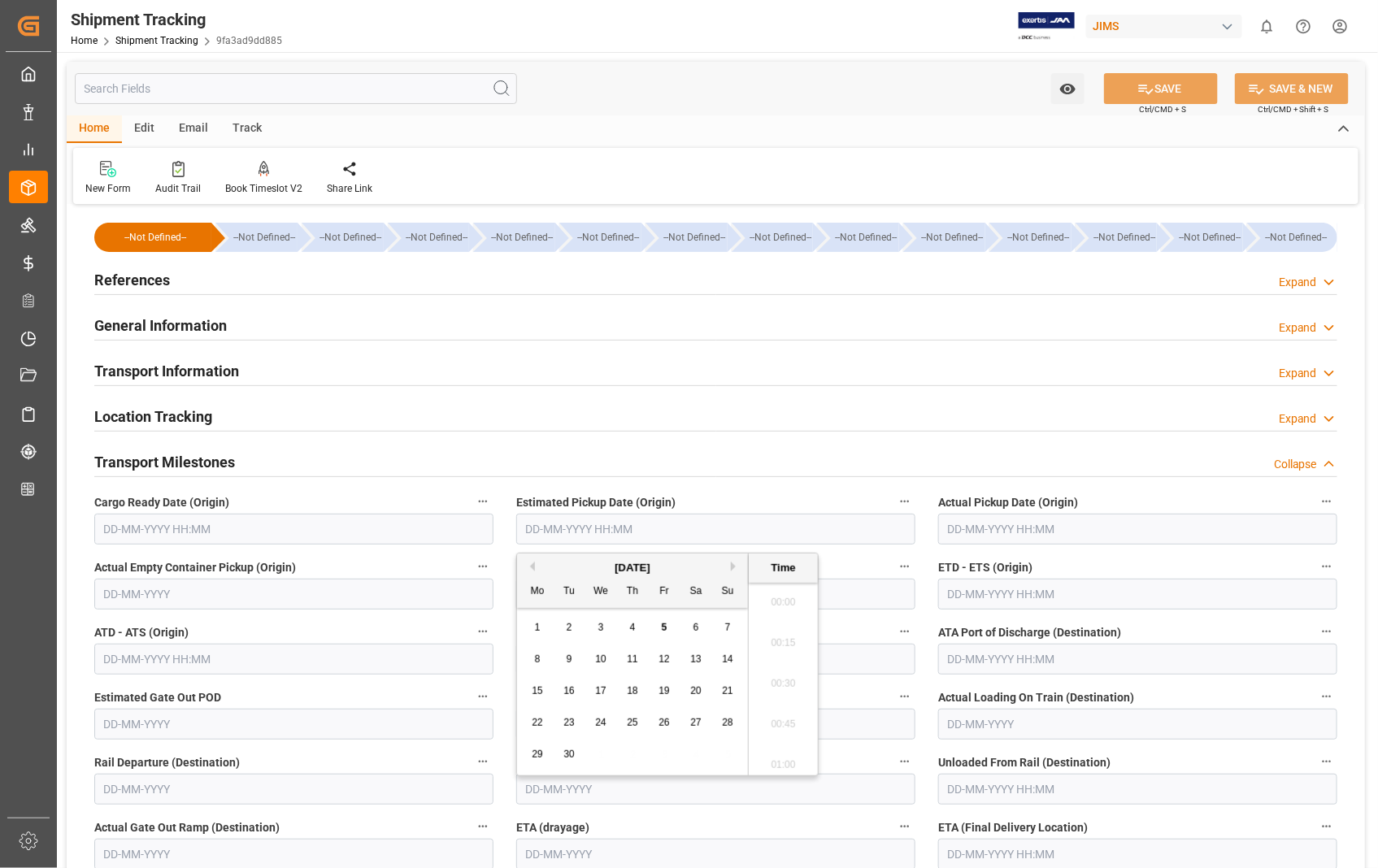
click at [717, 522] on input "text" at bounding box center [716, 529] width 399 height 31
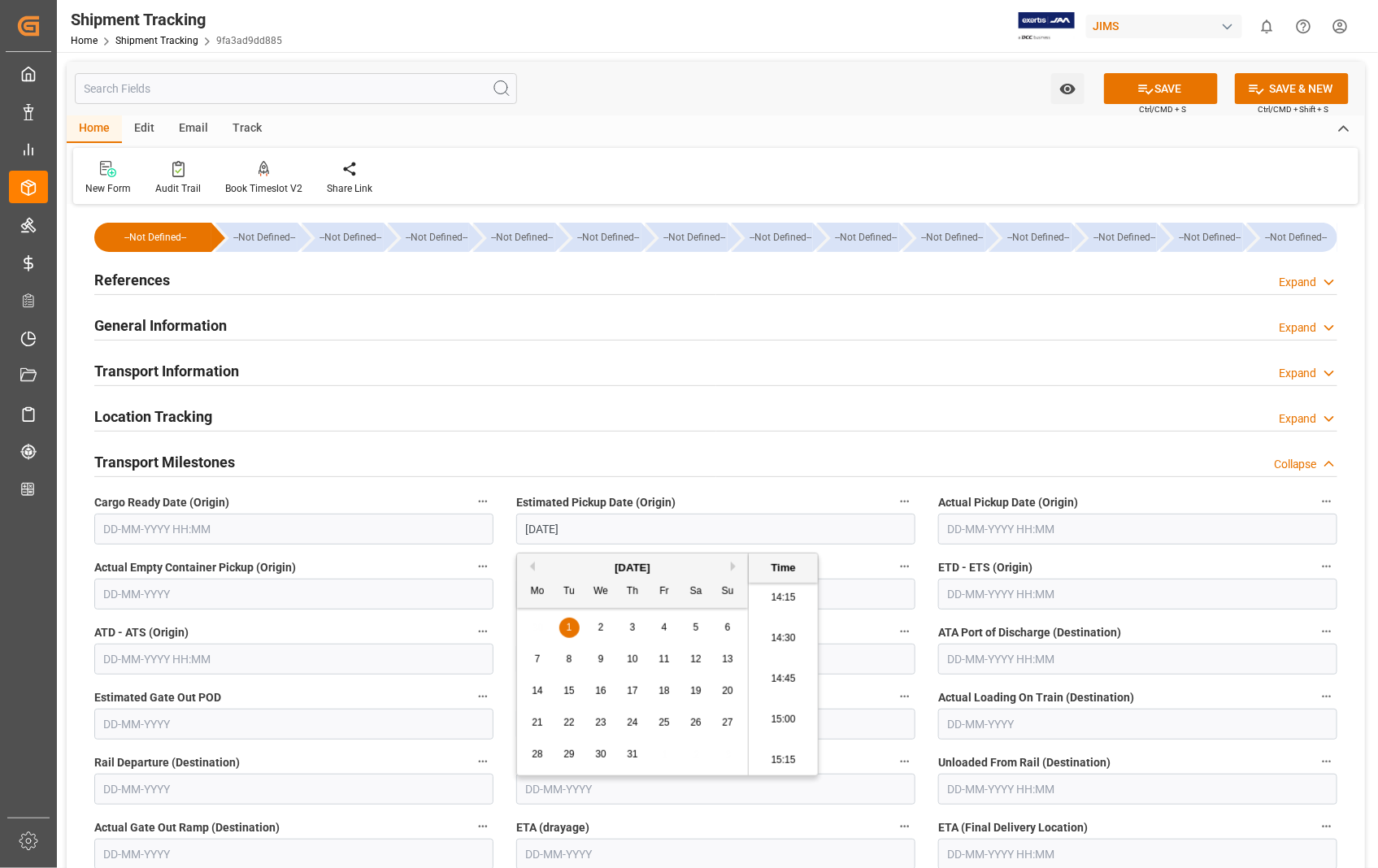
click at [1112, 523] on input "text" at bounding box center [1137, 529] width 399 height 31
type input "[DATE] 00:00"
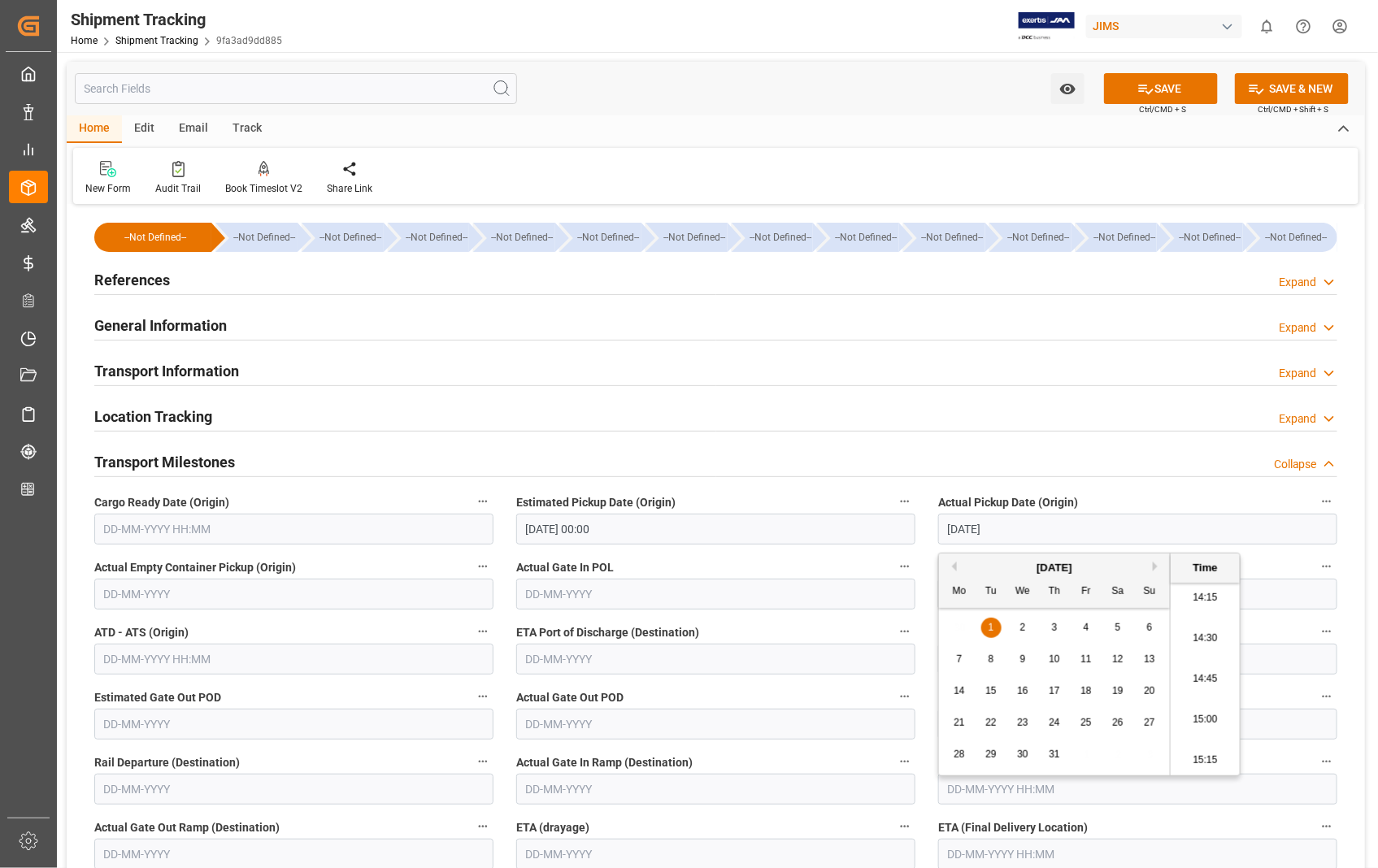
click at [249, 662] on input "text" at bounding box center [293, 659] width 399 height 31
type input "[DATE] 00:00"
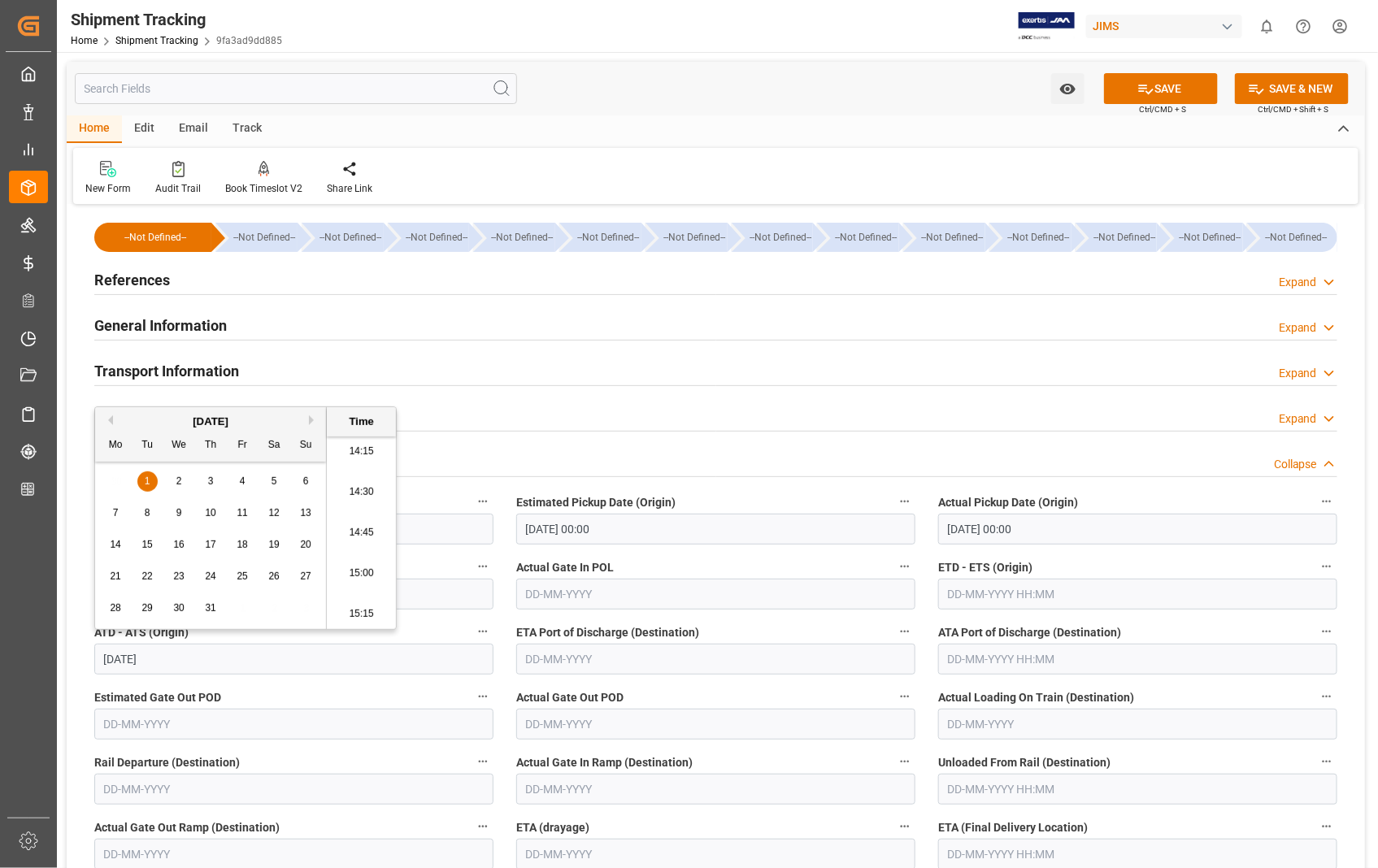
click at [1049, 593] on input "text" at bounding box center [1137, 594] width 399 height 31
type input "[DATE] 00:00"
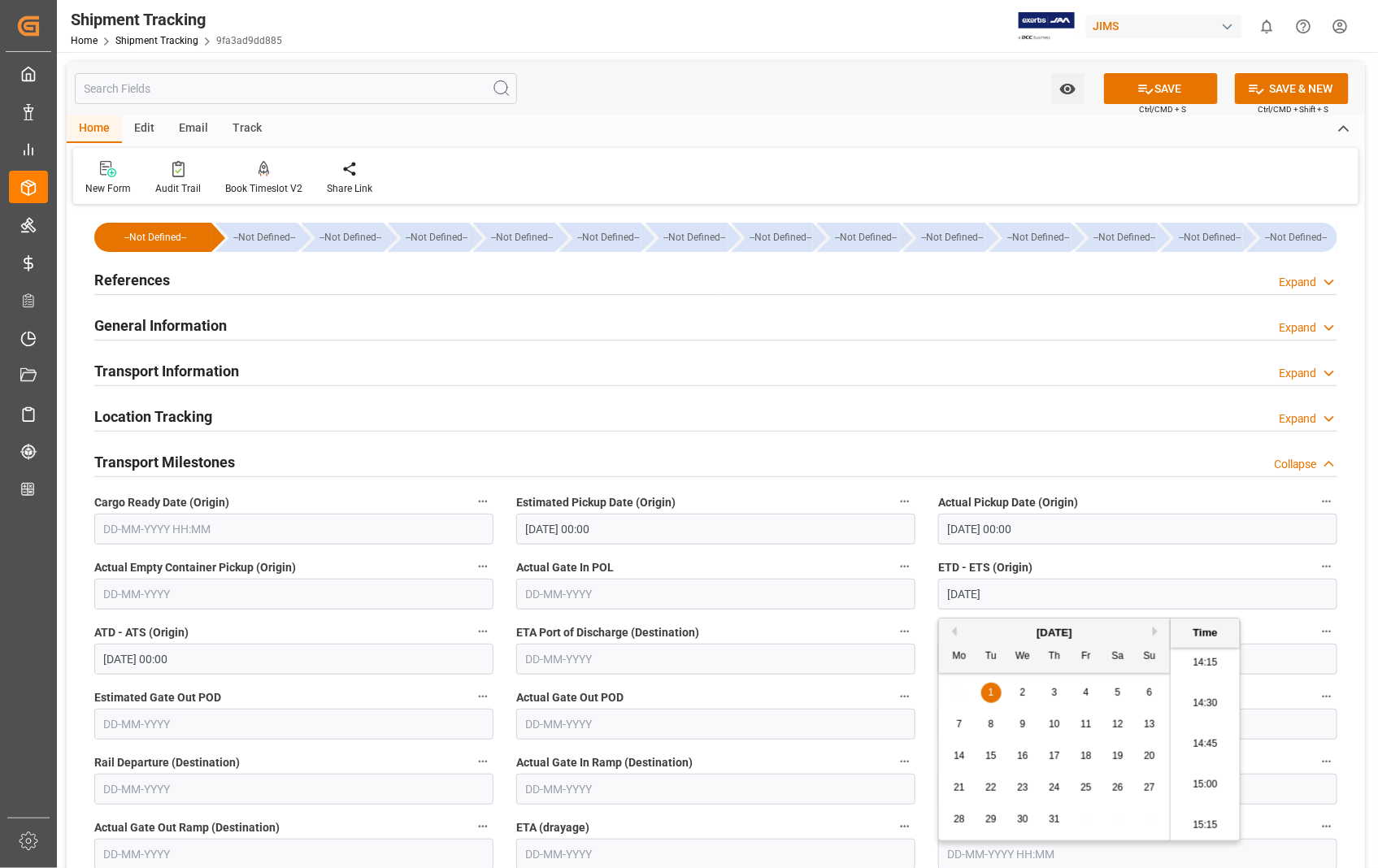
type input "[DATE] 00:00"
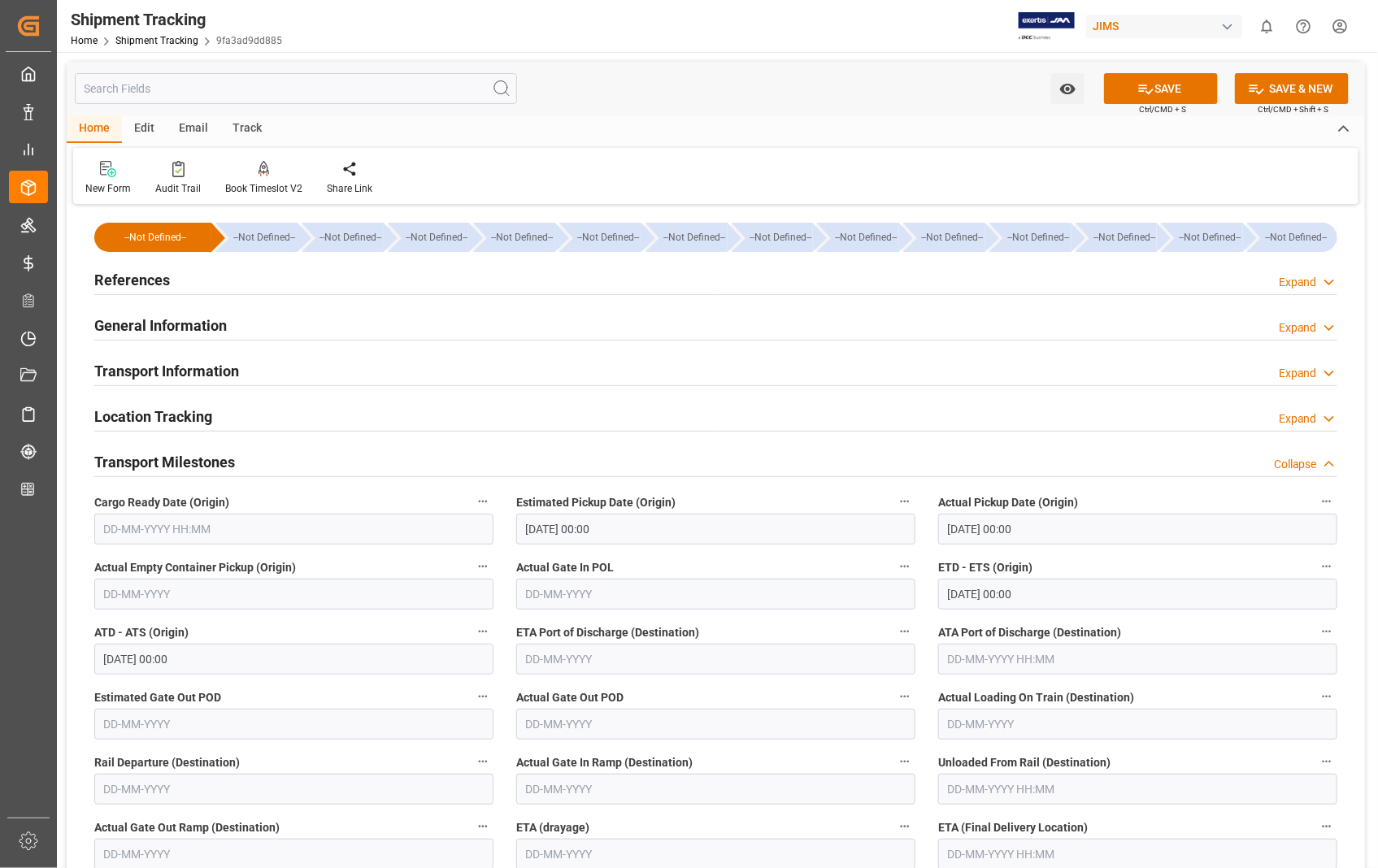
click at [320, 686] on label "Estimated Gate Out POD" at bounding box center [293, 697] width 399 height 22
click at [473, 686] on button "Estimated Gate Out POD" at bounding box center [483, 696] width 21 height 21
click at [664, 823] on div at bounding box center [689, 434] width 1378 height 868
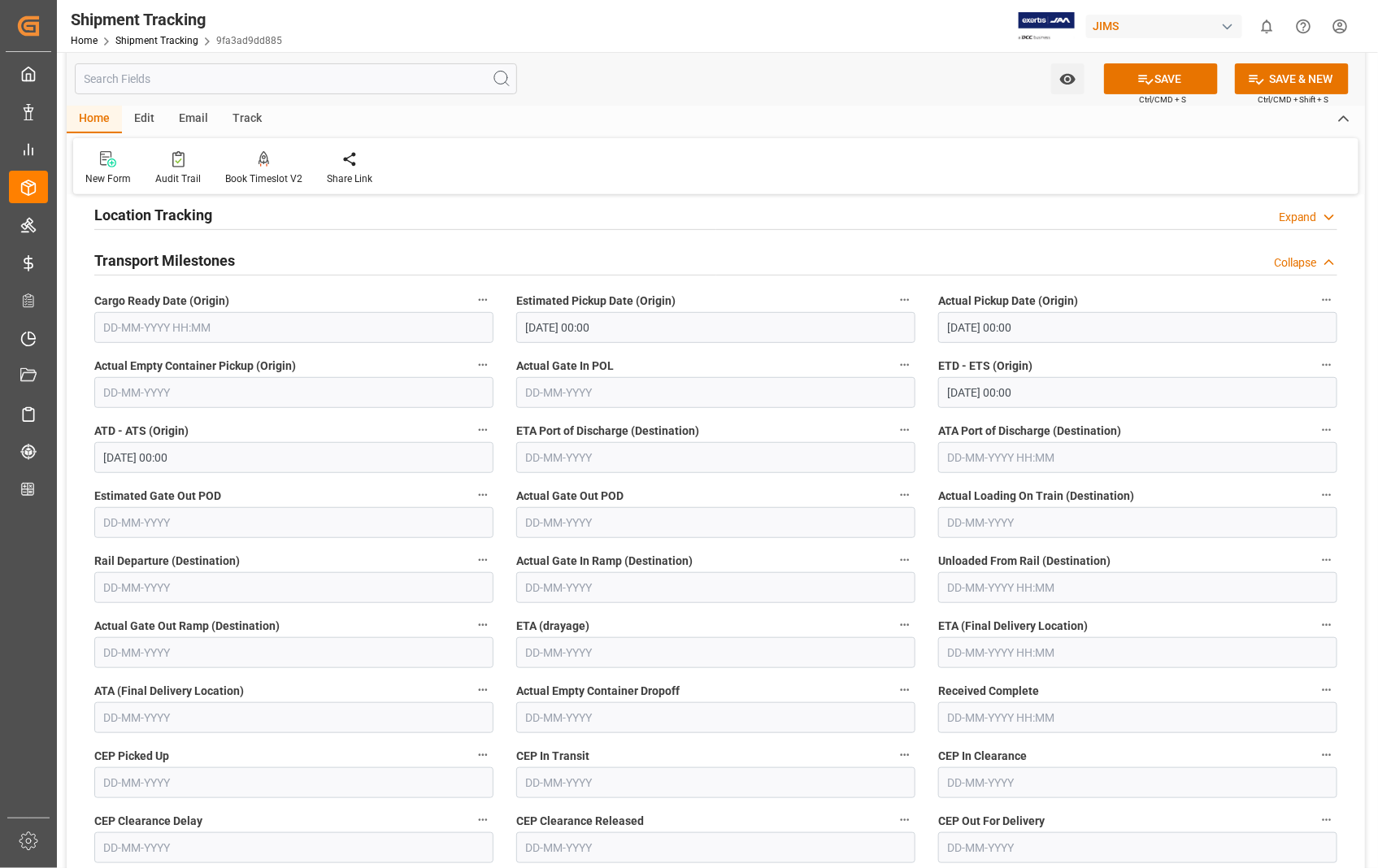
scroll to position [271, 0]
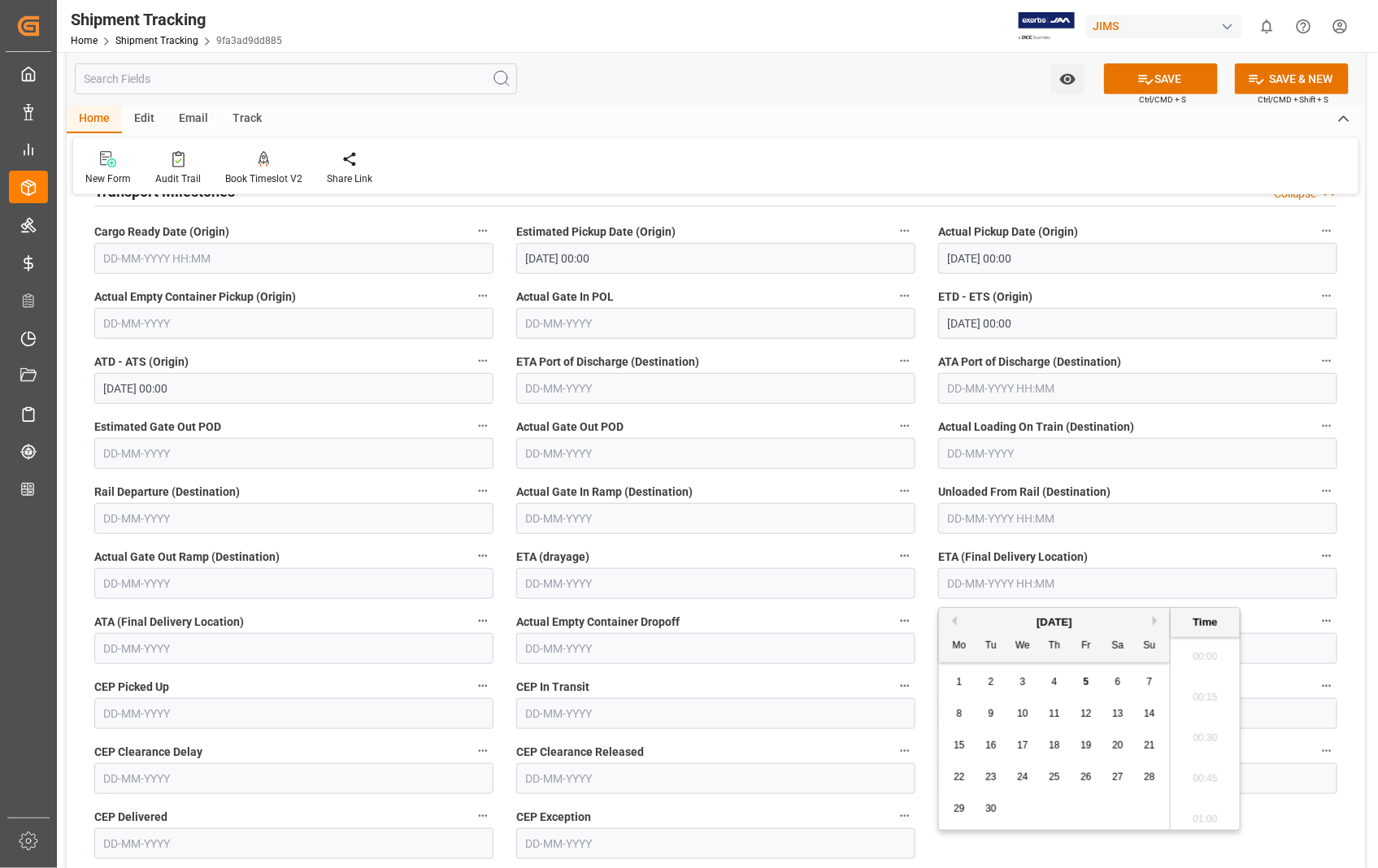
click at [1068, 583] on input "text" at bounding box center [1137, 583] width 399 height 31
type input "[DATE] 00:00"
click at [165, 655] on input "text" at bounding box center [293, 648] width 399 height 31
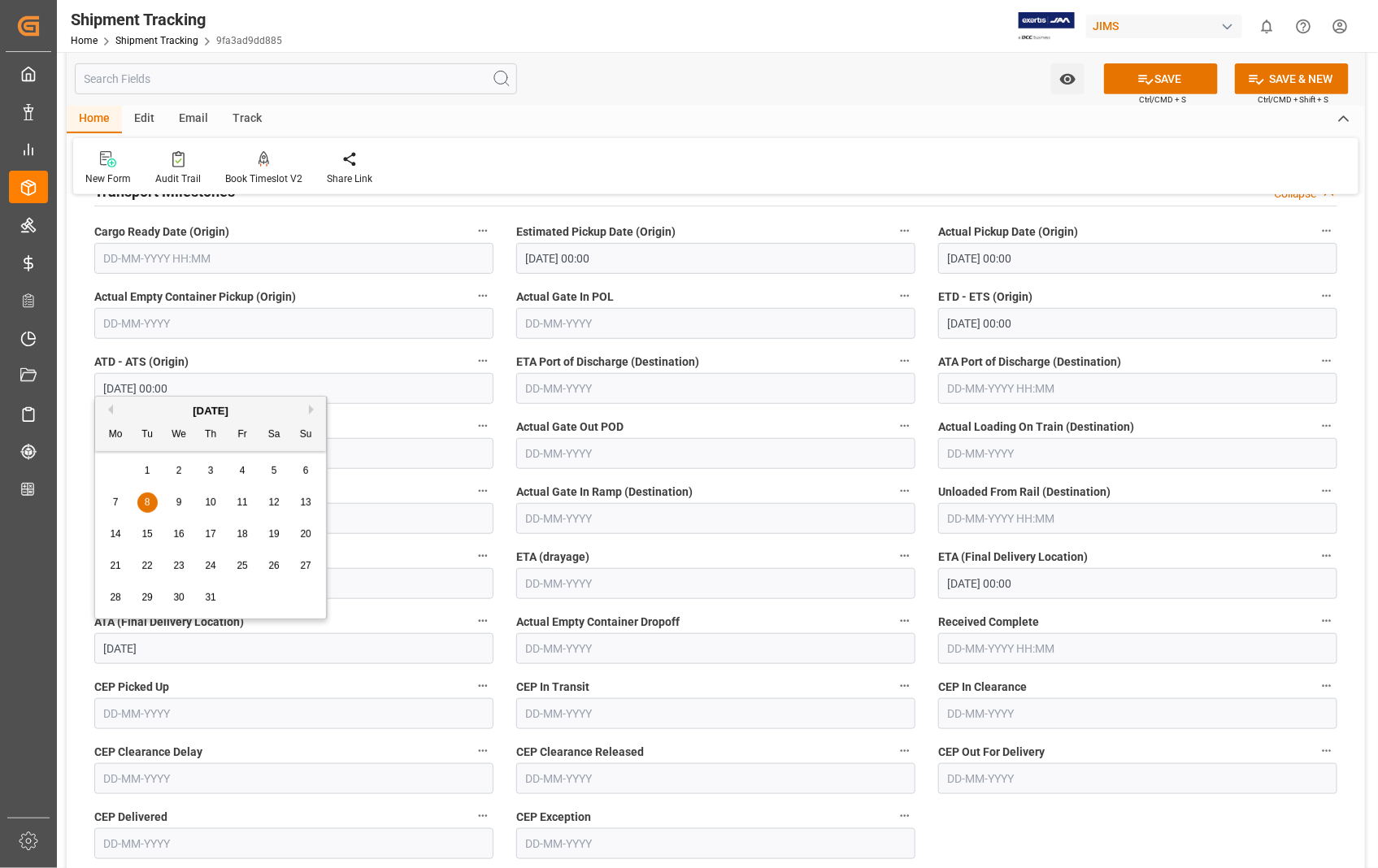
type input "[DATE]"
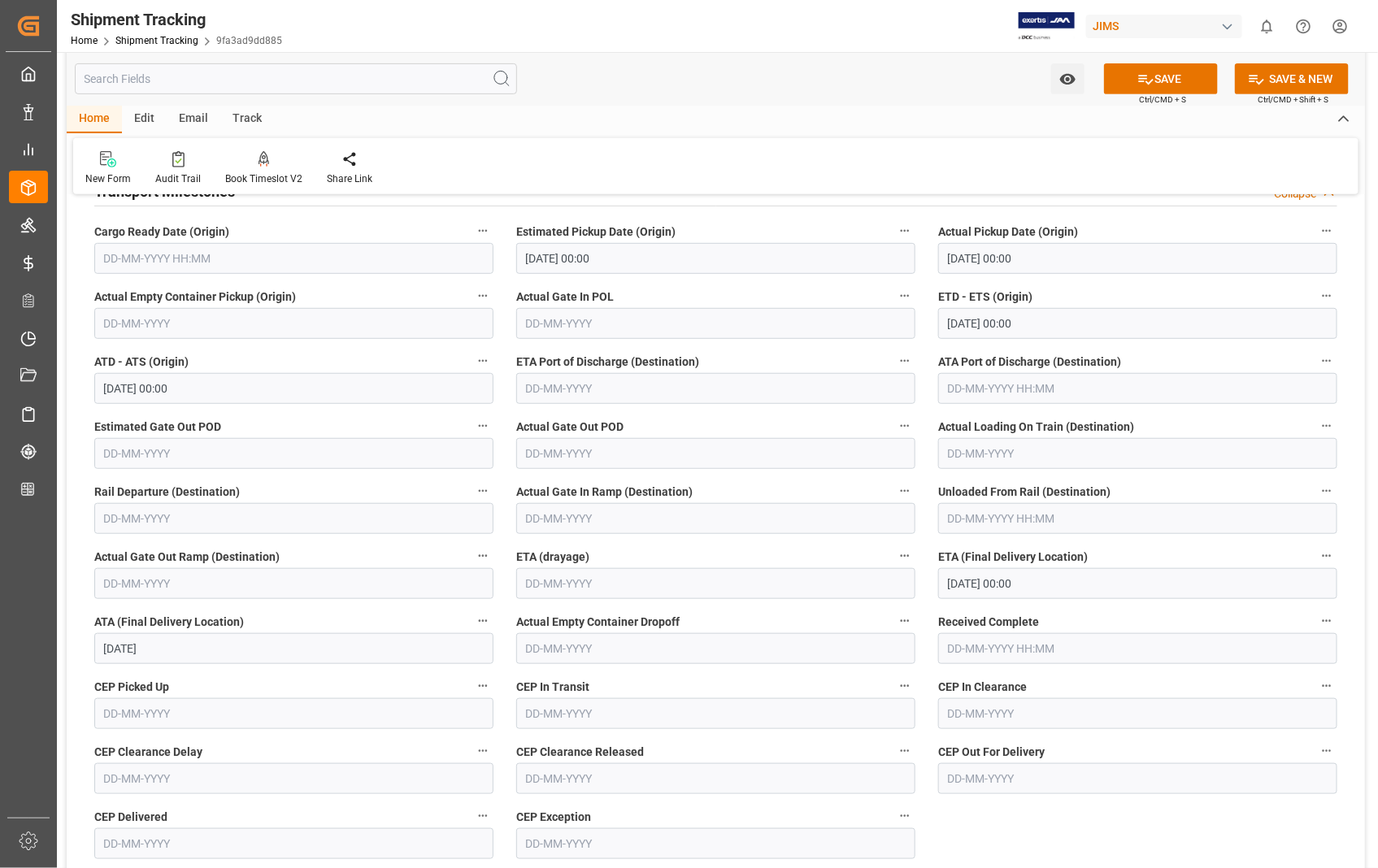
click at [437, 679] on label "CEP Picked Up" at bounding box center [293, 687] width 399 height 22
click at [473, 679] on button "CEP Picked Up" at bounding box center [483, 686] width 21 height 21
click at [1169, 81] on div at bounding box center [689, 434] width 1378 height 868
click at [1174, 77] on button "SAVE" at bounding box center [1161, 78] width 114 height 31
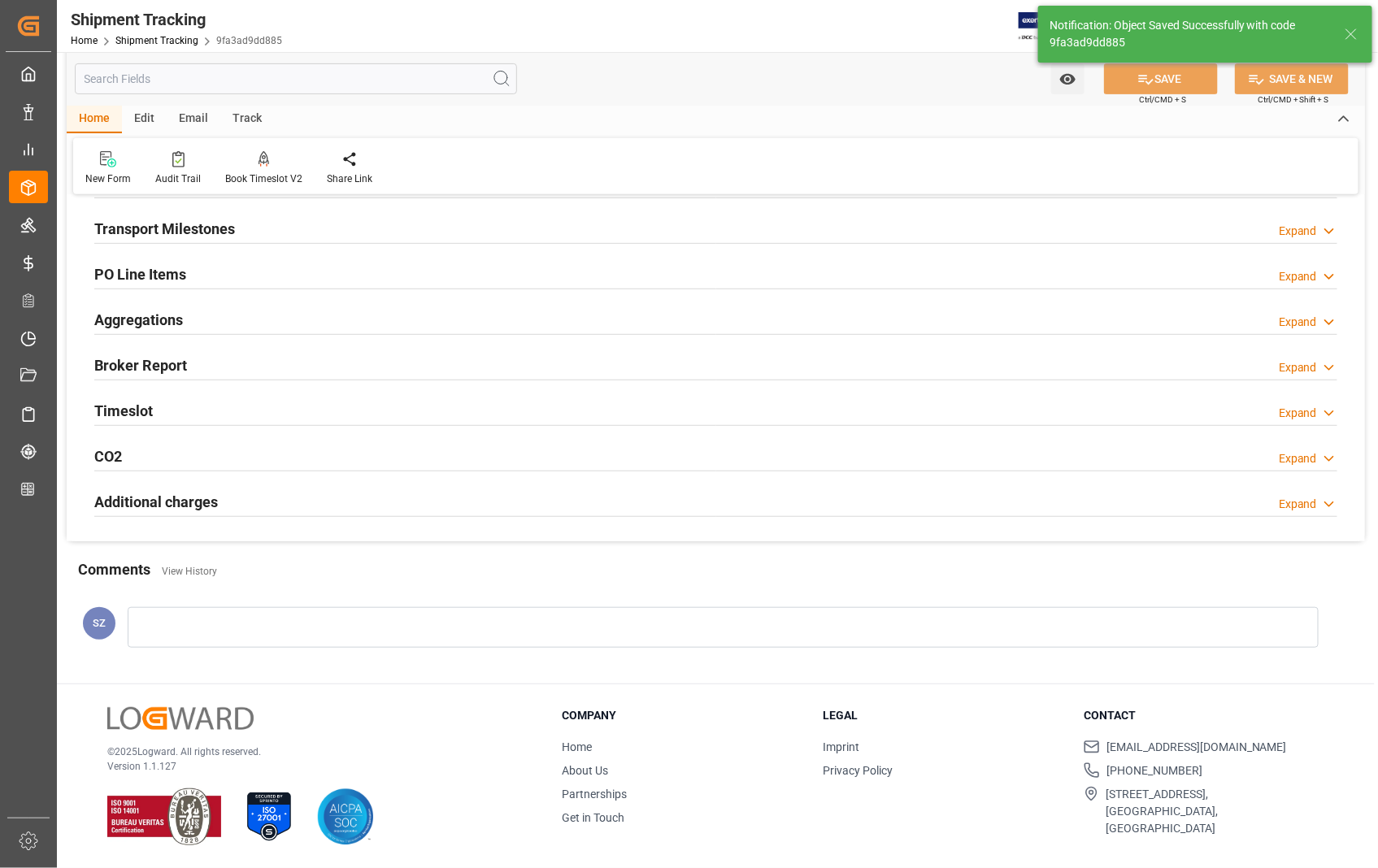
scroll to position [234, 0]
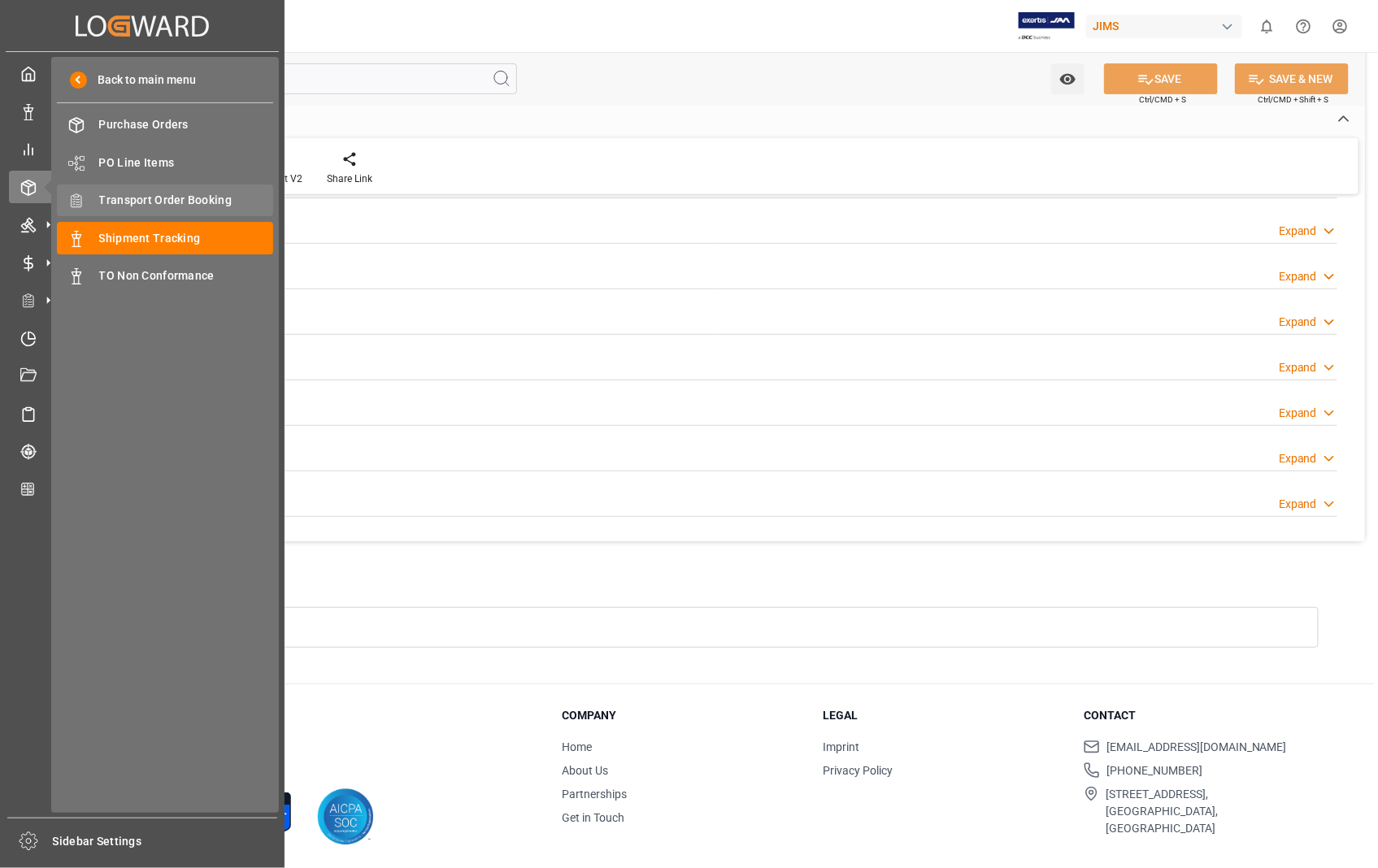
click at [220, 198] on span "Transport Order Booking" at bounding box center [186, 200] width 175 height 17
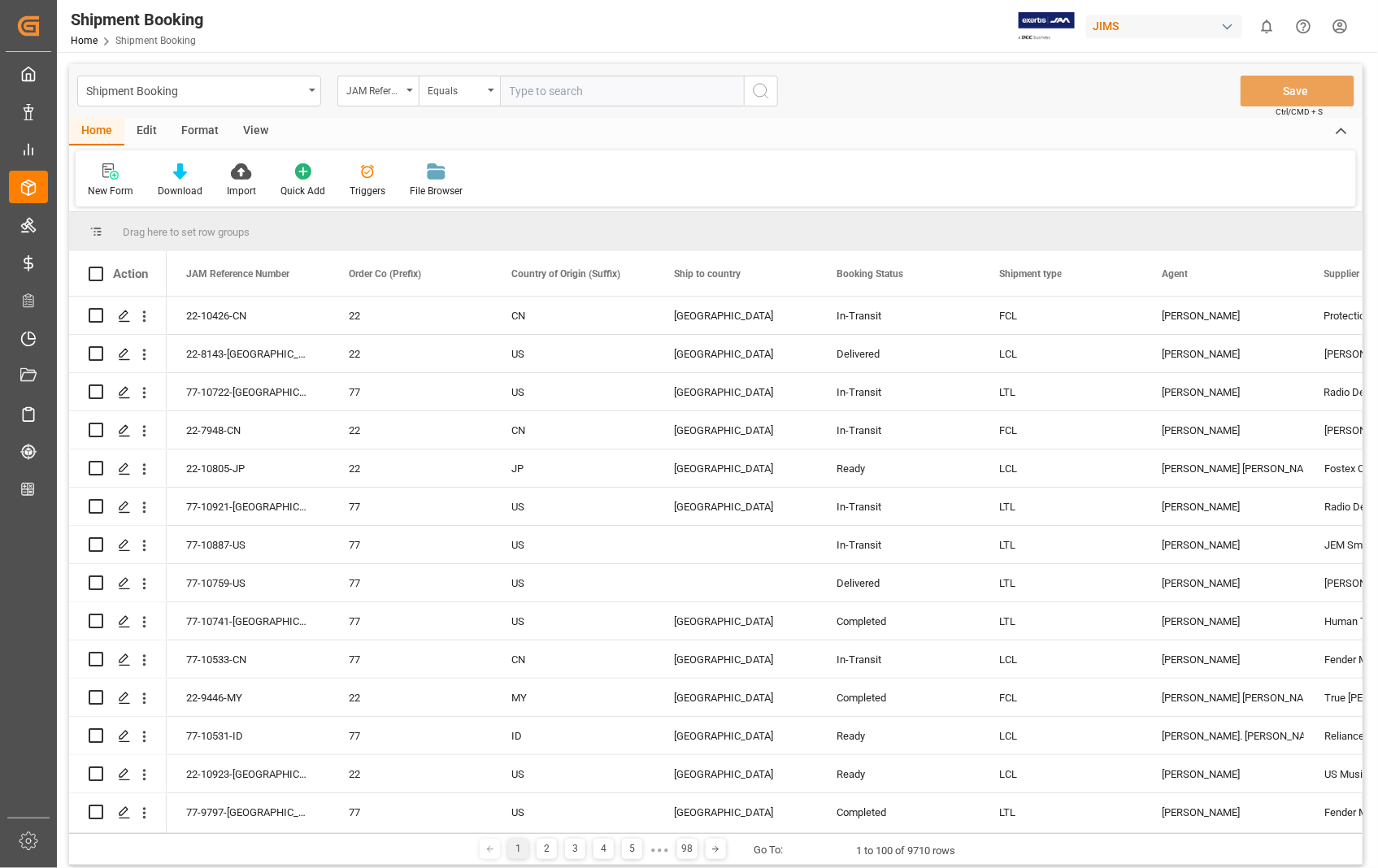
click at [583, 85] on input "text" at bounding box center [621, 91] width 244 height 31
type input "3"
type input "22-8143-us"
click at [760, 91] on icon "search button" at bounding box center [760, 91] width 20 height 20
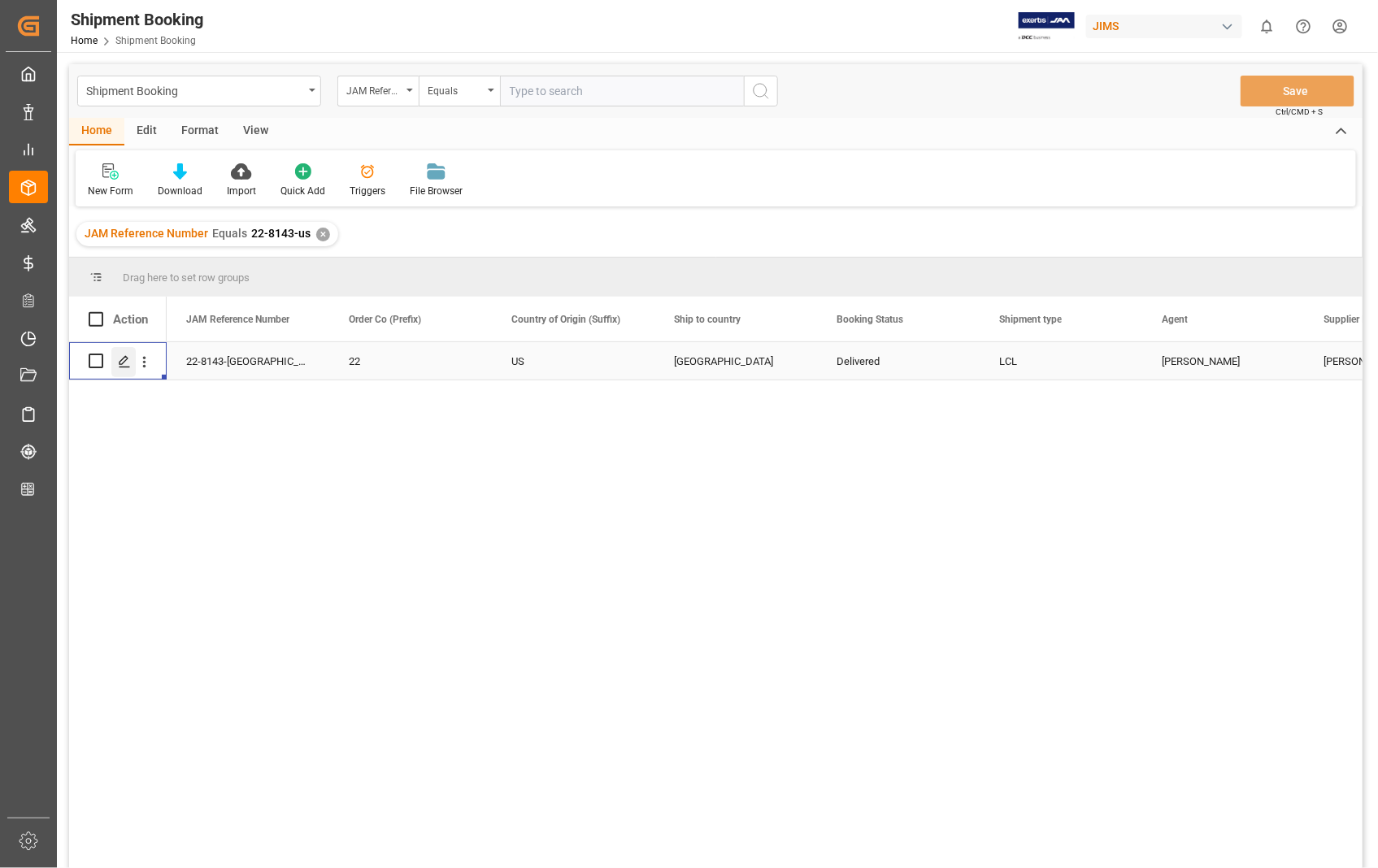
click at [124, 366] on line "Press SPACE to select this row." at bounding box center [124, 366] width 9 height 0
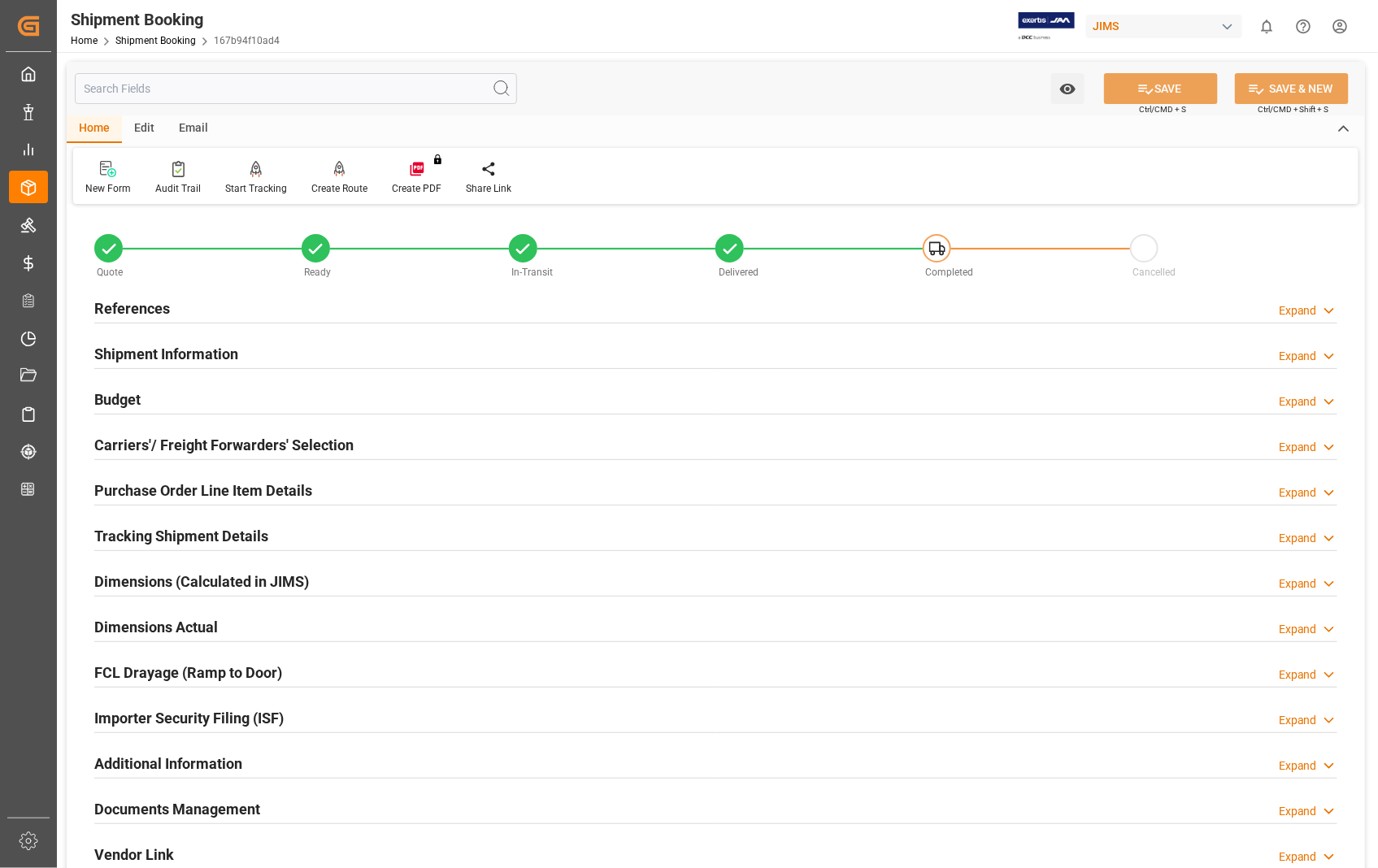
click at [218, 813] on h2 "Documents Management" at bounding box center [178, 809] width 166 height 21
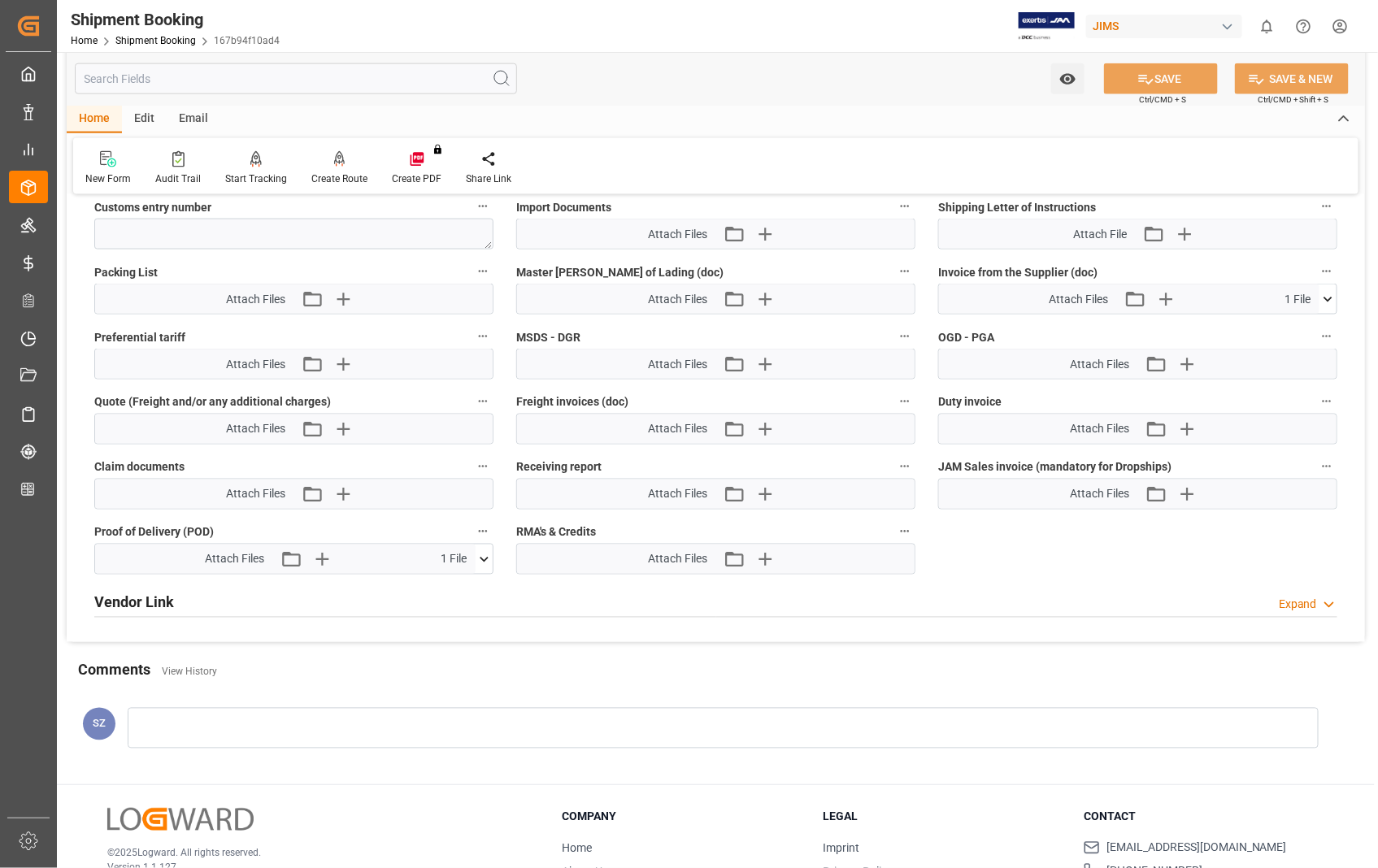
scroll to position [904, 0]
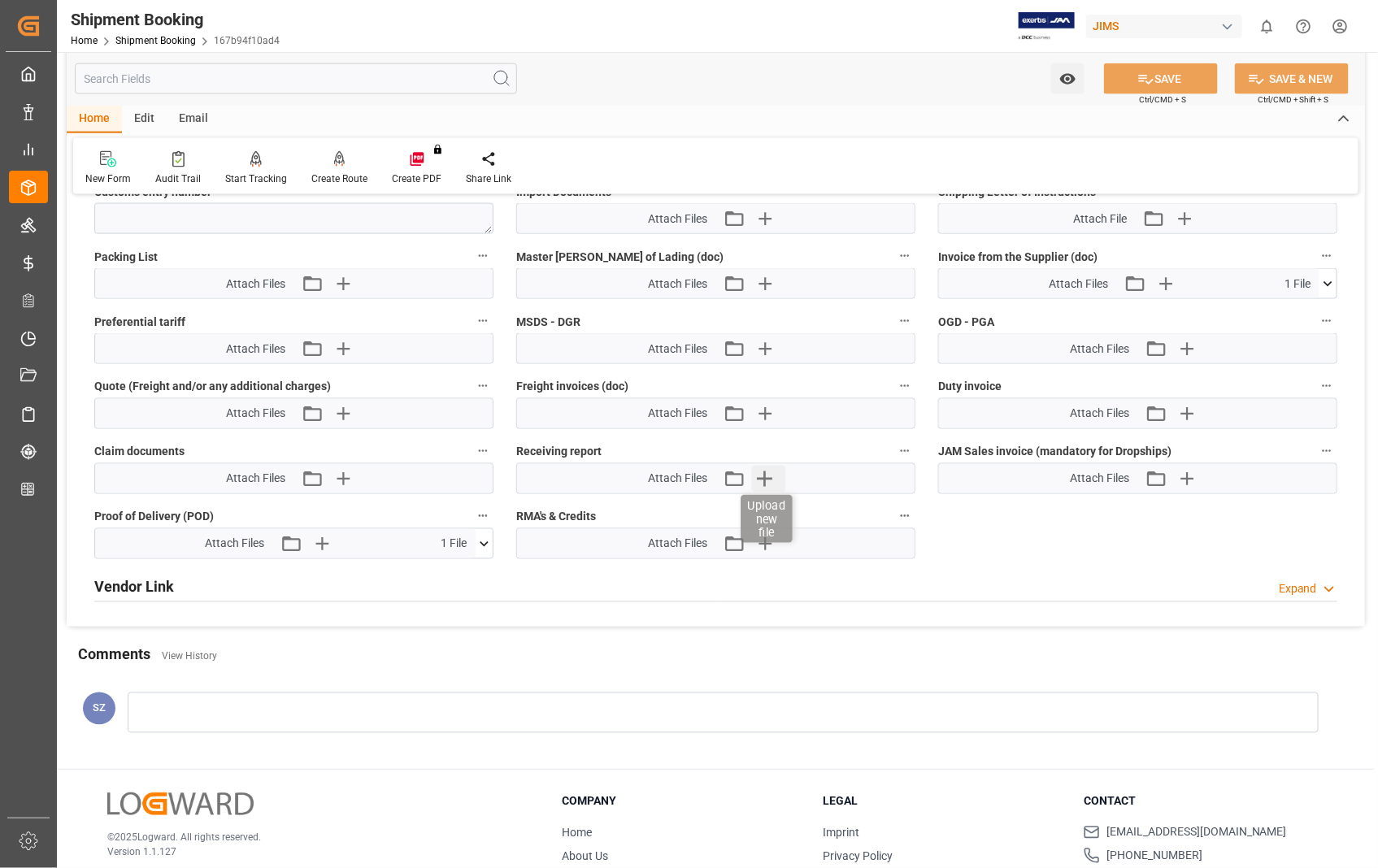
click at [767, 474] on icon "button" at bounding box center [765, 479] width 26 height 26
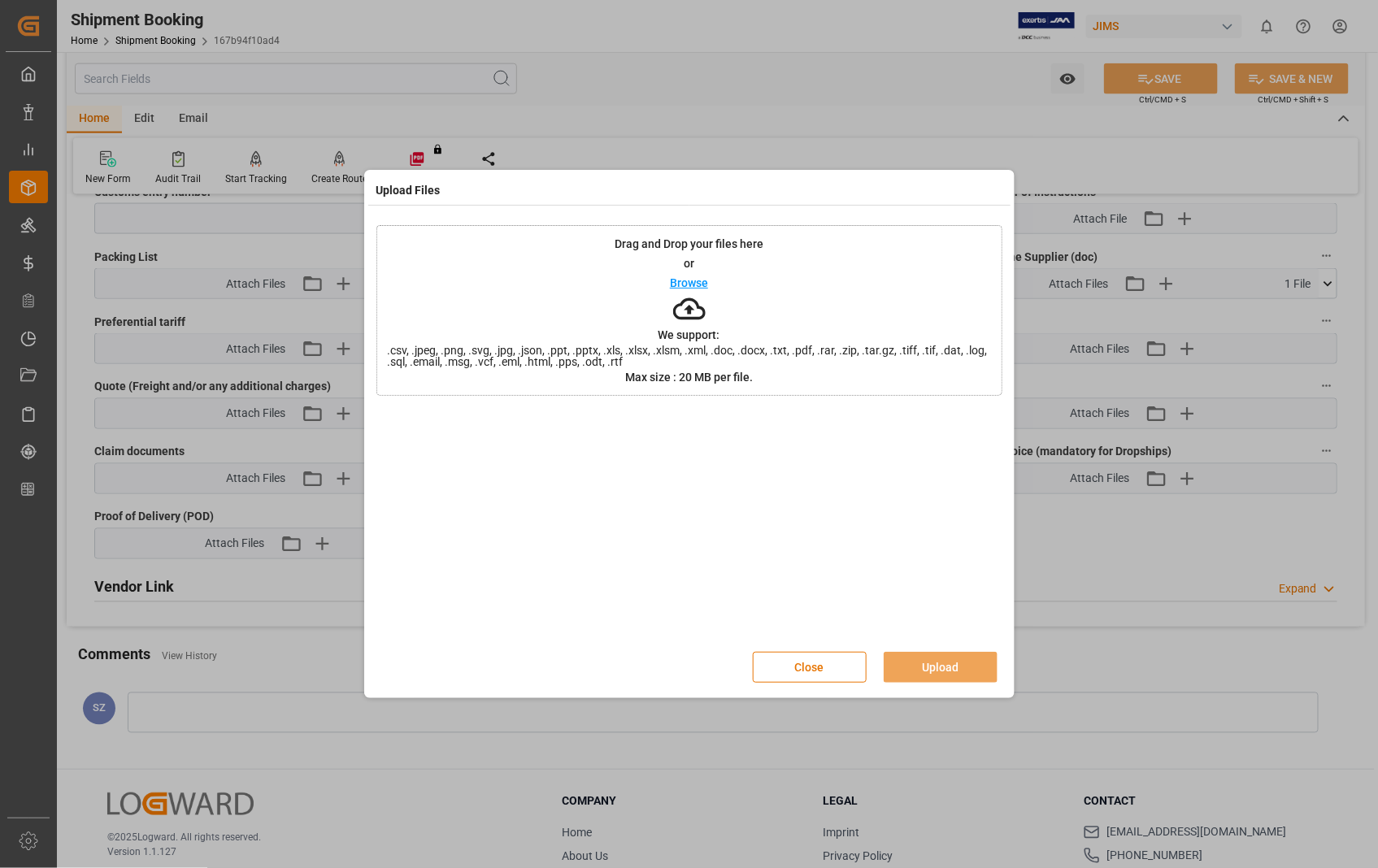
click at [689, 280] on p "Browse" at bounding box center [689, 283] width 38 height 11
click at [930, 665] on button "Upload" at bounding box center [941, 667] width 114 height 31
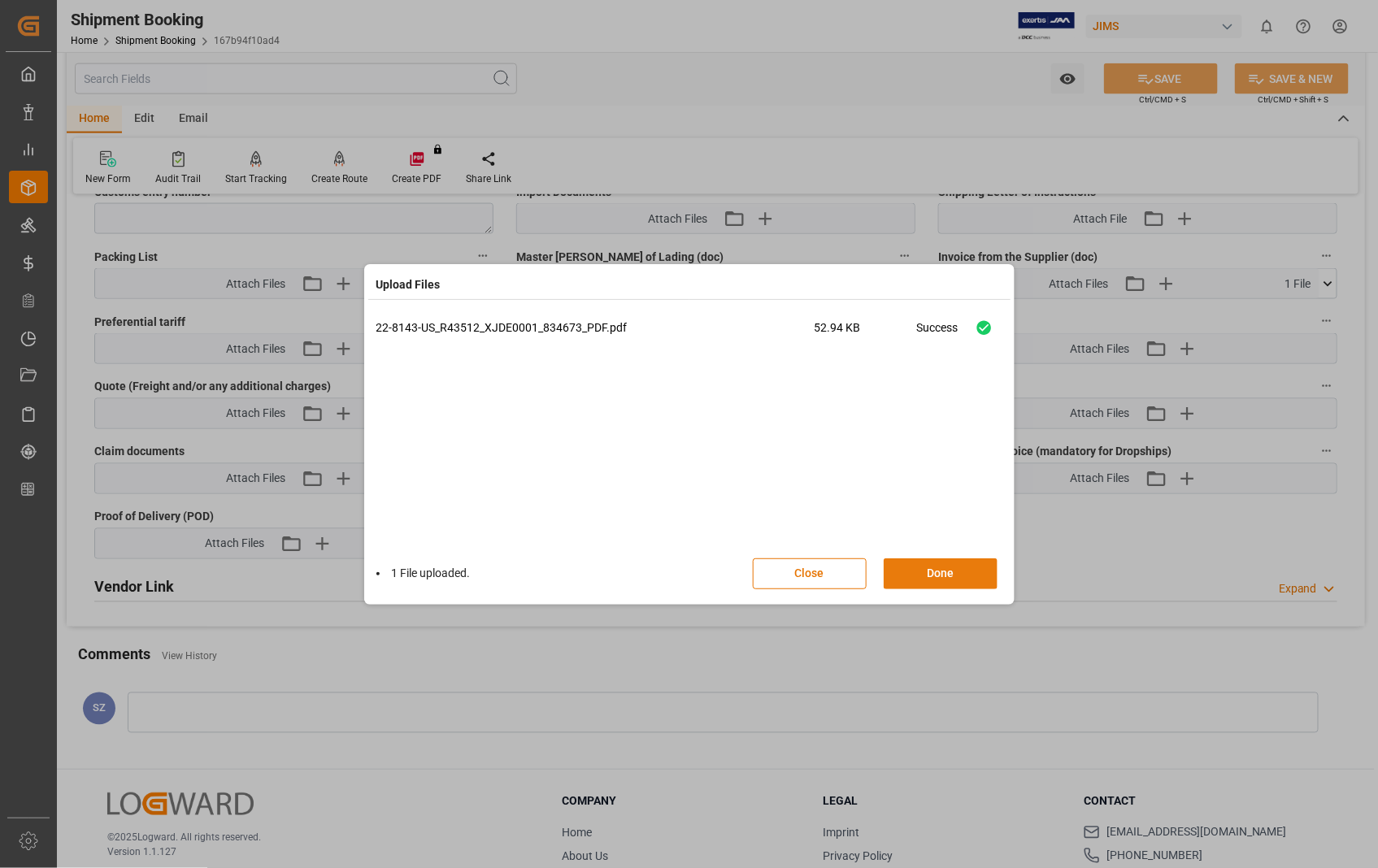
click at [920, 572] on button "Done" at bounding box center [941, 574] width 114 height 31
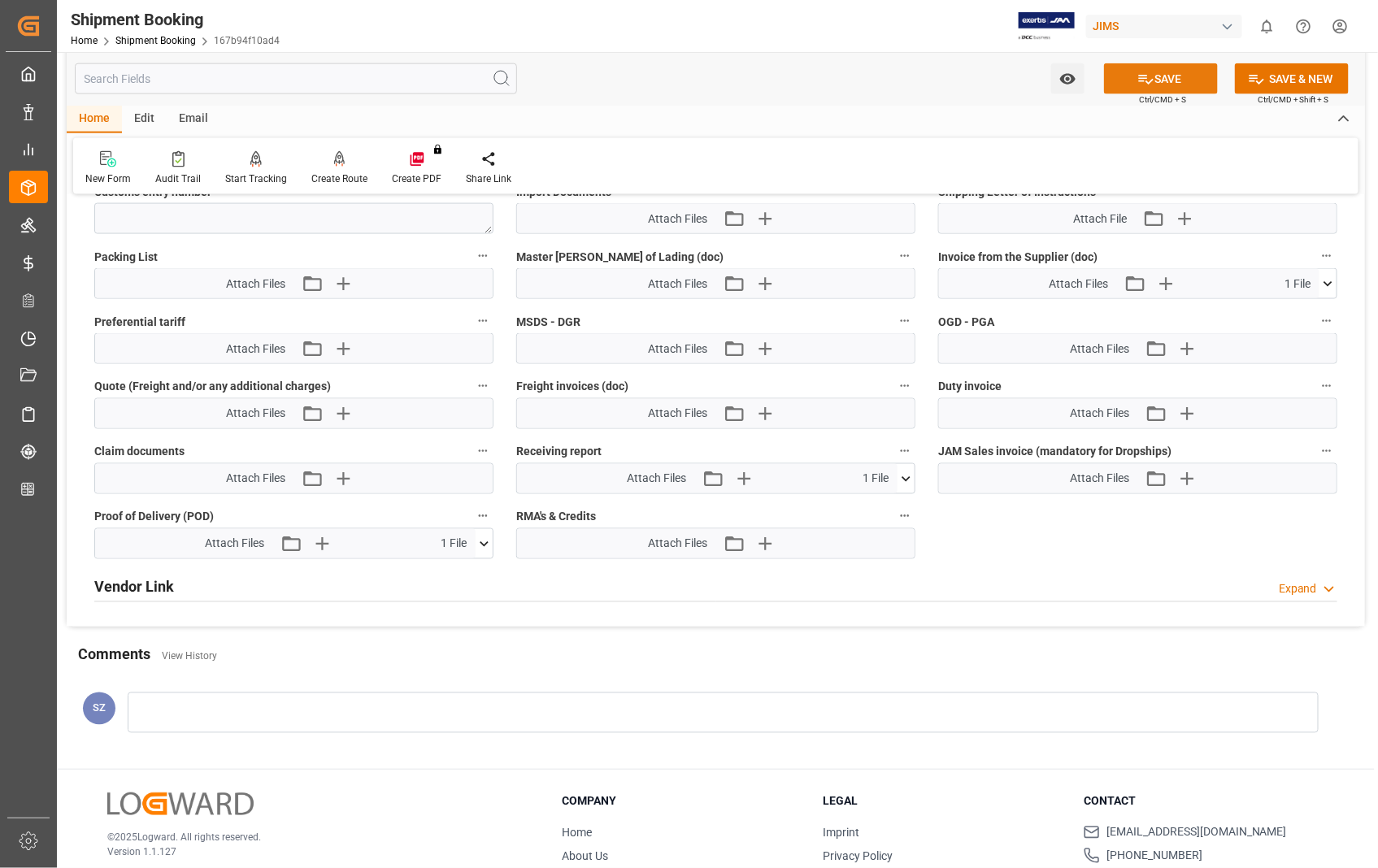
click at [1166, 76] on button "SAVE" at bounding box center [1161, 78] width 114 height 31
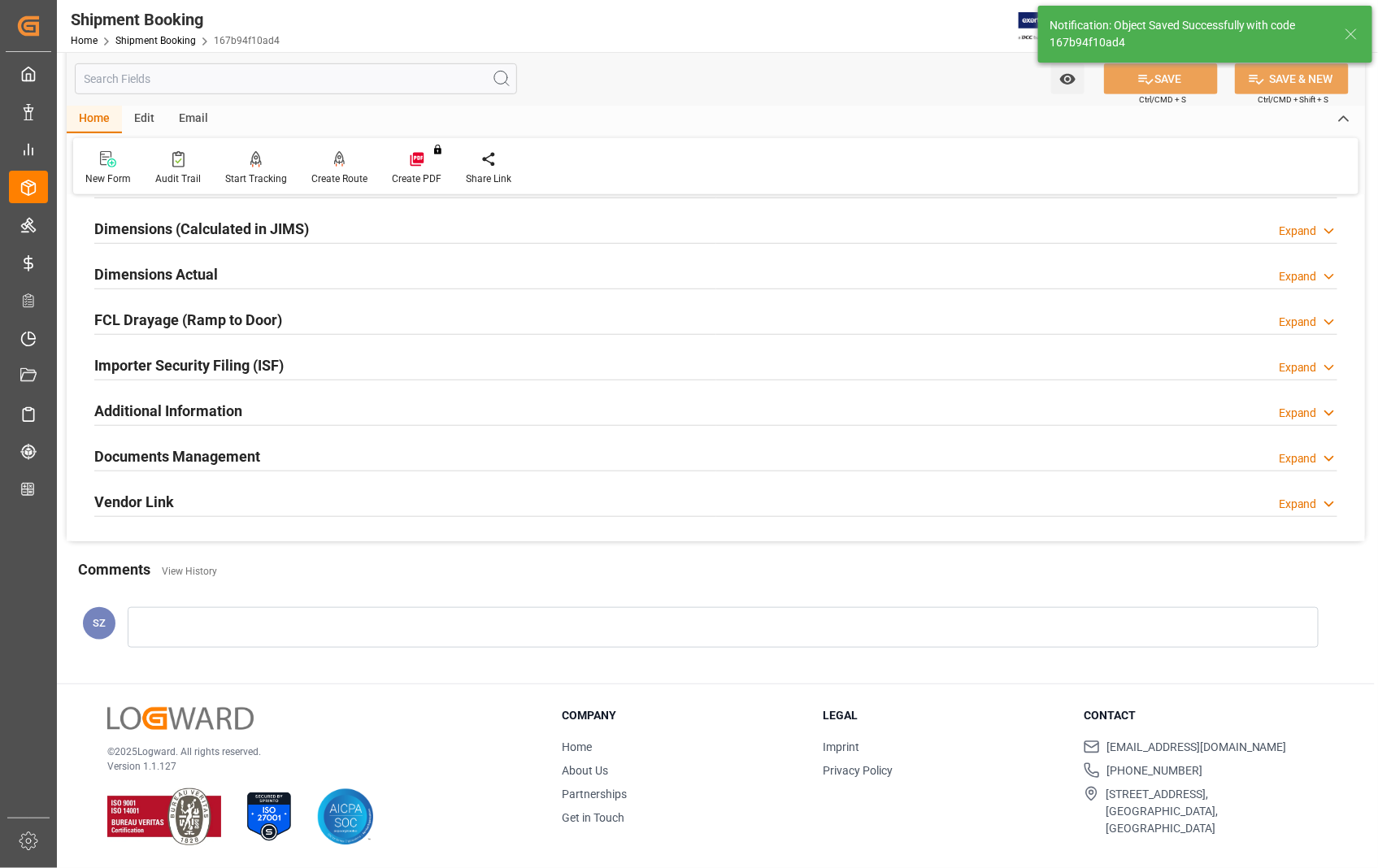
scroll to position [271, 0]
